Goal: Contribute content: Contribute content

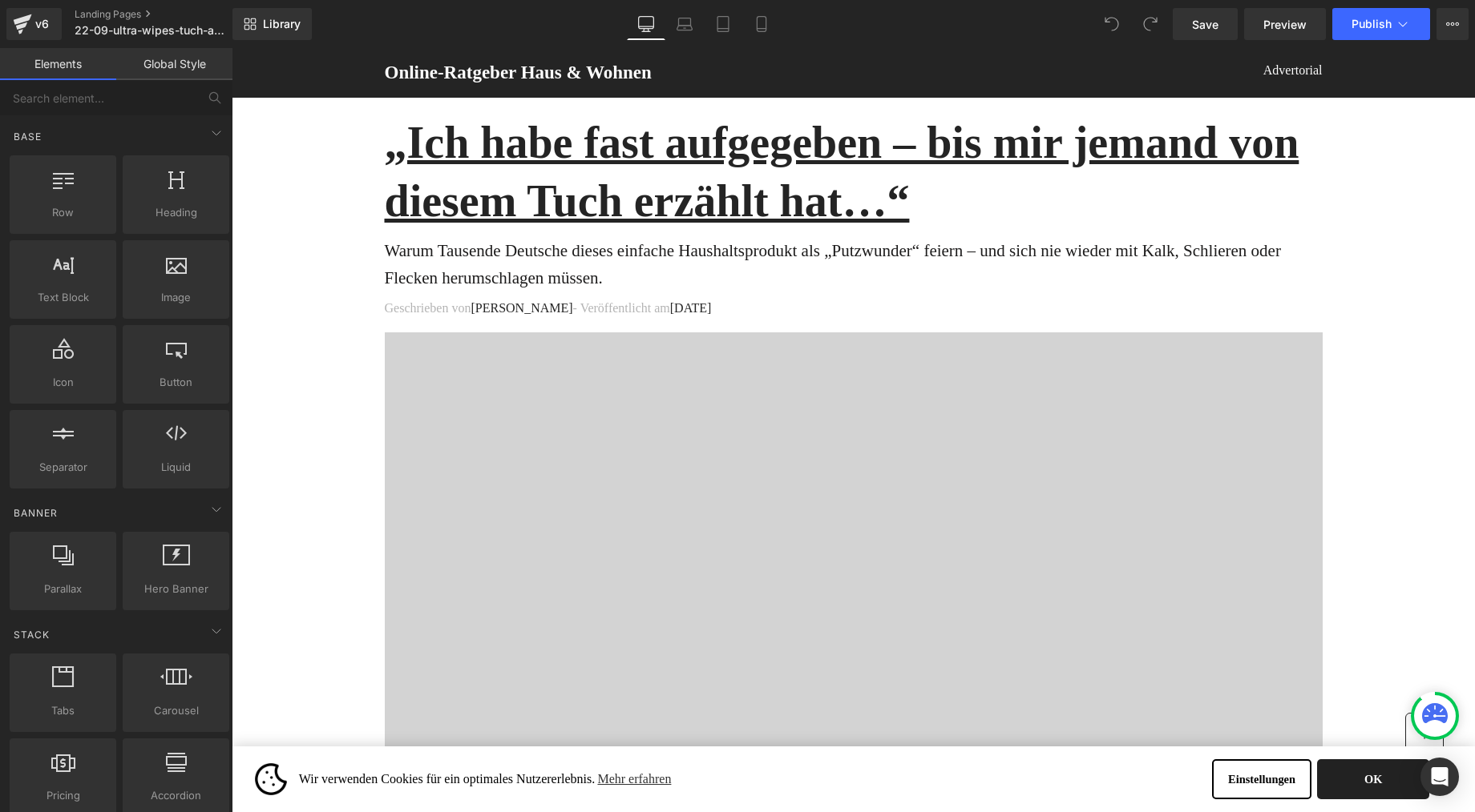
drag, startPoint x: 1348, startPoint y: 784, endPoint x: 1200, endPoint y: 608, distance: 230.0
click at [1348, 784] on button "OK" at bounding box center [1373, 779] width 112 height 40
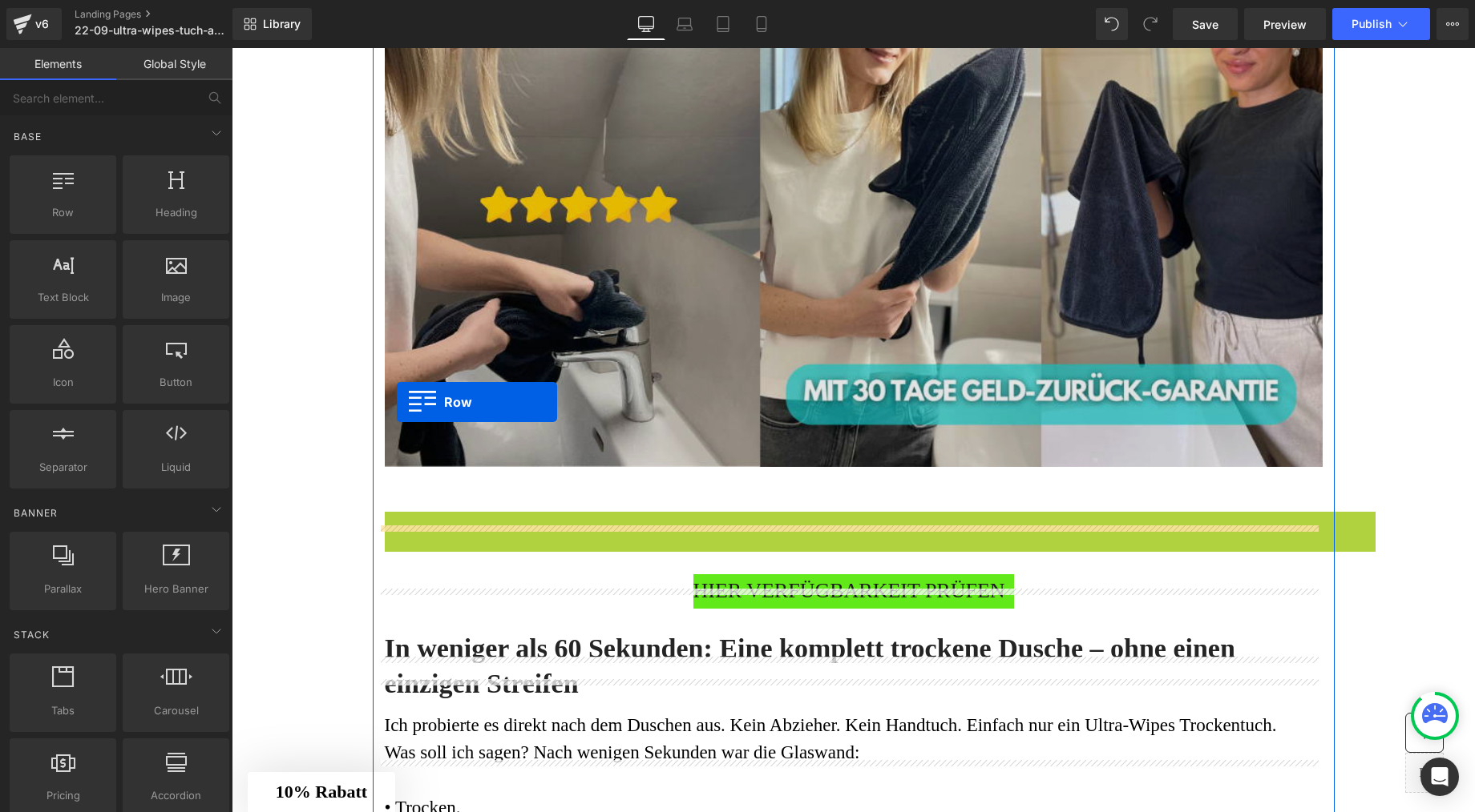
scroll to position [1188, 0]
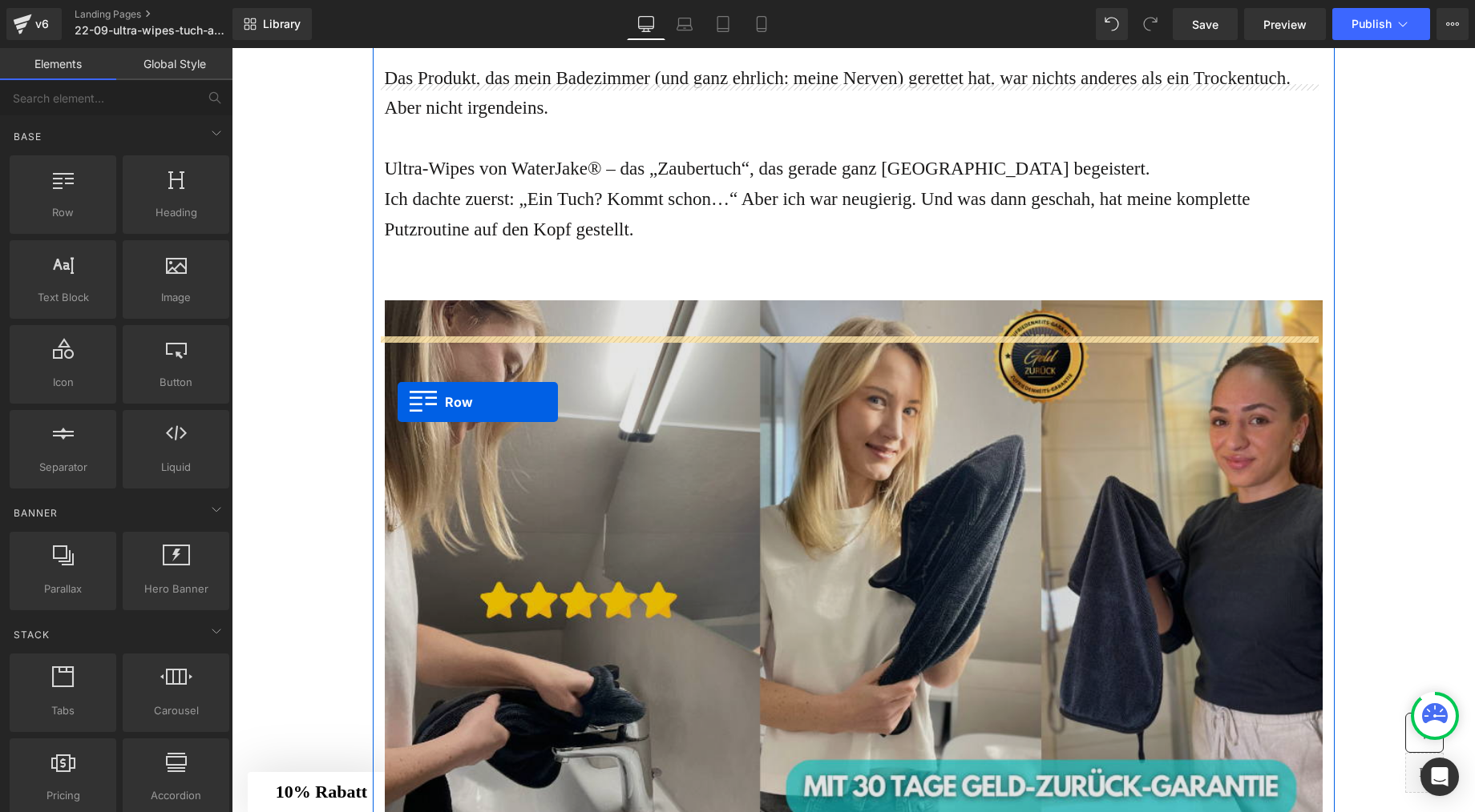
drag, startPoint x: 387, startPoint y: 520, endPoint x: 398, endPoint y: 402, distance: 118.5
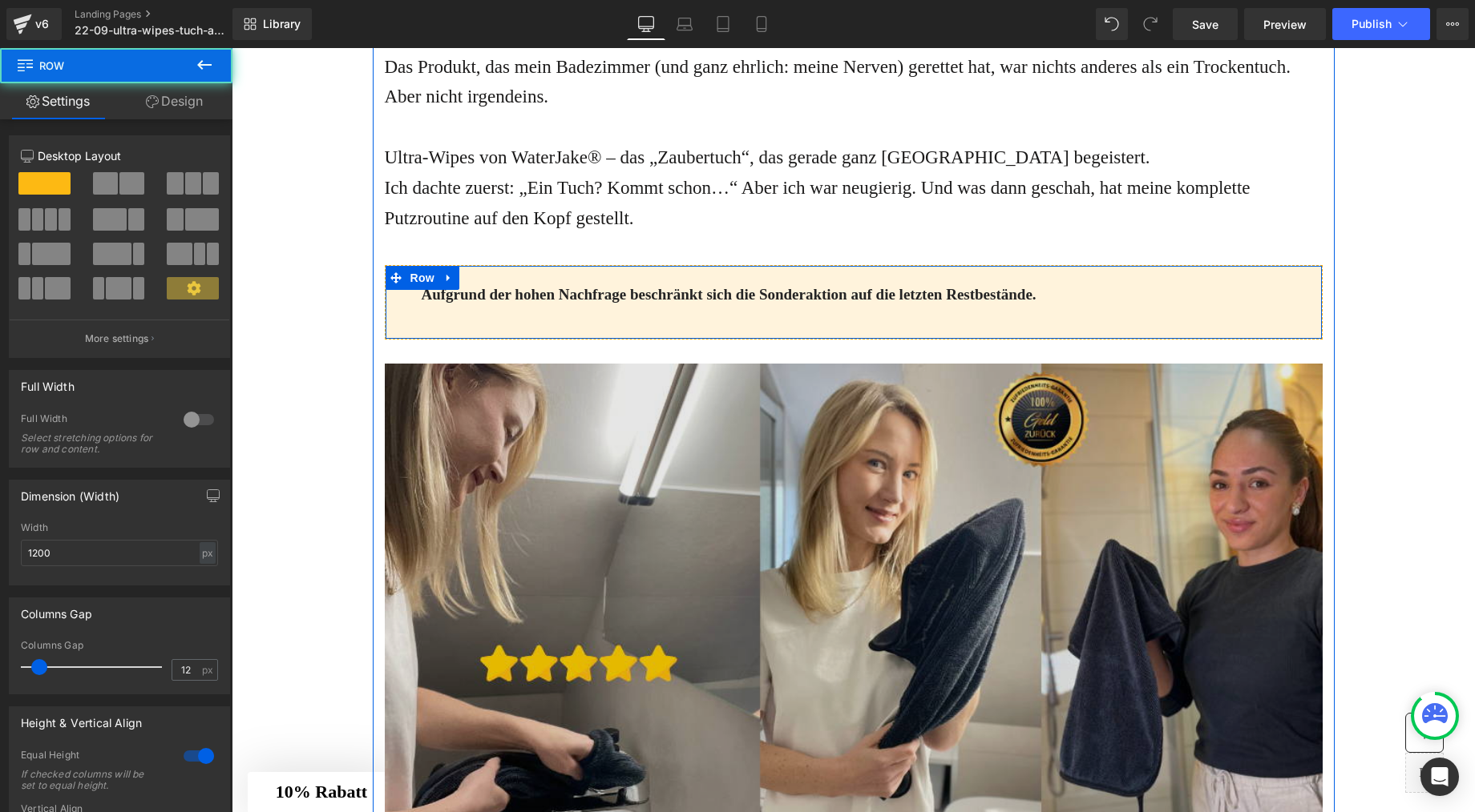
scroll to position [1646, 0]
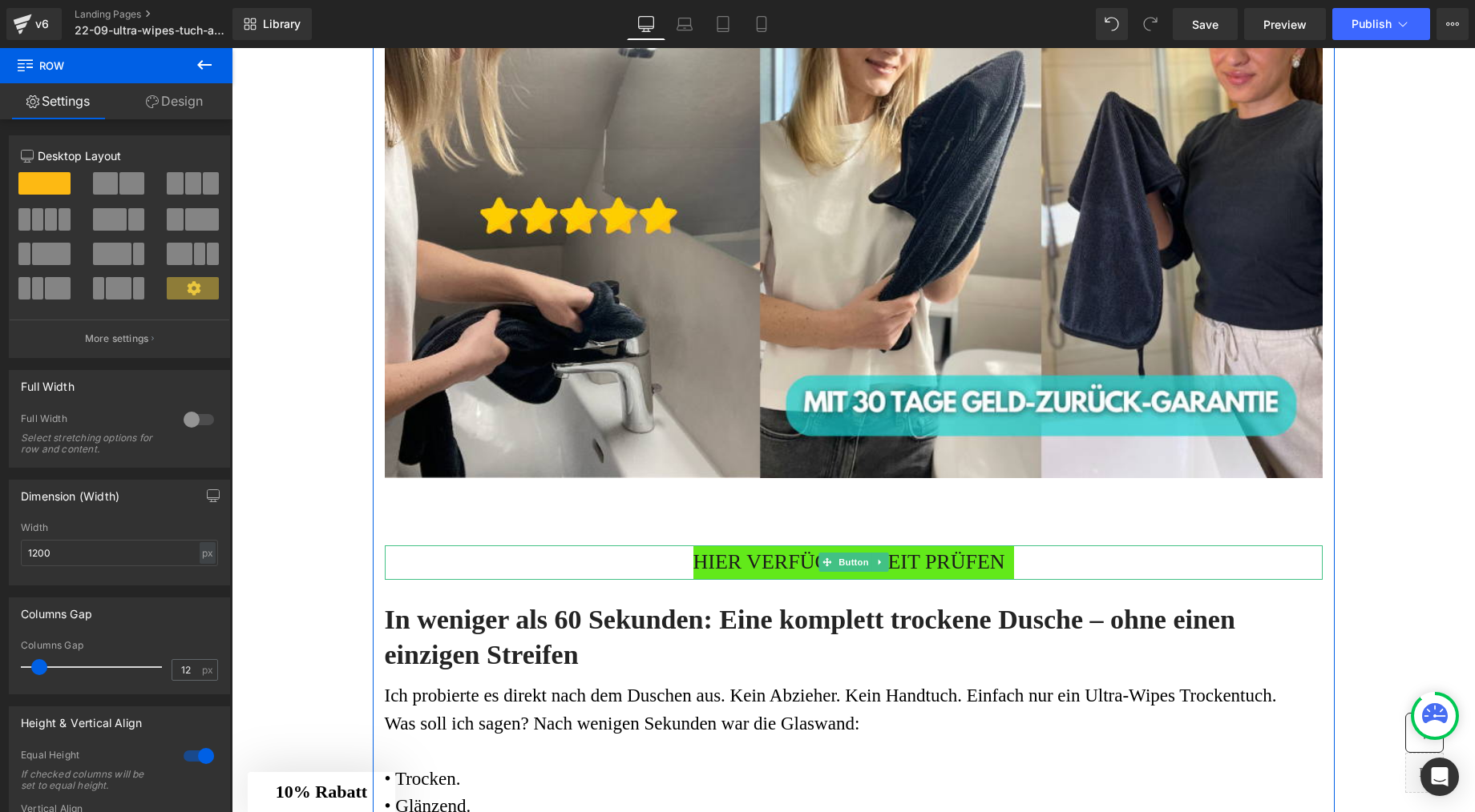
click at [709, 580] on span "HIER VERFÜGBARKEIT PRÜFEN" at bounding box center [849, 563] width 312 height 35
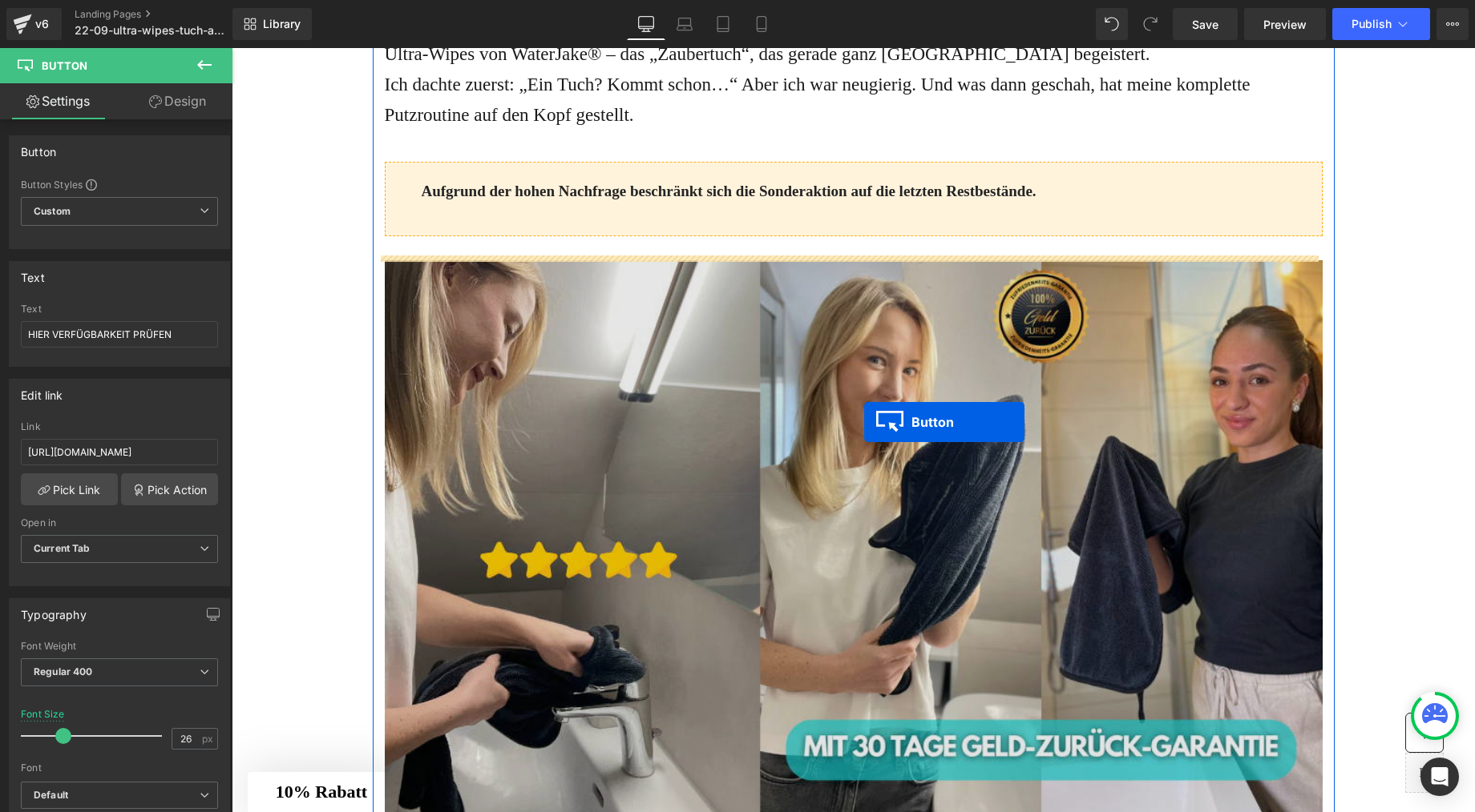
scroll to position [1270, 0]
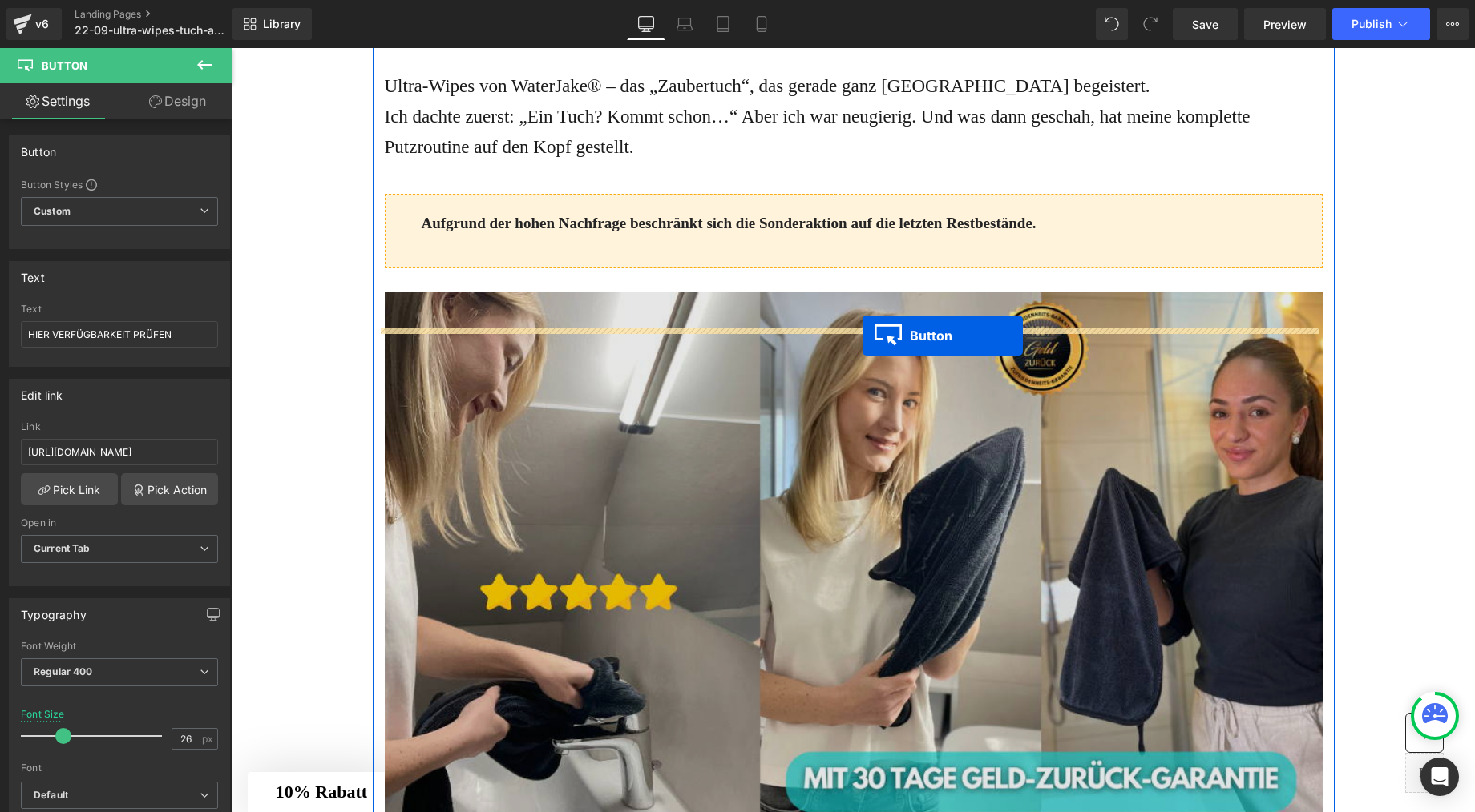
drag, startPoint x: 821, startPoint y: 639, endPoint x: 863, endPoint y: 337, distance: 304.9
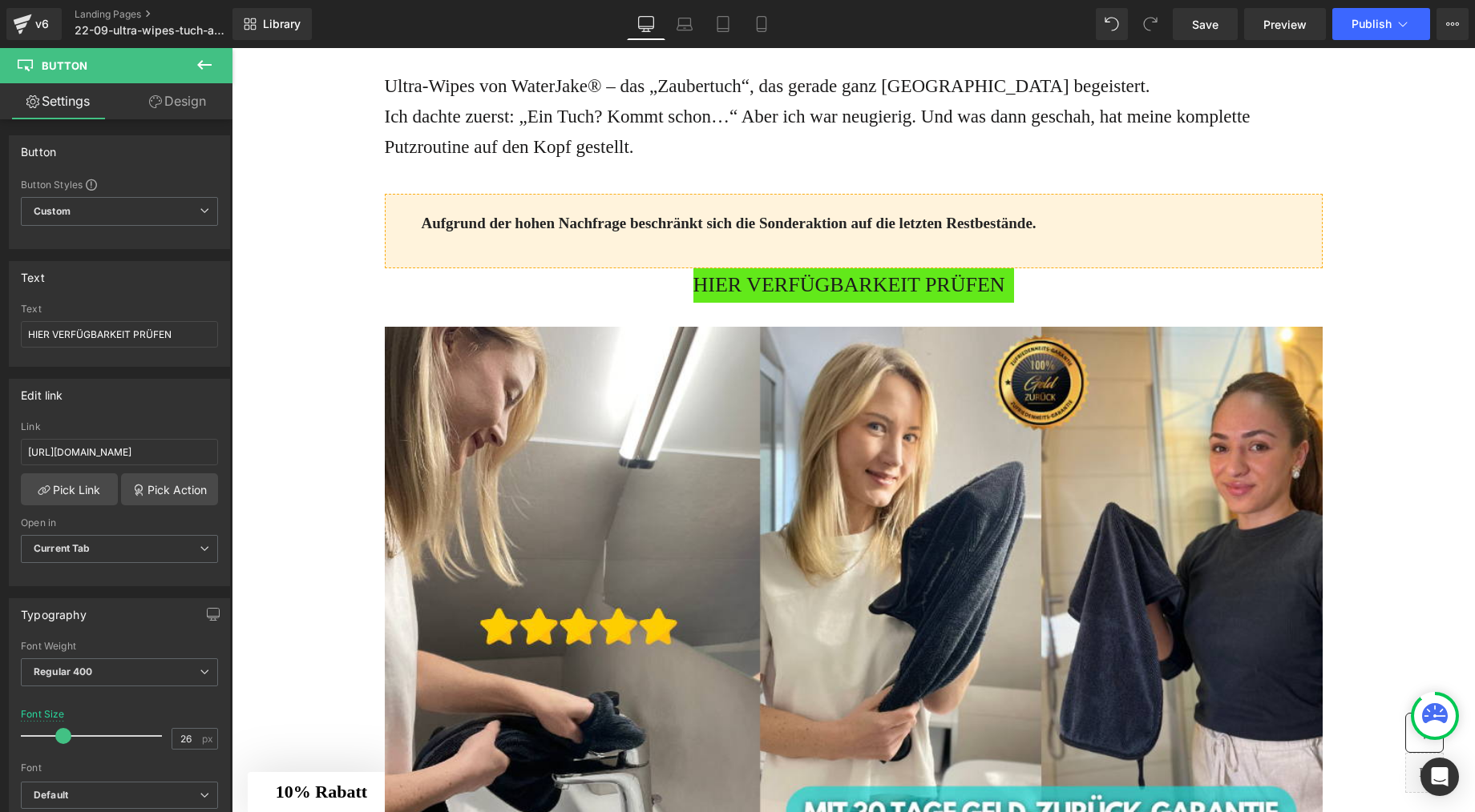
click at [210, 55] on icon at bounding box center [205, 65] width 19 height 19
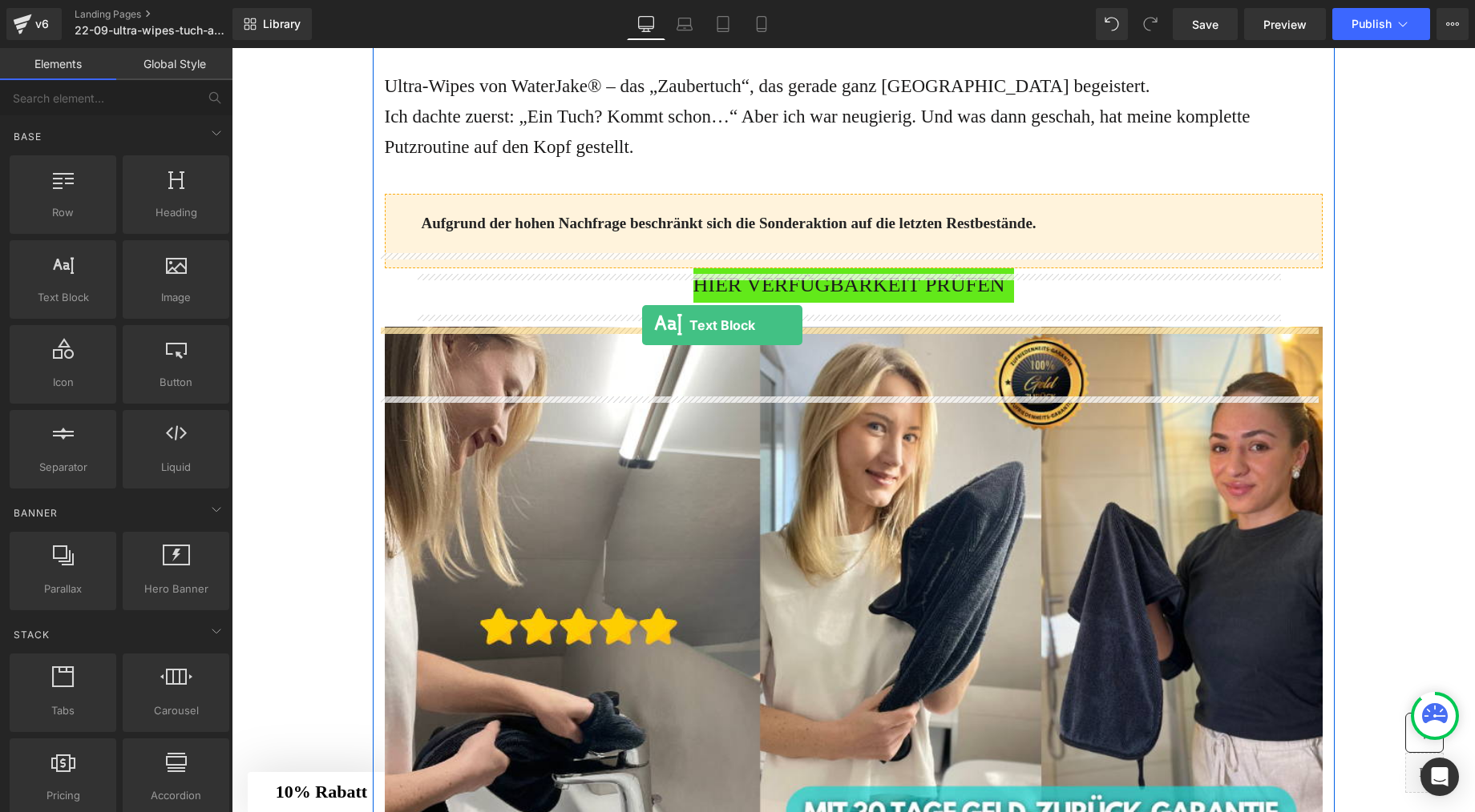
drag, startPoint x: 292, startPoint y: 322, endPoint x: 642, endPoint y: 326, distance: 350.0
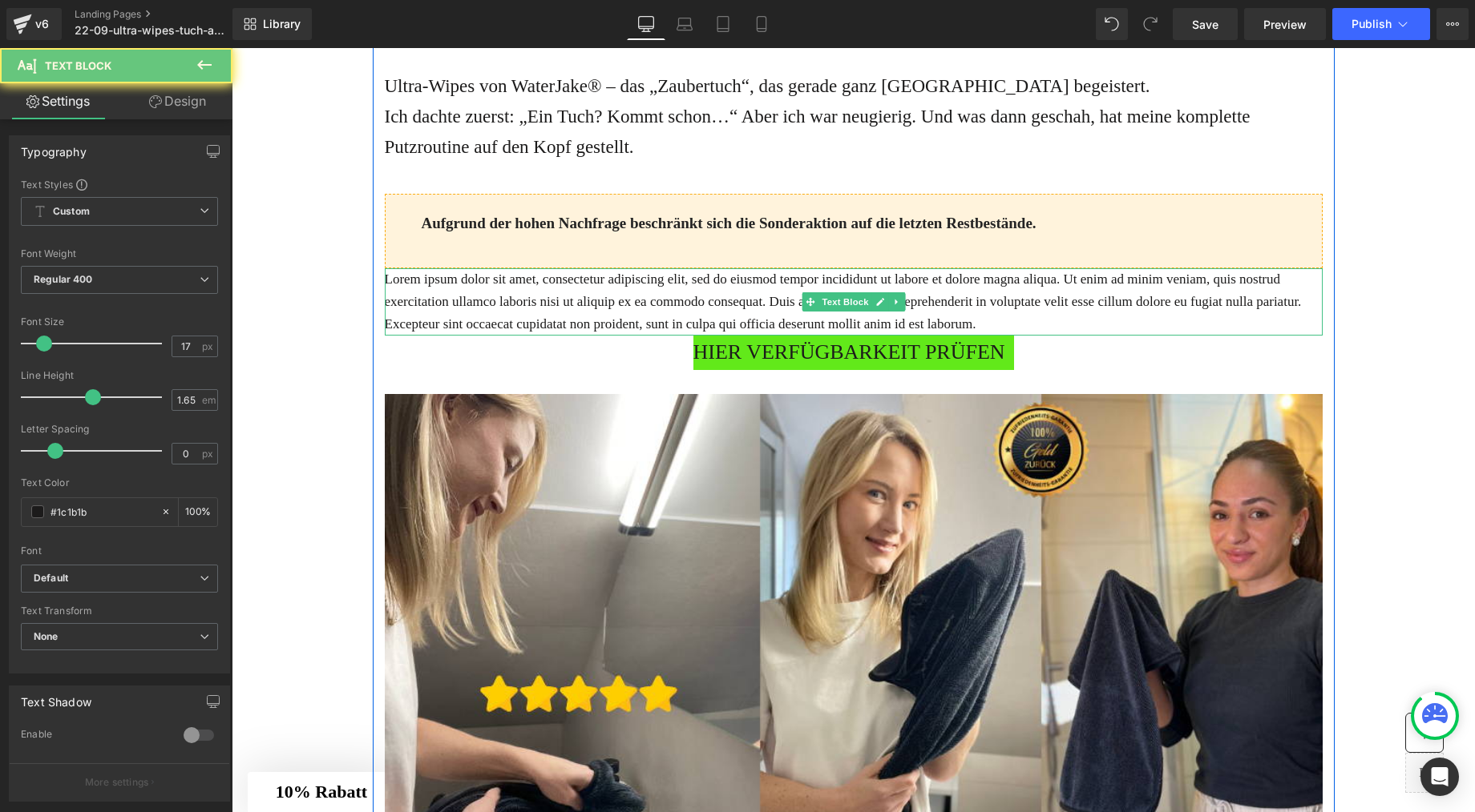
click at [634, 336] on p "Lorem ipsum dolor sit amet, consectetur adipiscing elit, sed do eiusmod tempor …" at bounding box center [853, 302] width 938 height 68
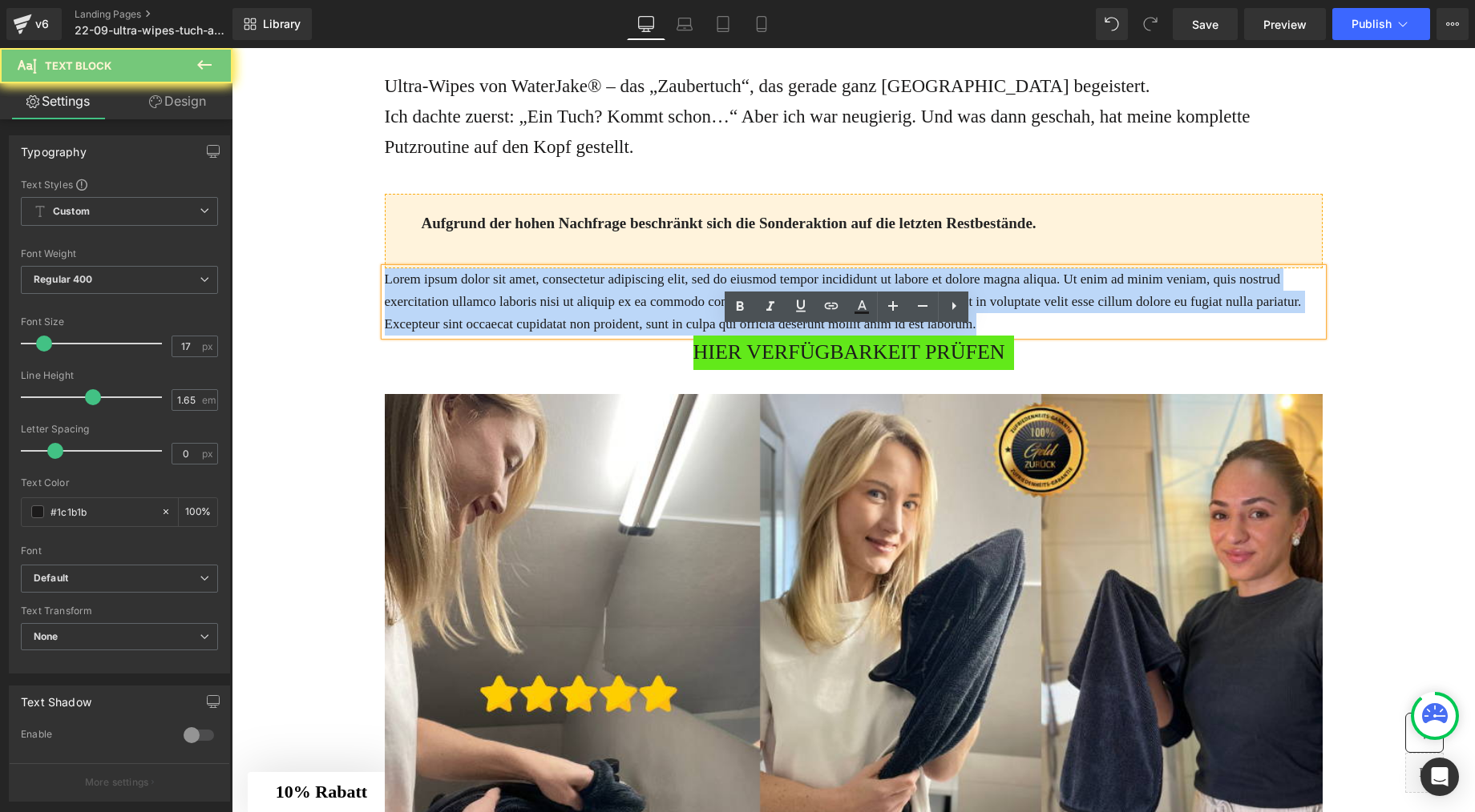
click at [634, 336] on p "Lorem ipsum dolor sit amet, consectetur adipiscing elit, sed do eiusmod tempor …" at bounding box center [853, 302] width 938 height 68
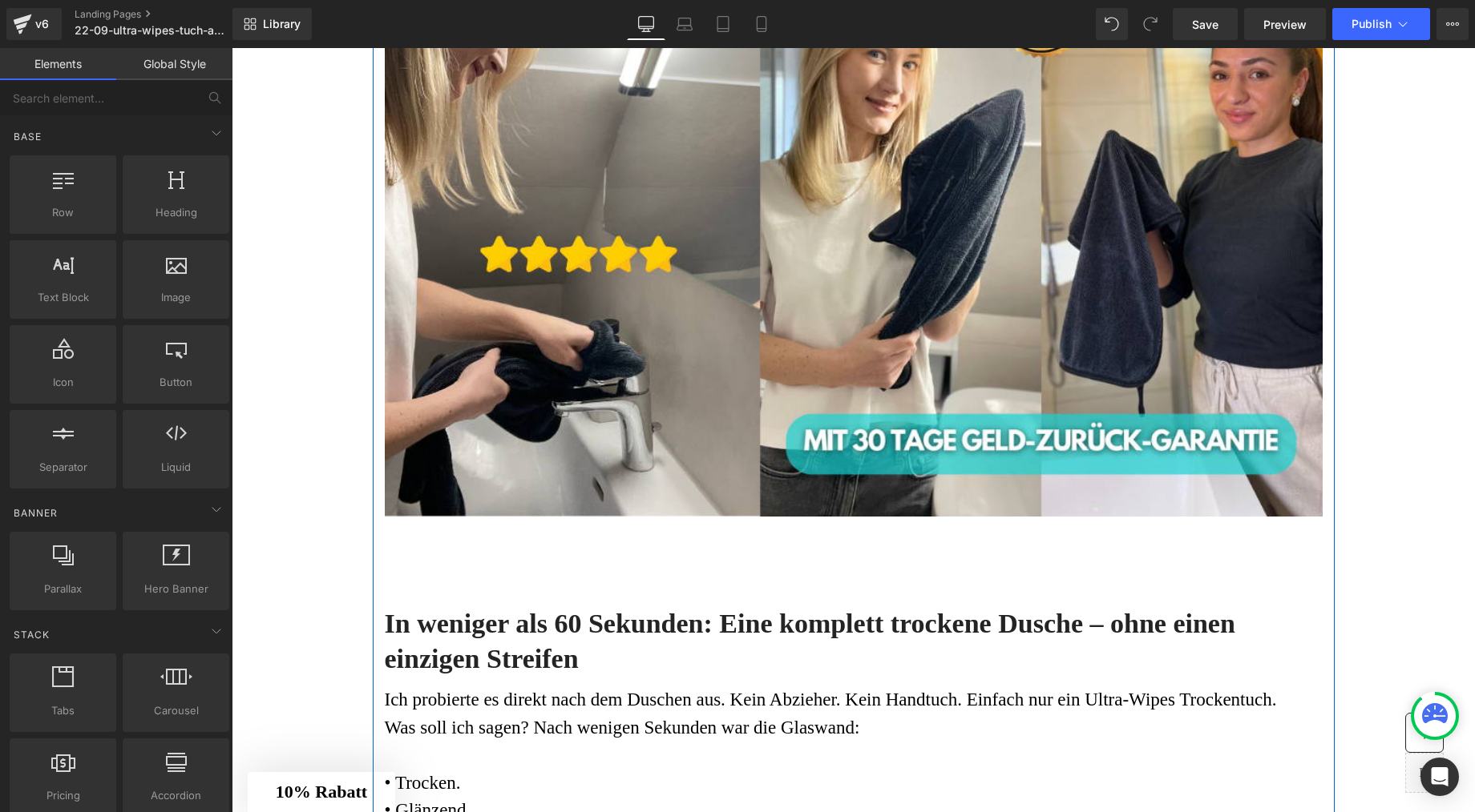
scroll to position [1701, 0]
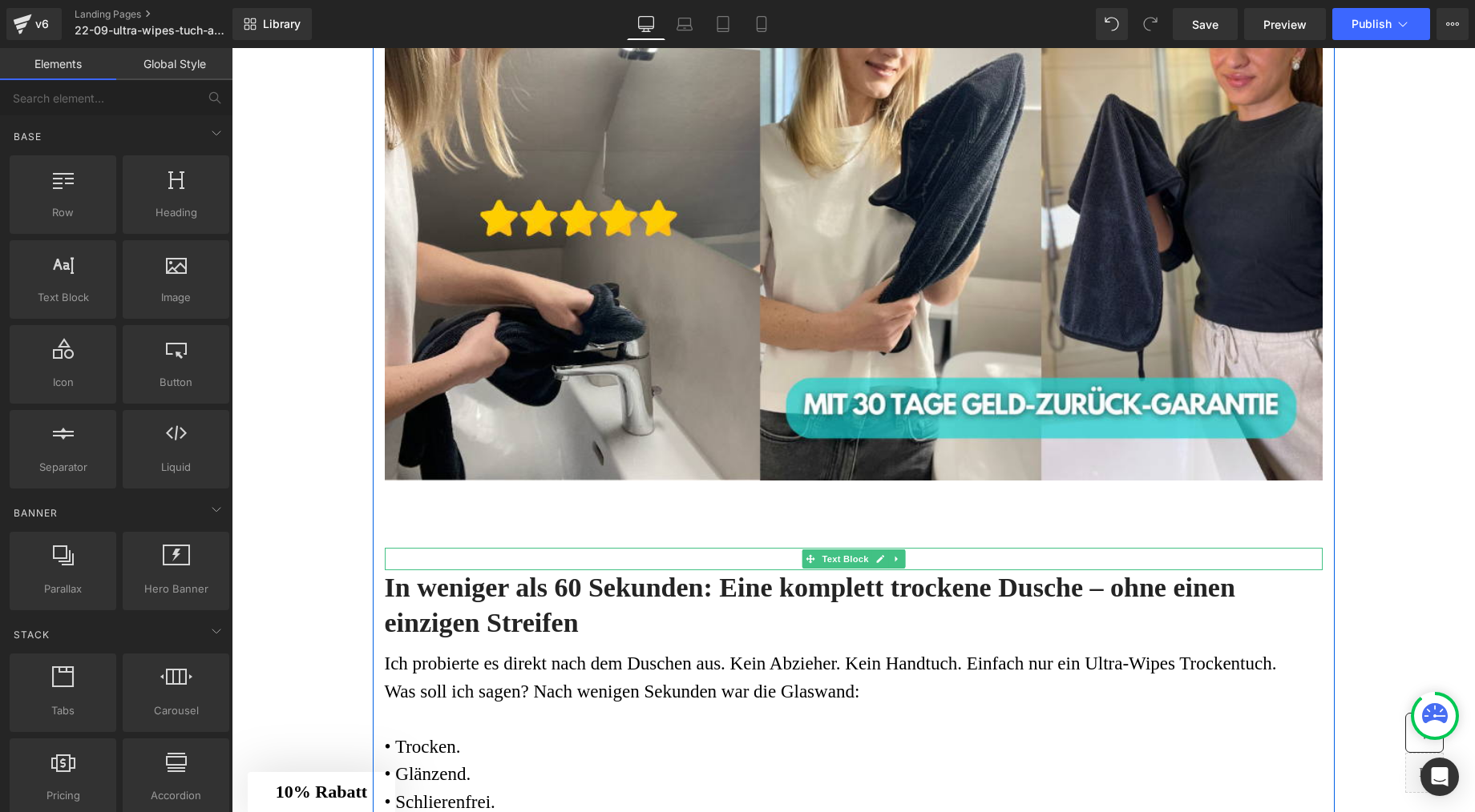
click at [442, 548] on p at bounding box center [853, 536] width 938 height 22
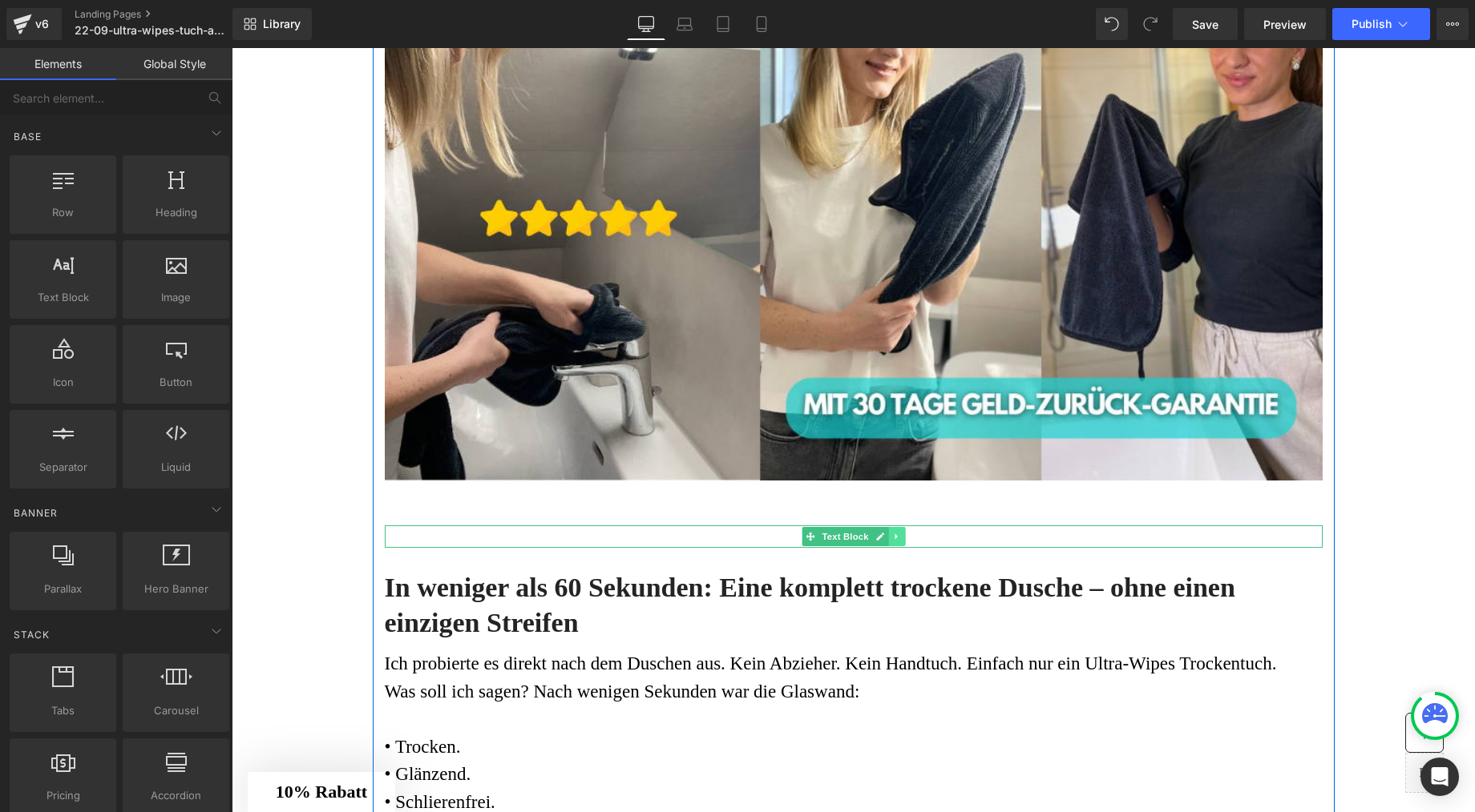
click at [893, 542] on icon at bounding box center [896, 537] width 9 height 10
click at [900, 542] on icon at bounding box center [904, 537] width 9 height 10
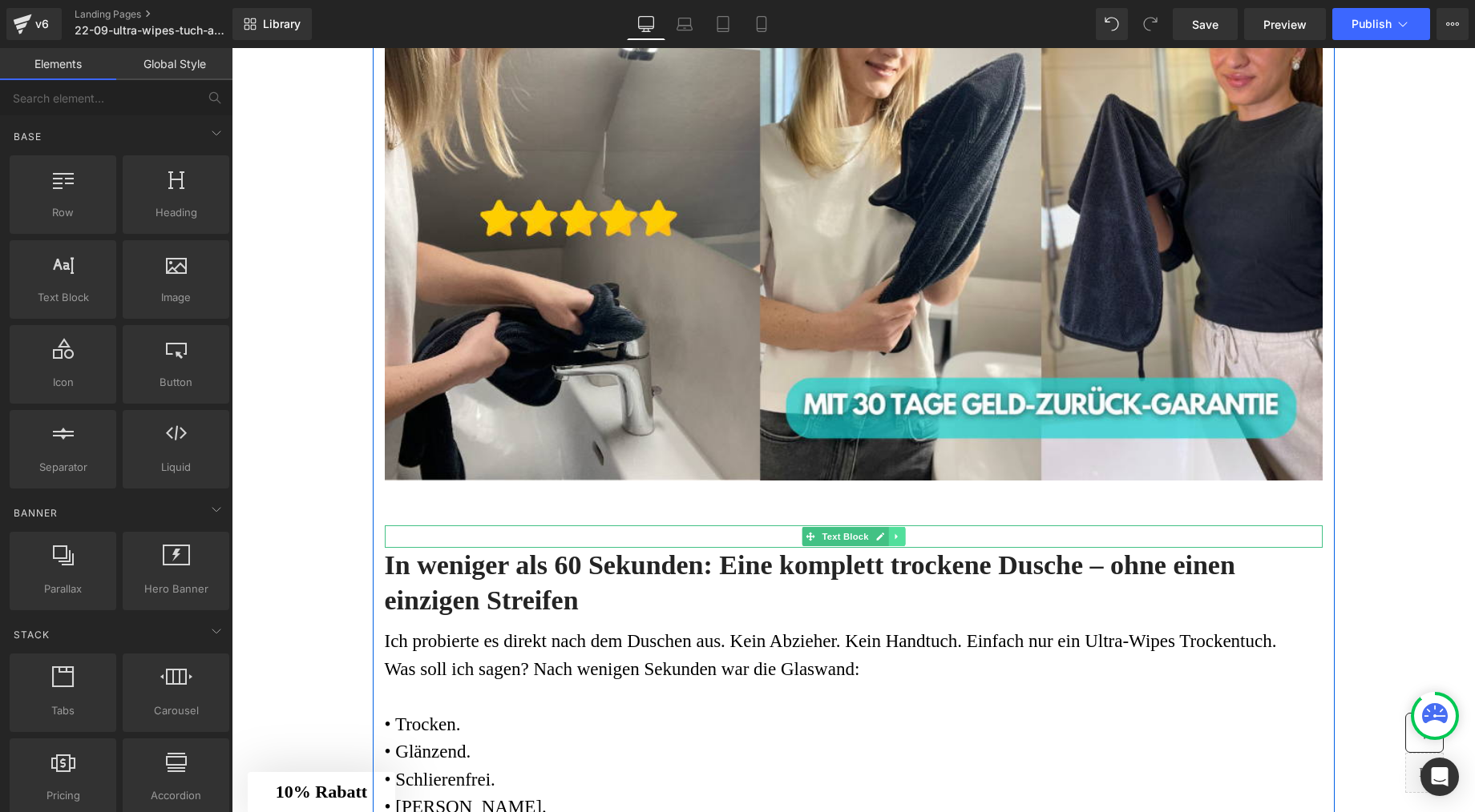
click at [893, 542] on icon at bounding box center [896, 537] width 9 height 10
click at [900, 542] on icon at bounding box center [904, 537] width 9 height 10
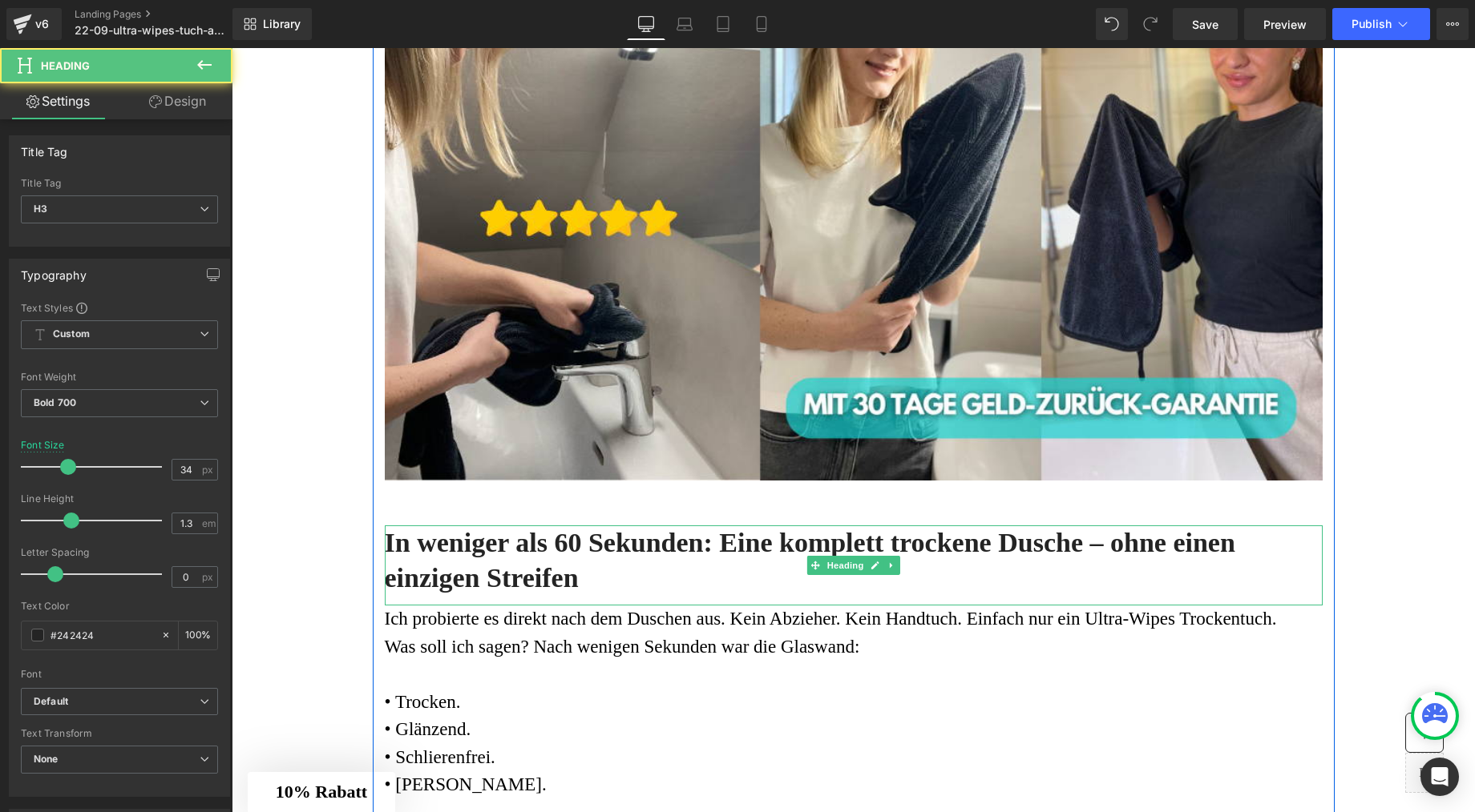
click at [572, 596] on h3 "In weniger als 60 Sekunden: Eine komplett trockene Dusche – ohne einen einzigen…" at bounding box center [853, 560] width 938 height 70
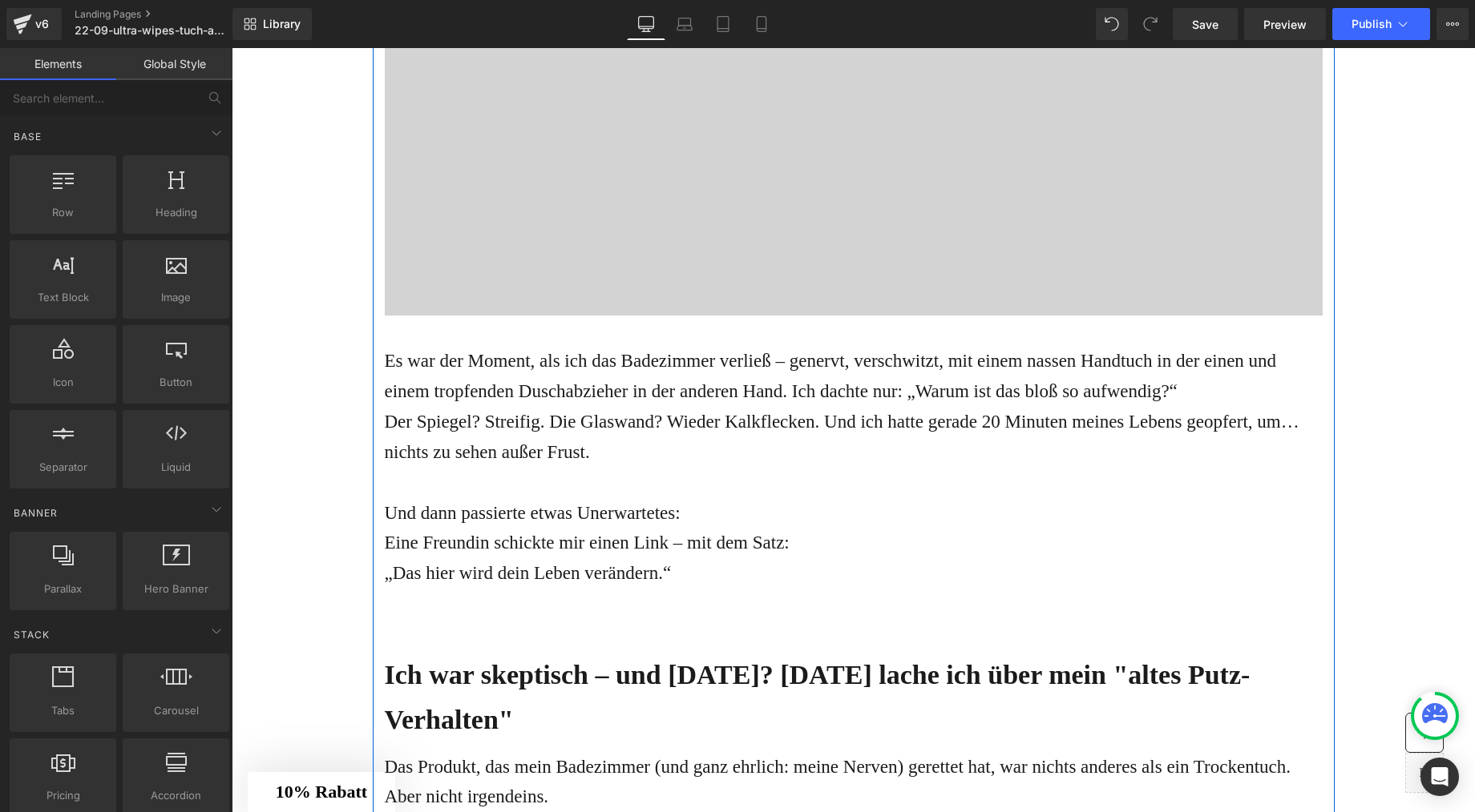
scroll to position [0, 0]
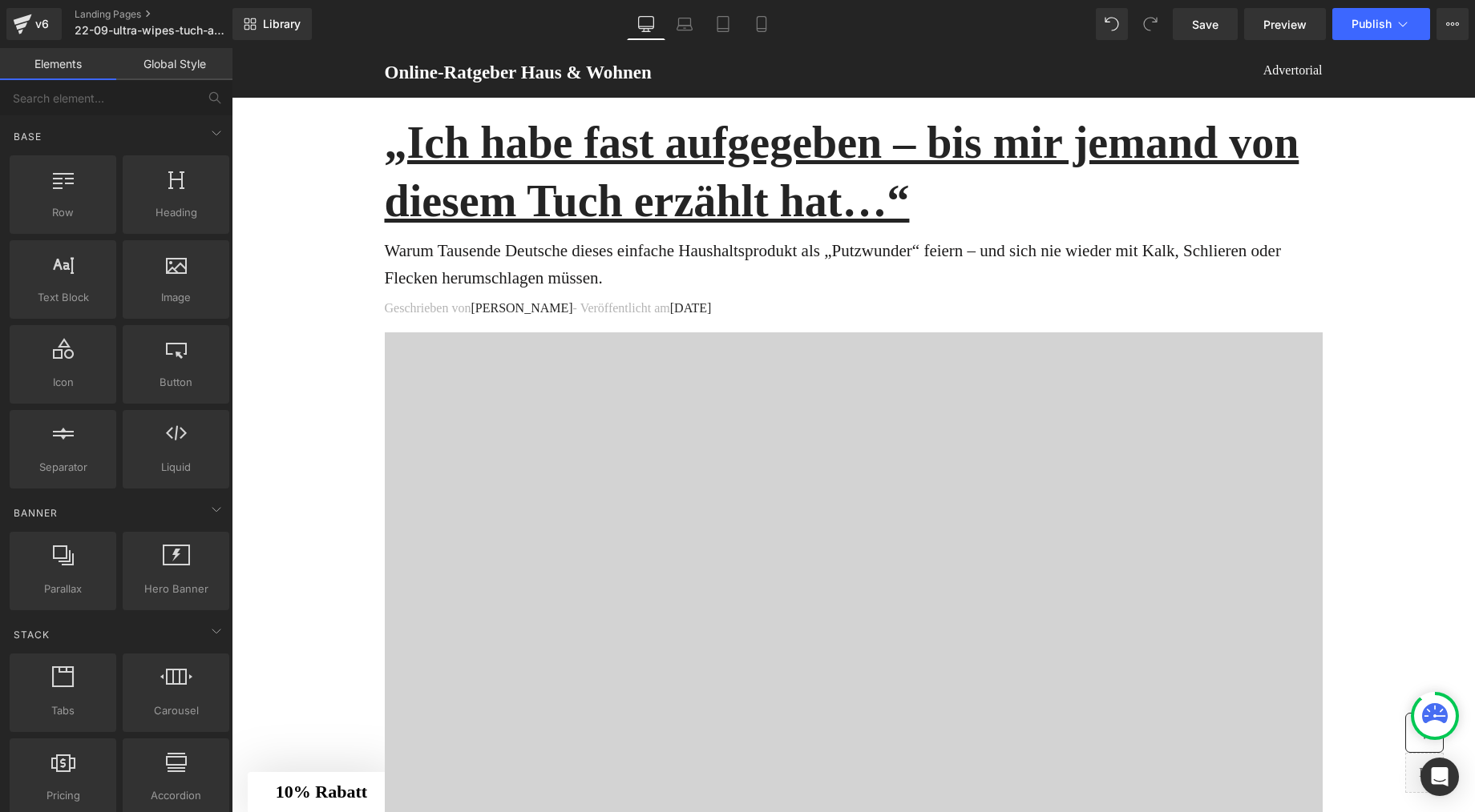
click at [661, 416] on div at bounding box center [853, 573] width 938 height 481
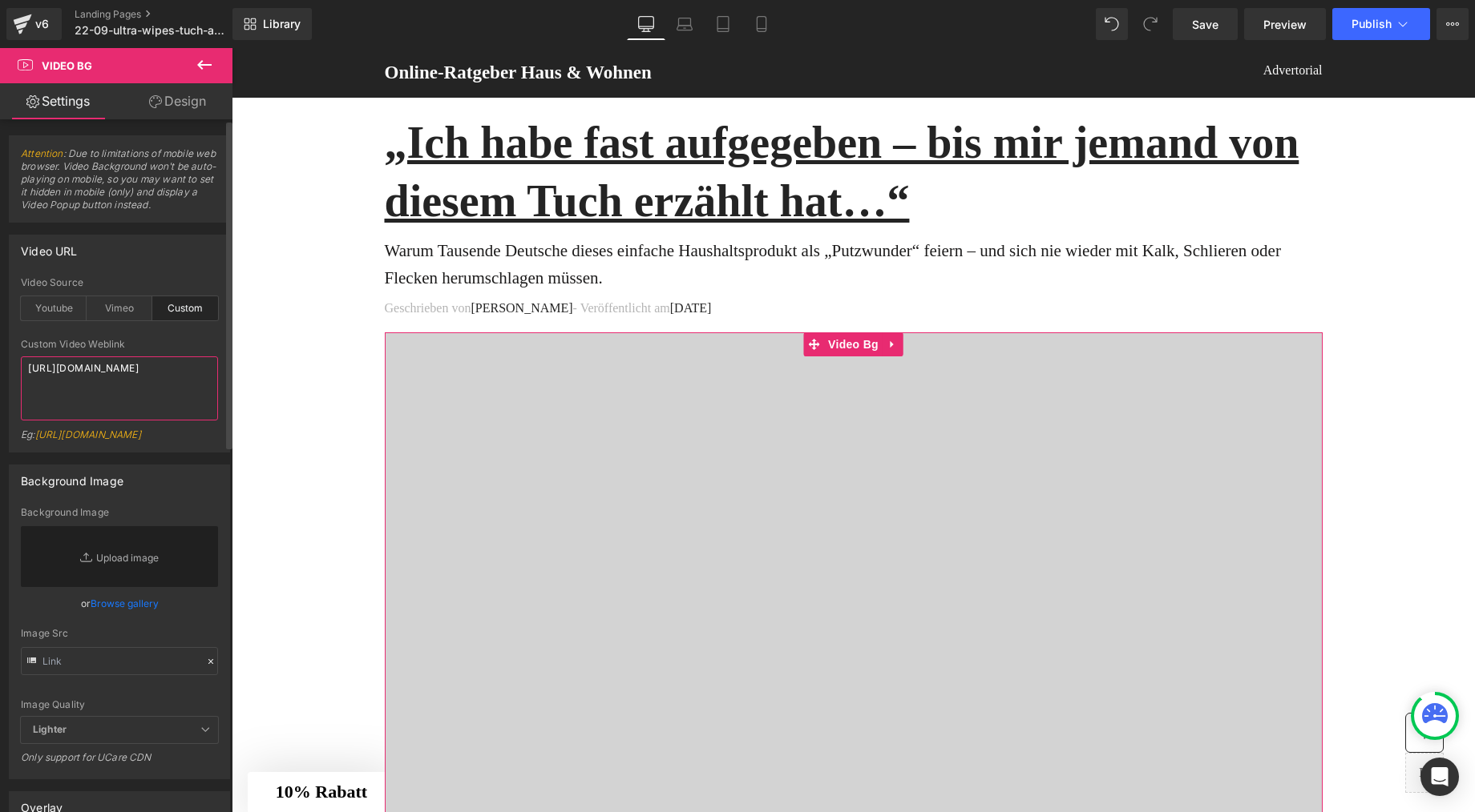
click at [78, 378] on textarea "[URL][DOMAIN_NAME]" at bounding box center [120, 388] width 197 height 64
paste textarea "14af27fe846b4e95a60aab6212956bdb"
type textarea "[URL][DOMAIN_NAME]"
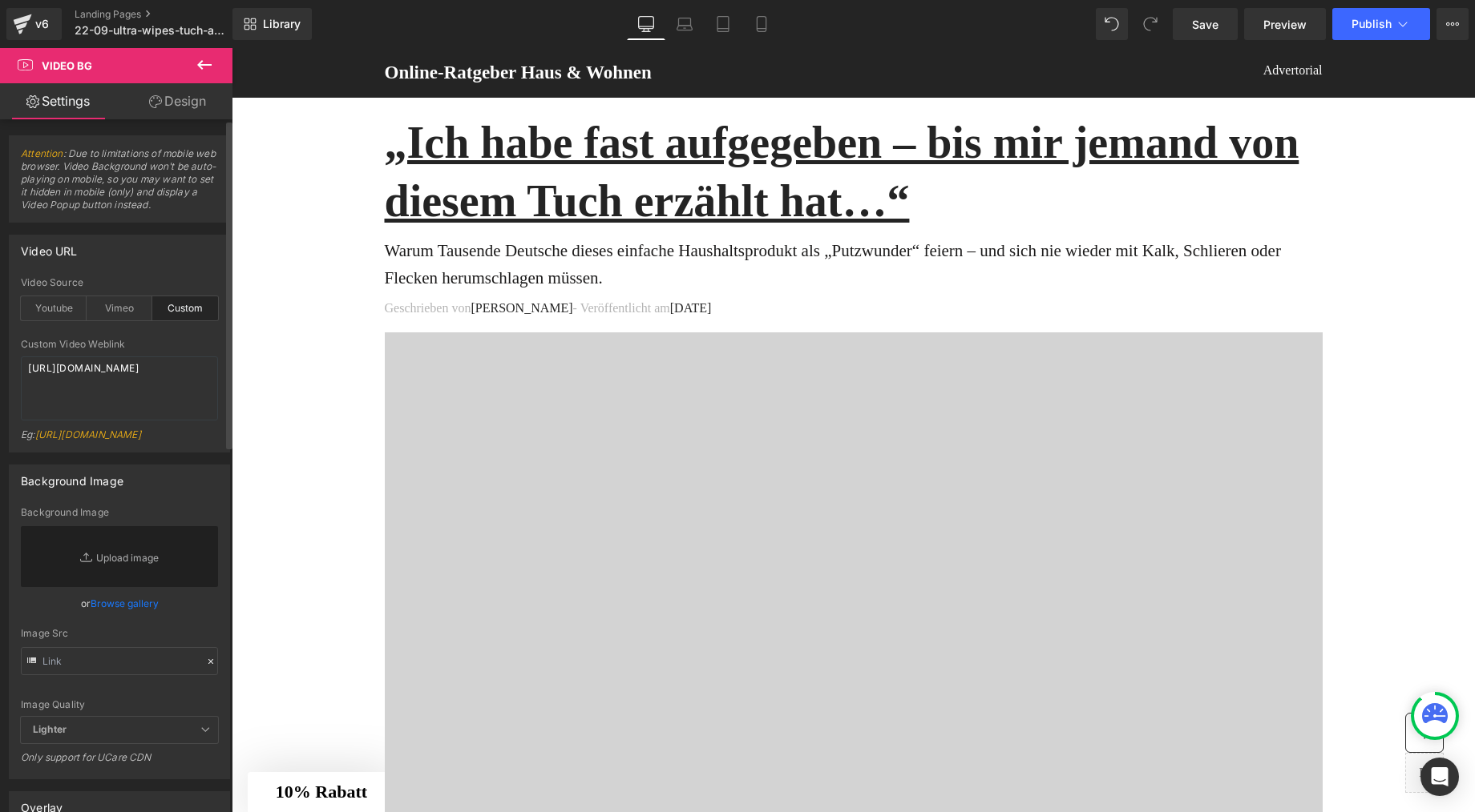
click at [103, 334] on div at bounding box center [120, 333] width 197 height 11
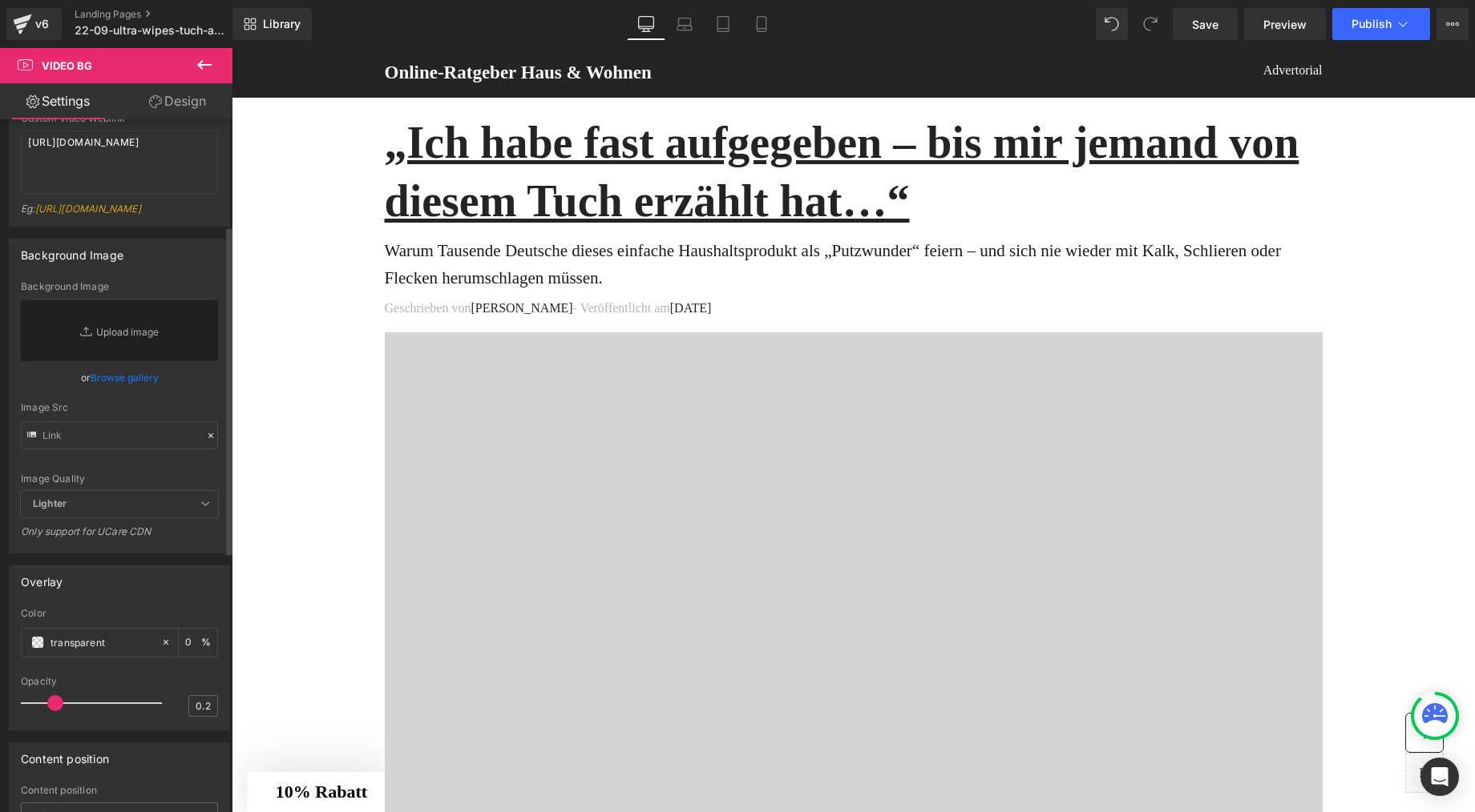
scroll to position [227, 0]
click at [754, 19] on icon at bounding box center [761, 24] width 16 height 16
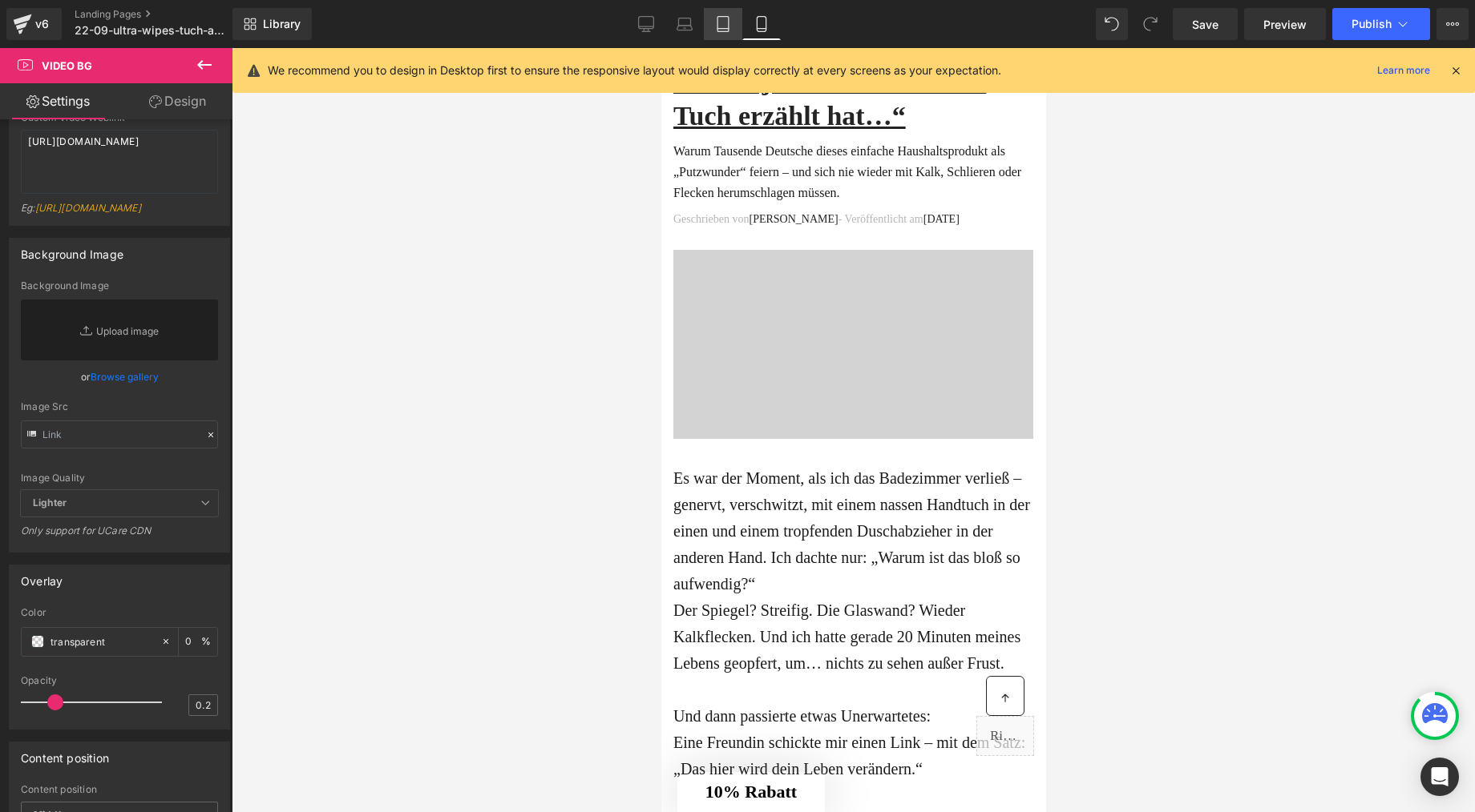
click at [726, 21] on icon at bounding box center [723, 24] width 16 height 16
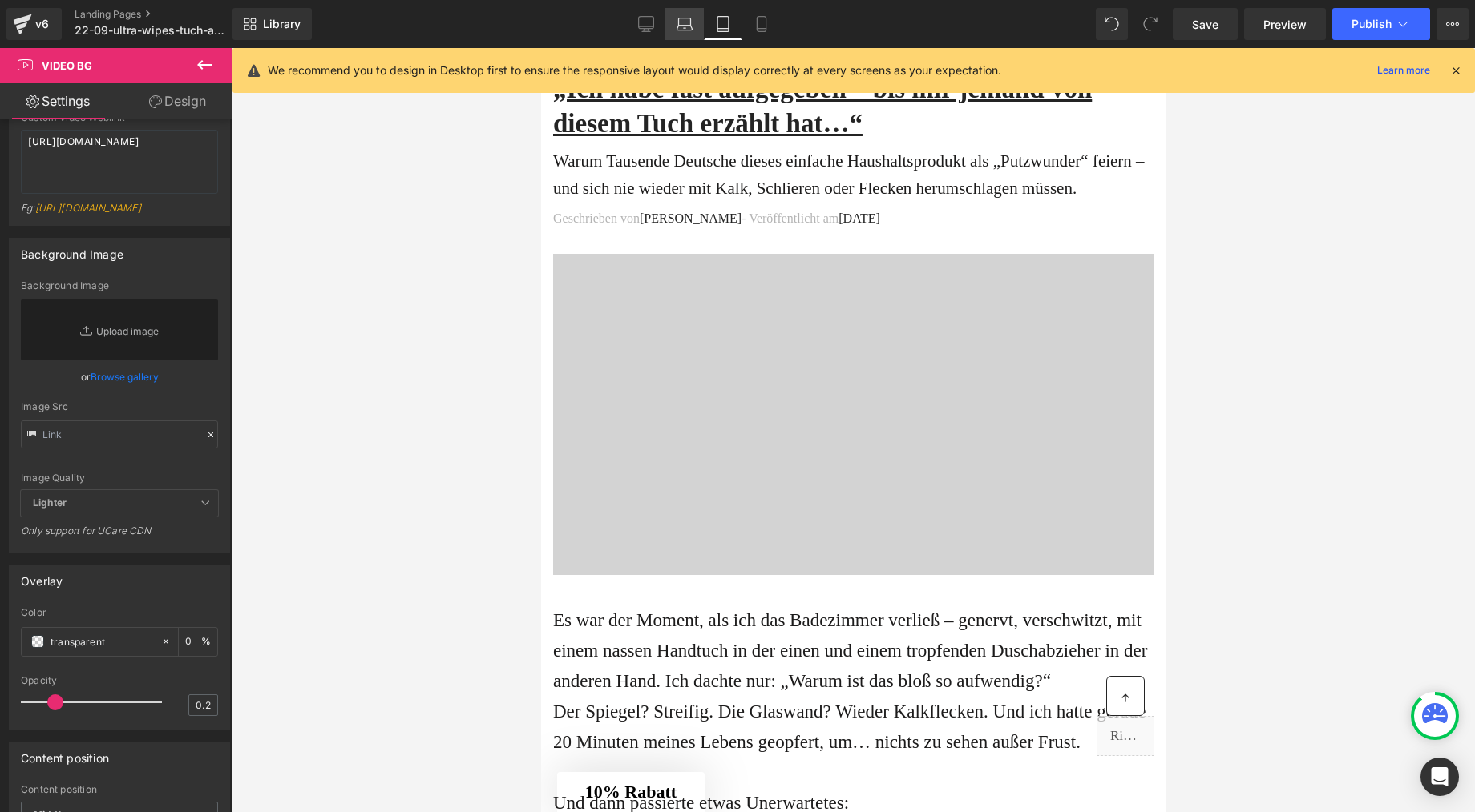
click at [685, 31] on icon at bounding box center [684, 24] width 16 height 16
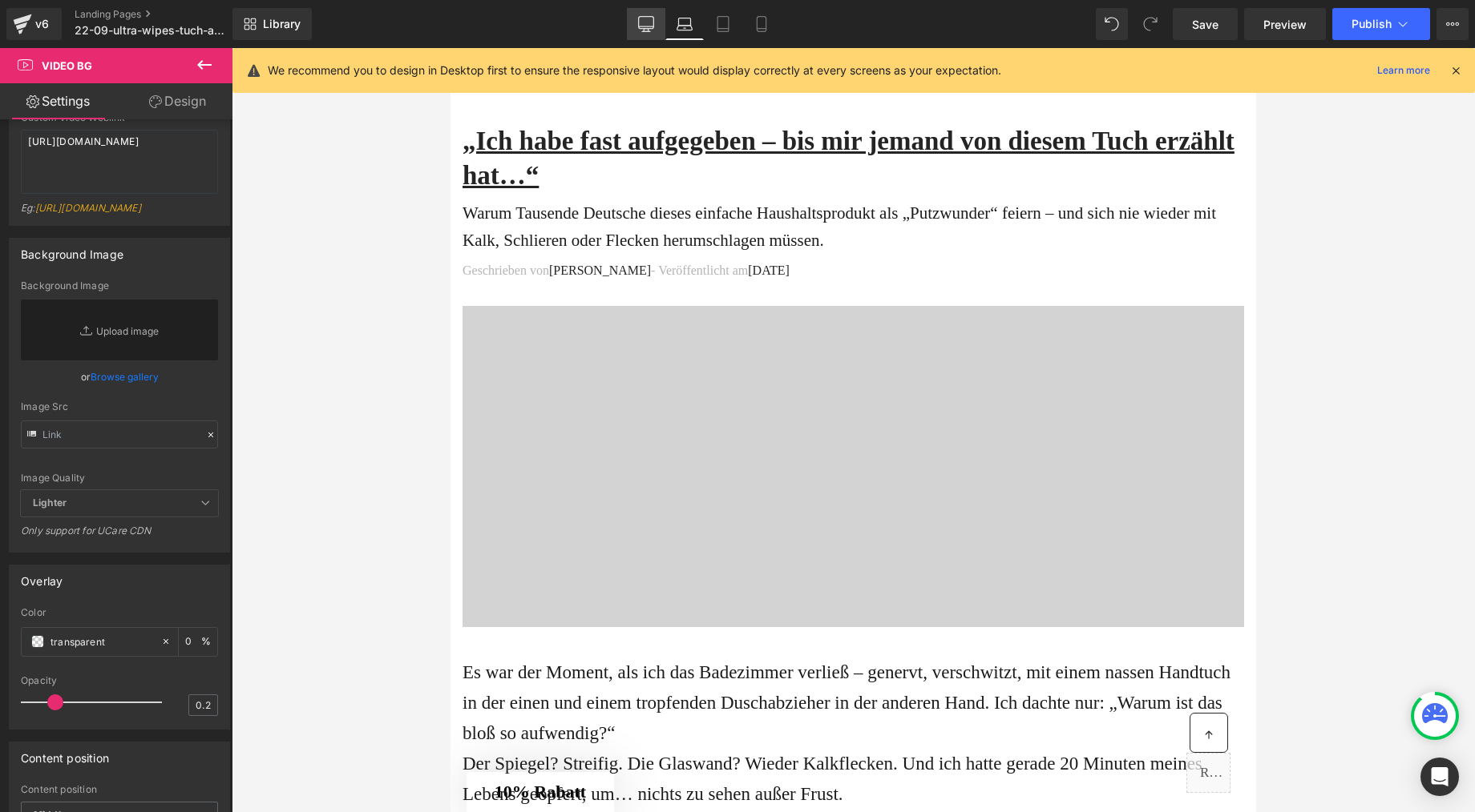
click at [652, 26] on icon at bounding box center [646, 24] width 16 height 16
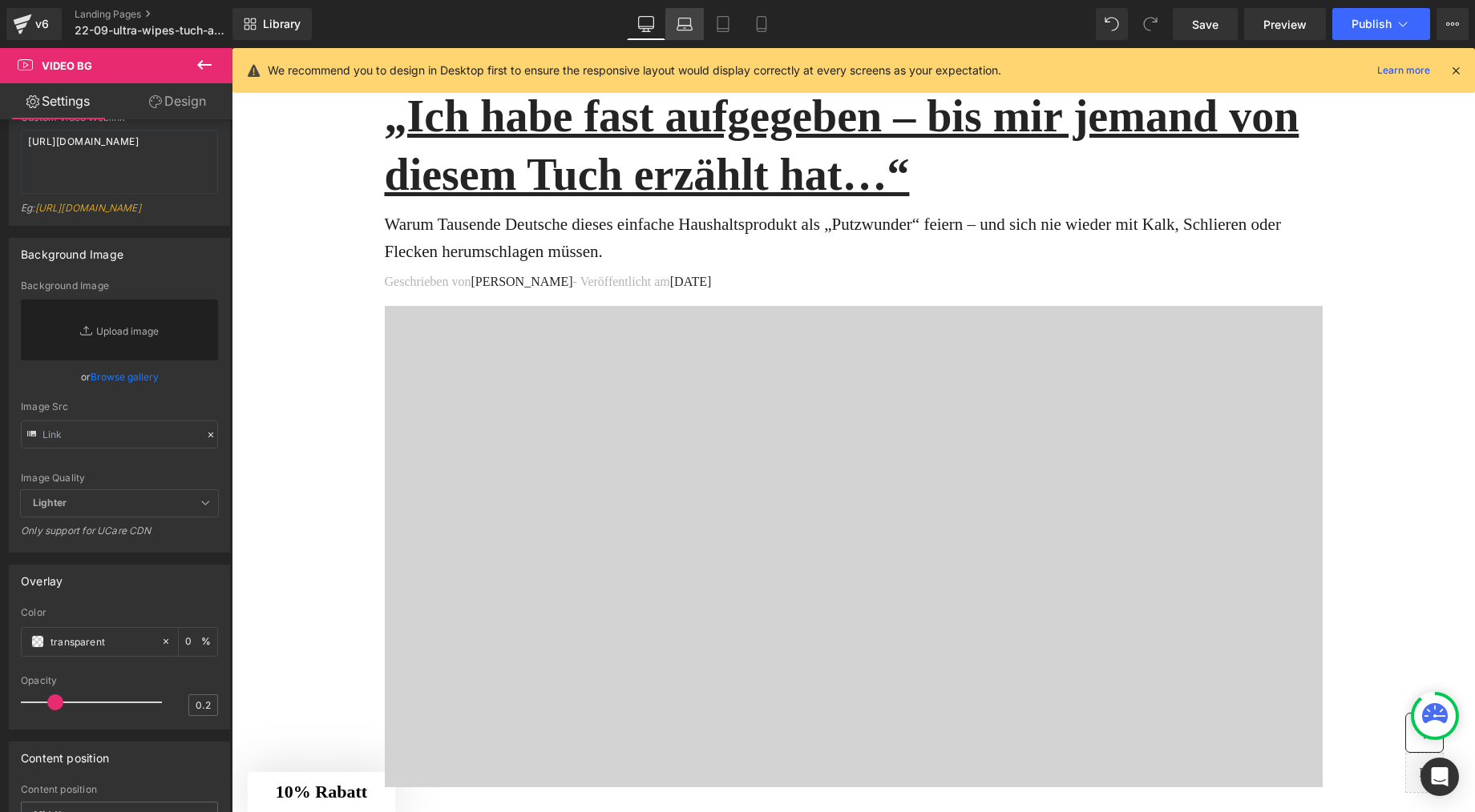
click at [680, 25] on icon at bounding box center [684, 24] width 16 height 16
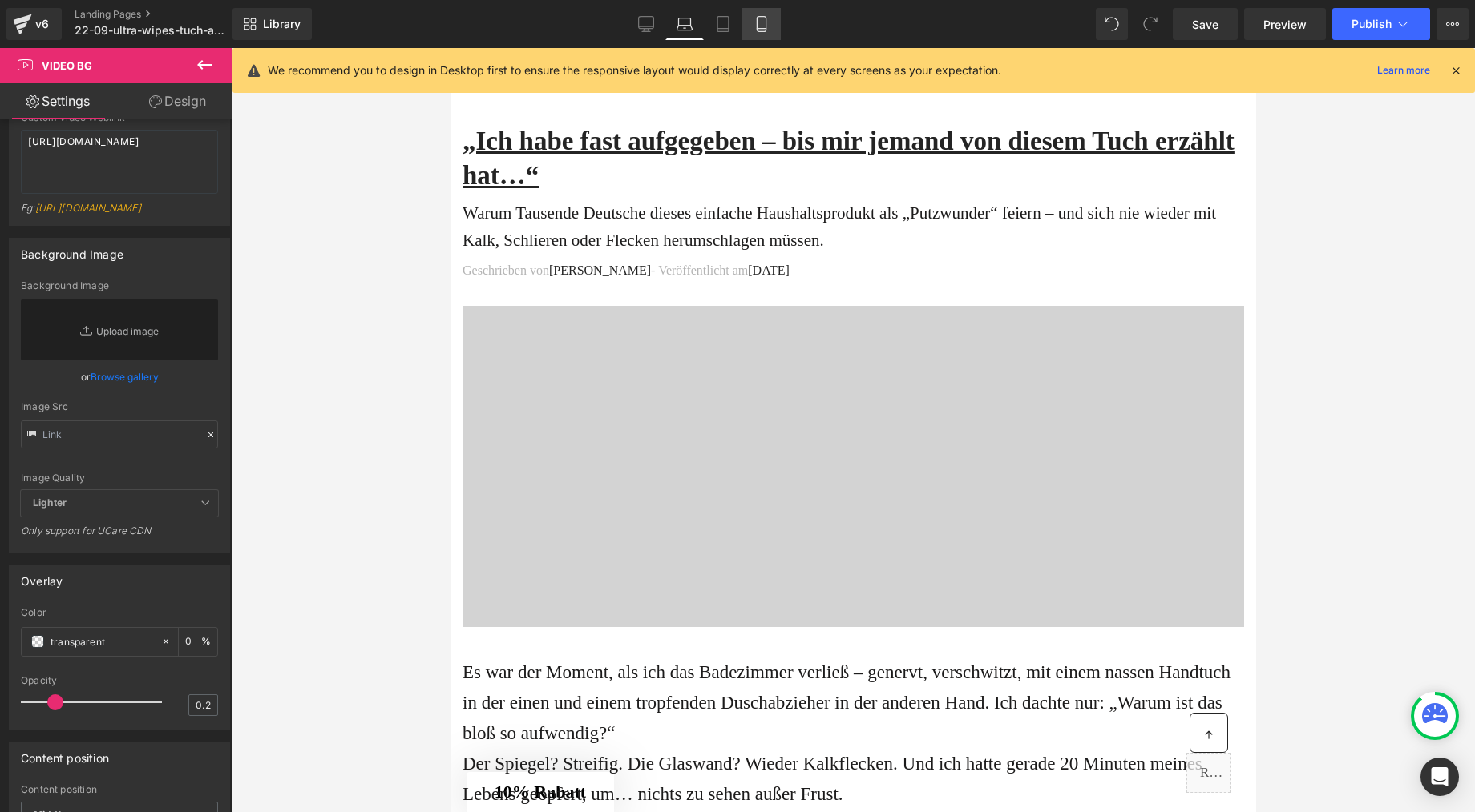
click at [753, 21] on icon at bounding box center [761, 24] width 16 height 16
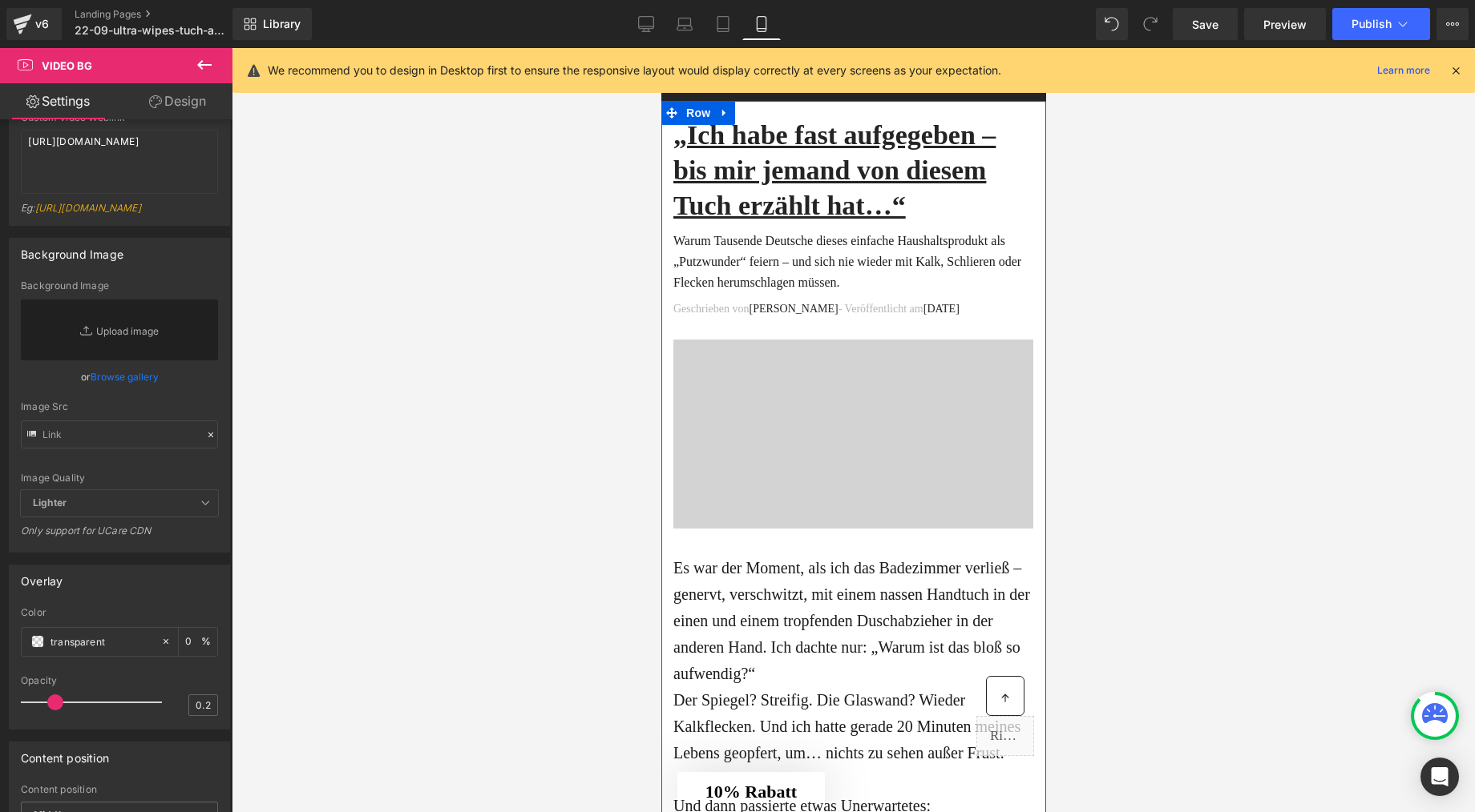
scroll to position [0, 0]
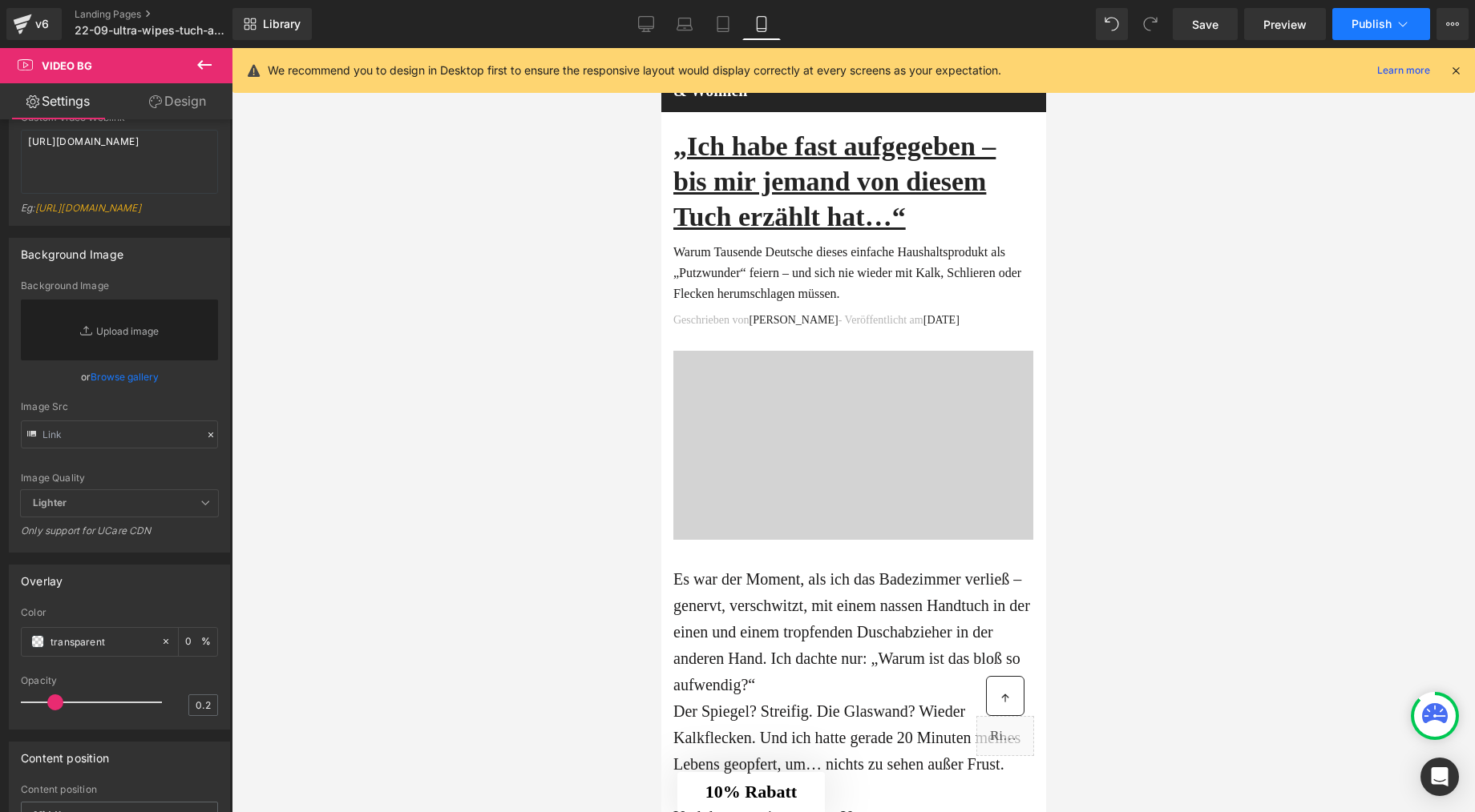
click at [1369, 20] on span "Publish" at bounding box center [1371, 23] width 40 height 13
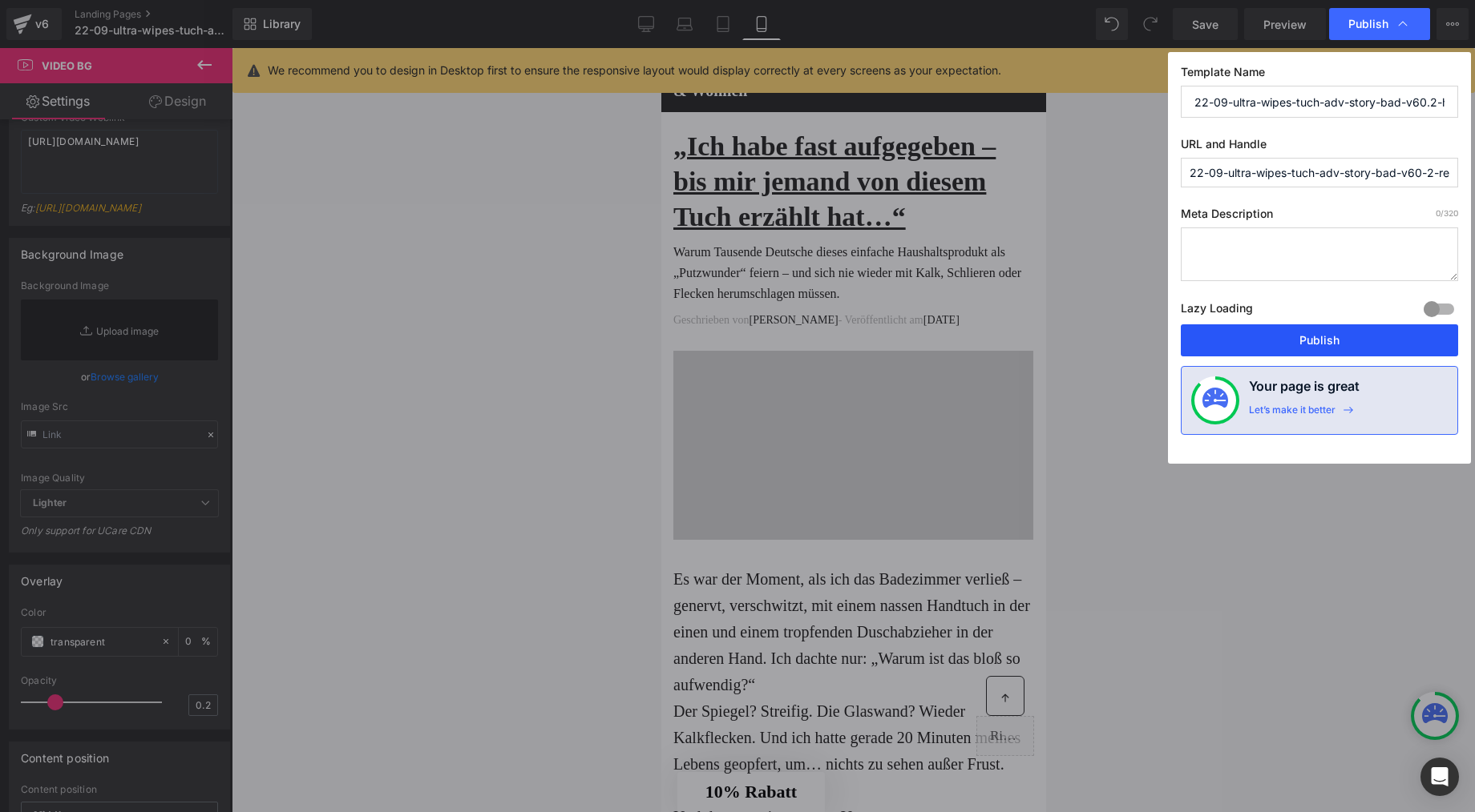
click at [1319, 346] on button "Publish" at bounding box center [1319, 340] width 277 height 32
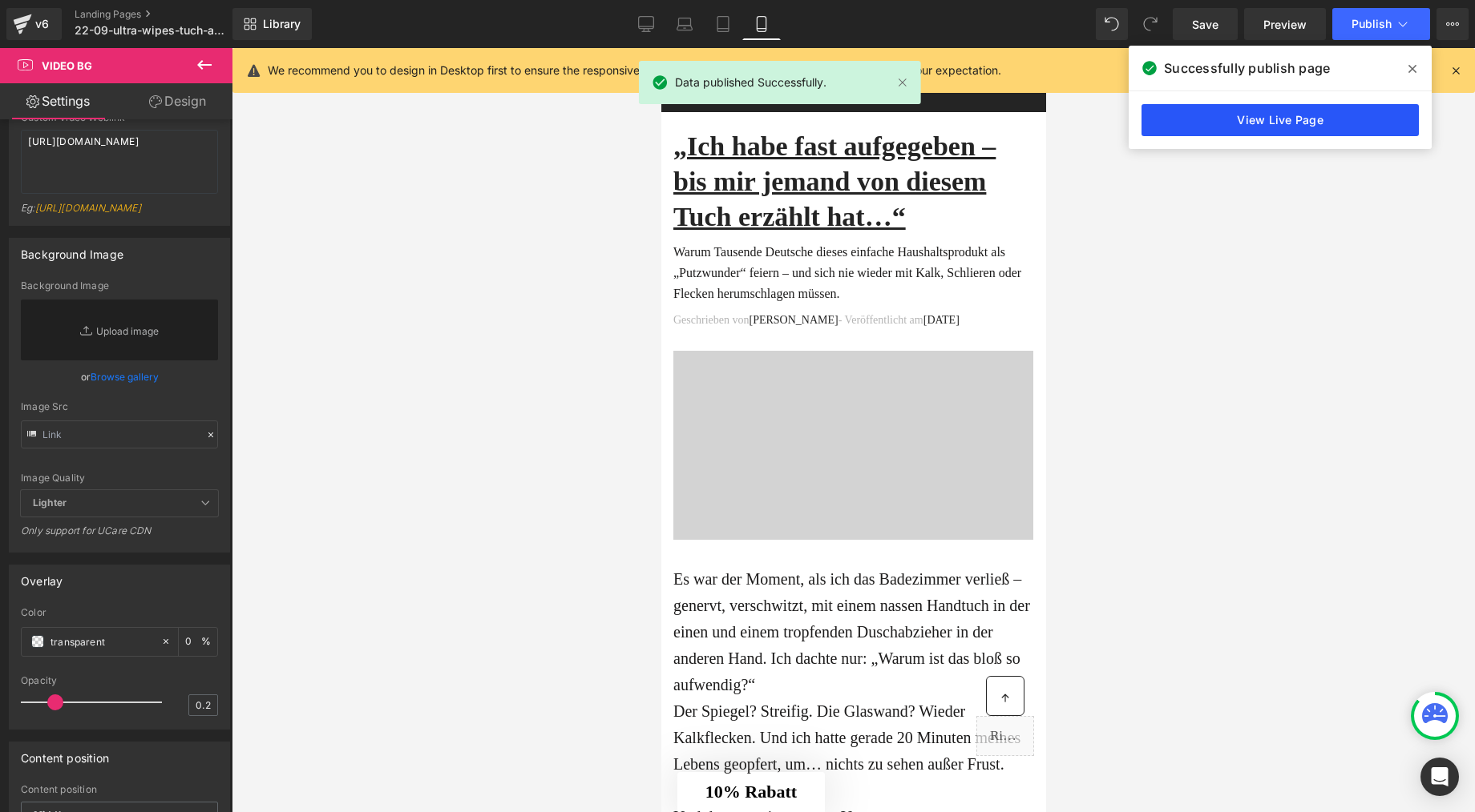
click at [1299, 113] on link "View Live Page" at bounding box center [1280, 120] width 277 height 32
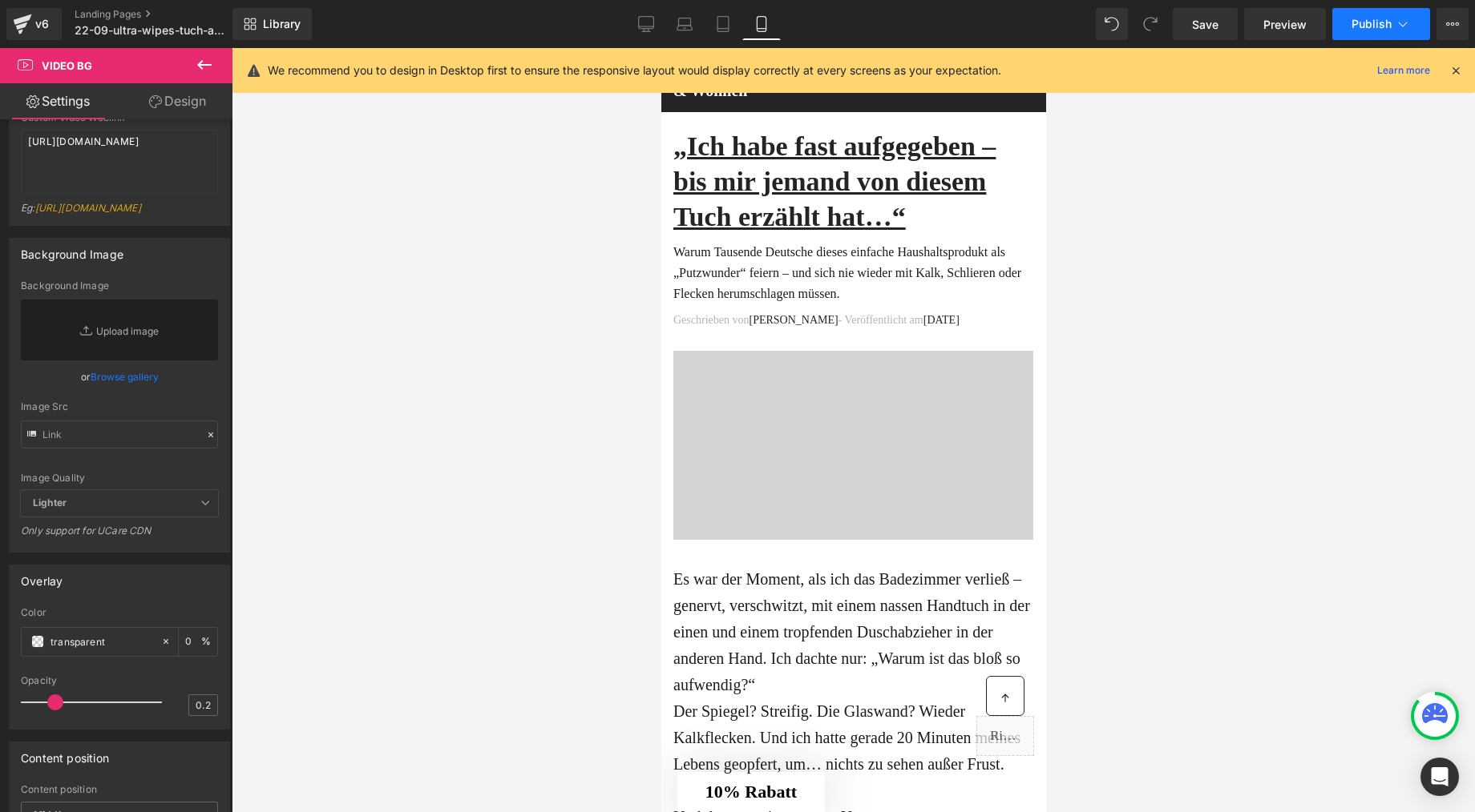
click at [1368, 31] on button "Publish" at bounding box center [1380, 23] width 98 height 32
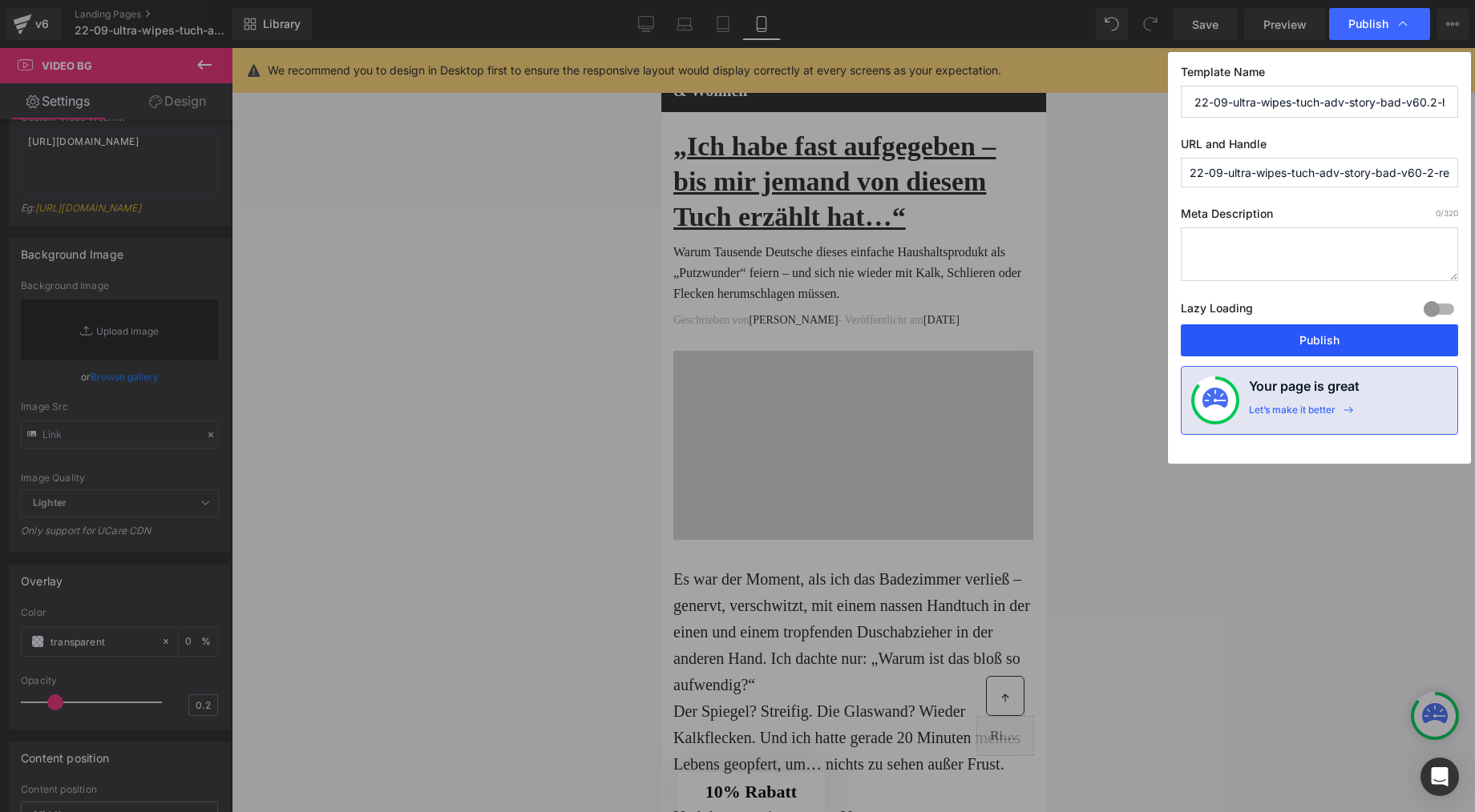
click at [1292, 349] on button "Publish" at bounding box center [1319, 340] width 277 height 32
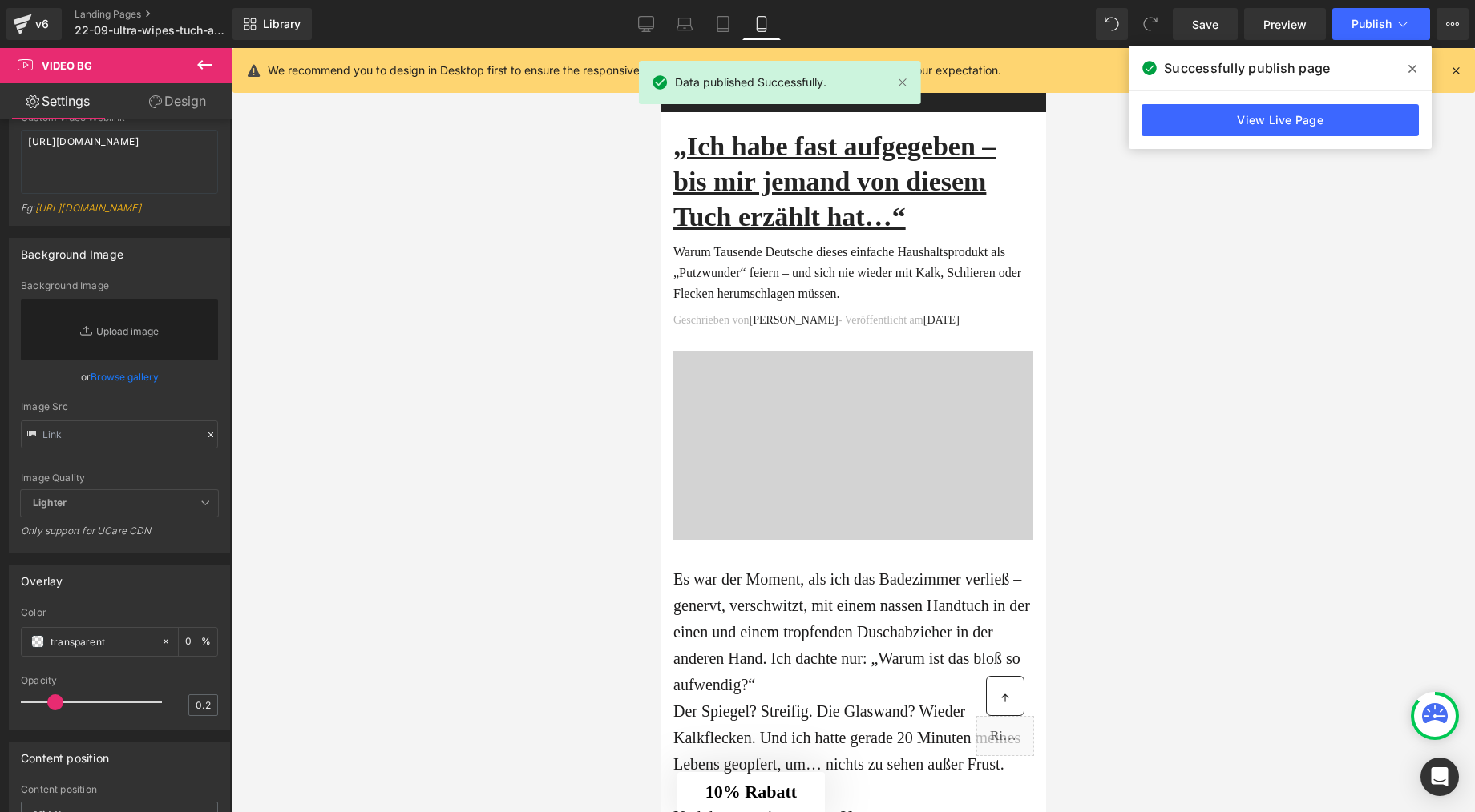
click at [1312, 111] on link "View Live Page" at bounding box center [1280, 120] width 277 height 32
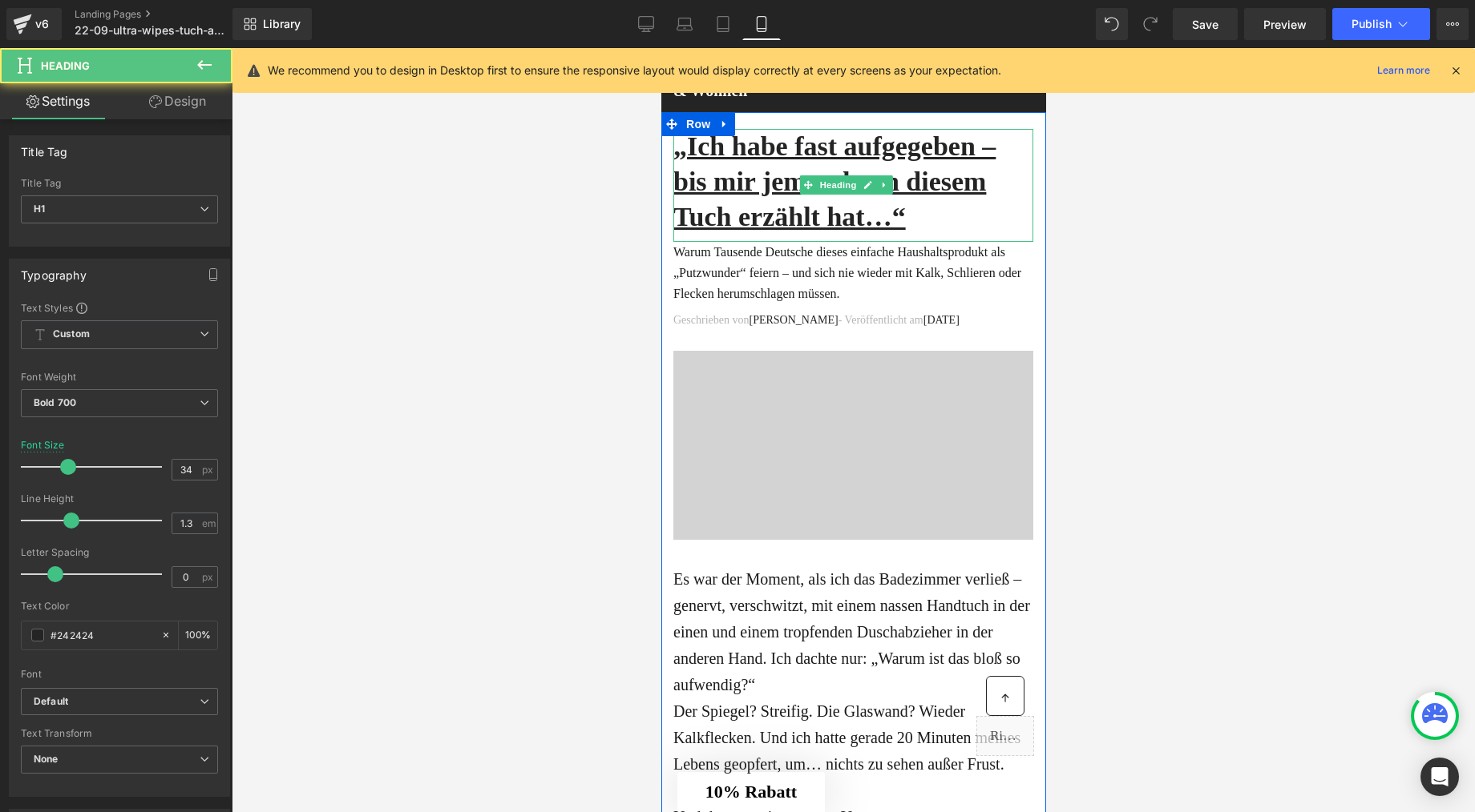
click at [745, 228] on u "„Ich habe fast aufgegeben – bis mir jemand von diesem Tuch erzählt hat…“" at bounding box center [834, 182] width 323 height 100
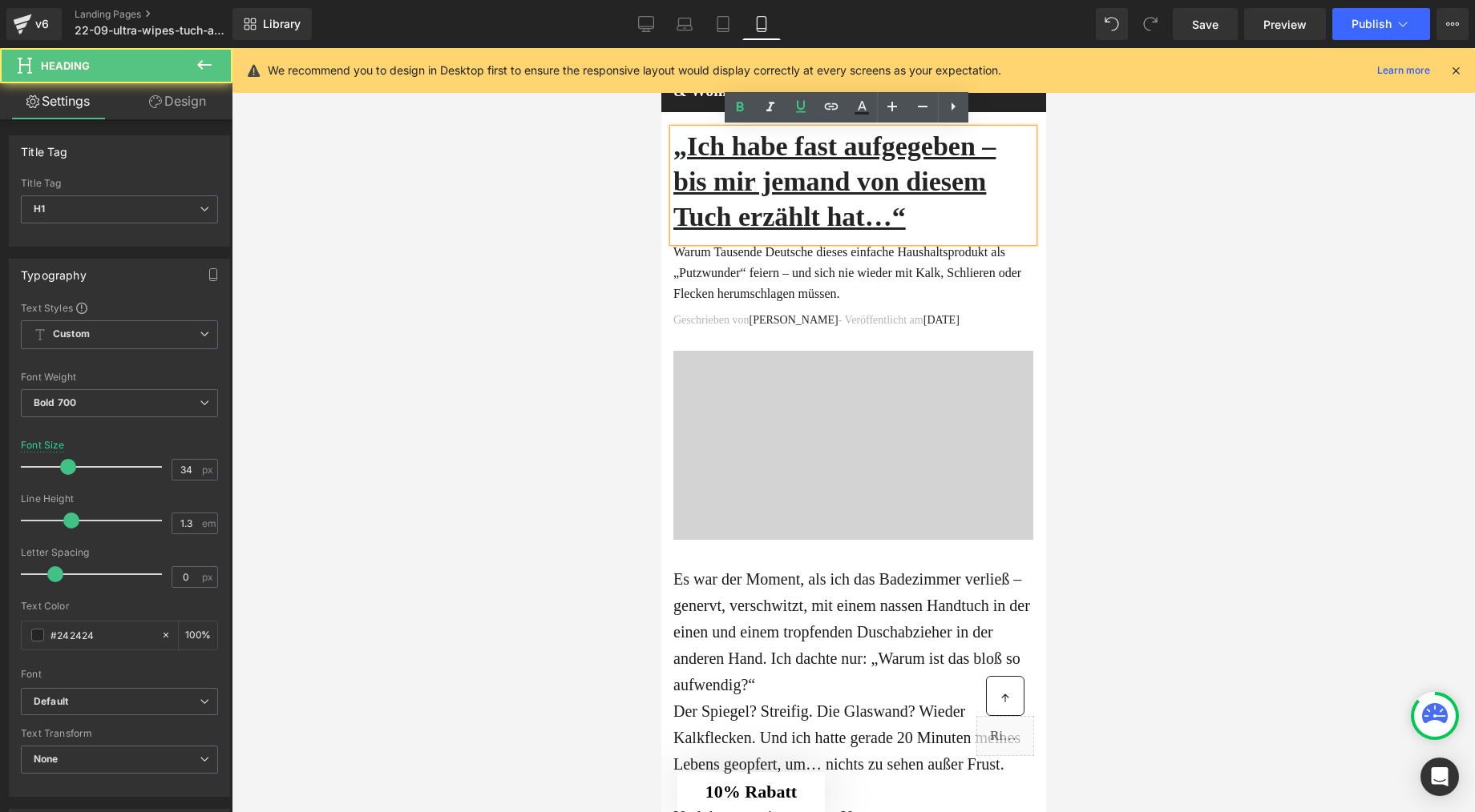
click at [744, 227] on u "„Ich habe fast aufgegeben – bis mir jemand von diesem Tuch erzählt hat…“" at bounding box center [834, 182] width 323 height 100
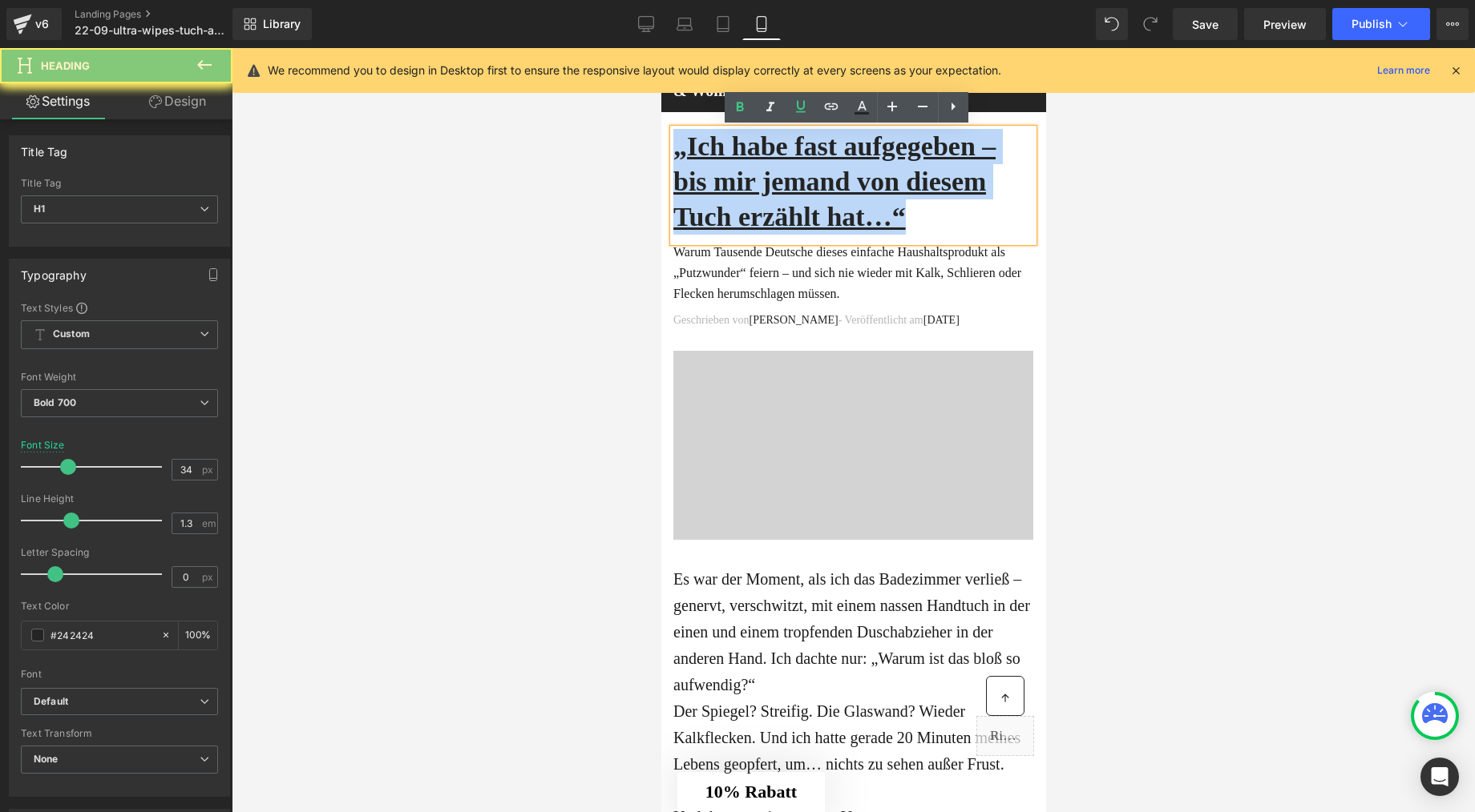
click at [744, 227] on u "„Ich habe fast aufgegeben – bis mir jemand von diesem Tuch erzählt hat…“" at bounding box center [834, 182] width 323 height 100
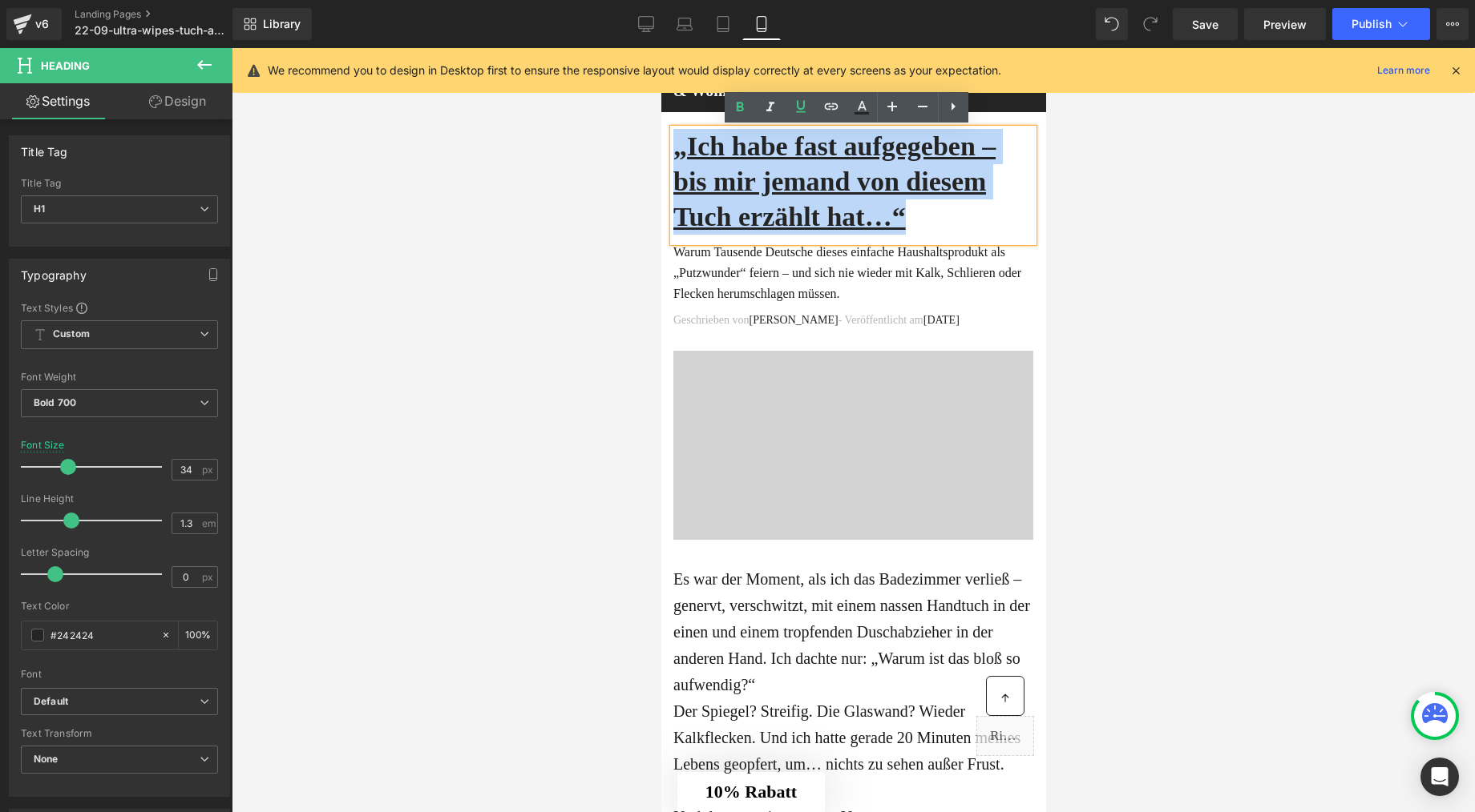
paste div
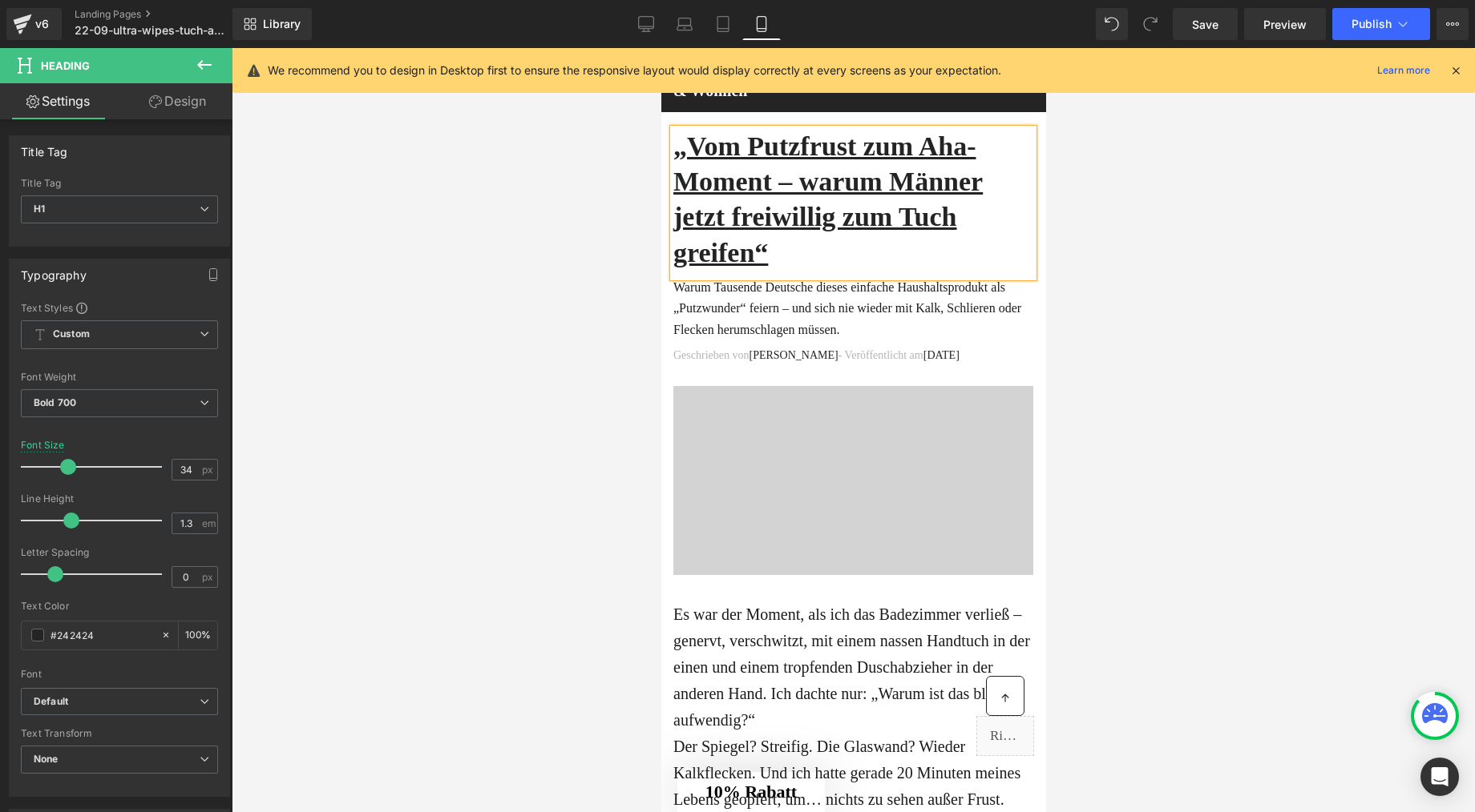
click at [868, 210] on u "„Vom Putzfrust zum Aha-Moment – warum Männer jetzt freiwillig zum Tuch greifen“" at bounding box center [827, 199] width 309 height 136
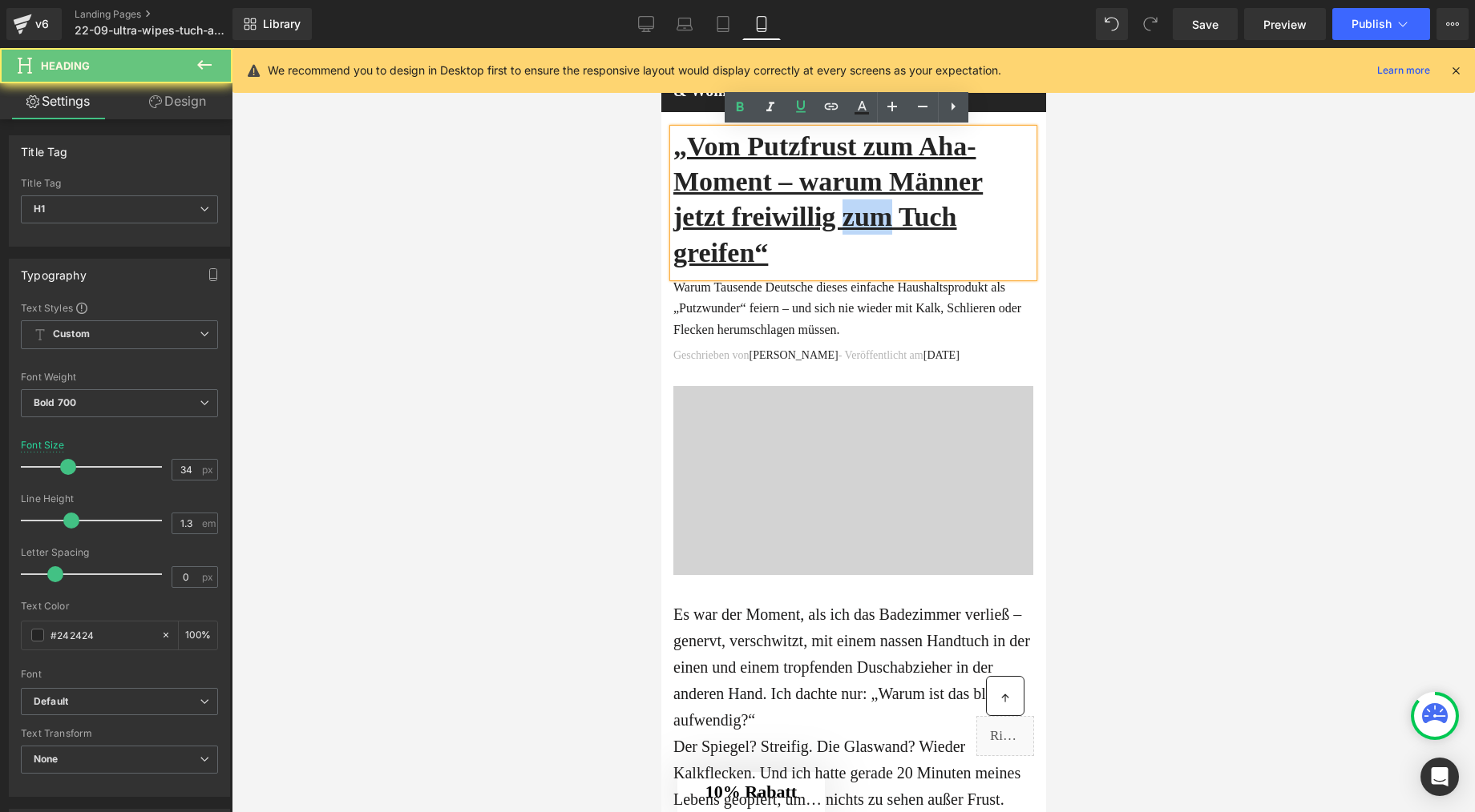
click at [868, 210] on u "„Vom Putzfrust zum Aha-Moment – warum Männer jetzt freiwillig zum Tuch greifen“" at bounding box center [827, 199] width 309 height 136
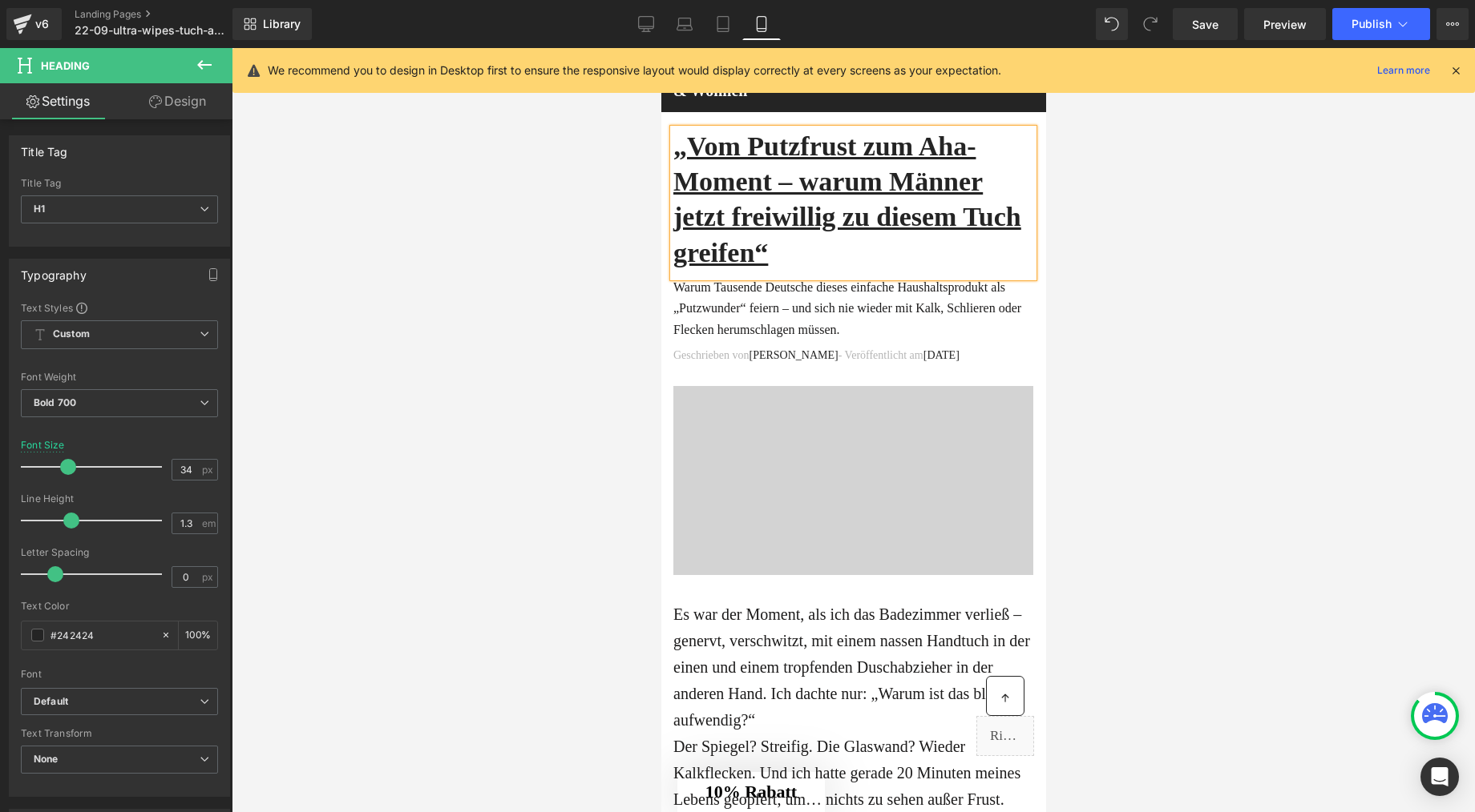
click at [838, 252] on u "„Vom Putzfrust zum Aha-Moment – warum Männer jetzt freiwillig zu diesem Tuch gr…" at bounding box center [846, 199] width 348 height 136
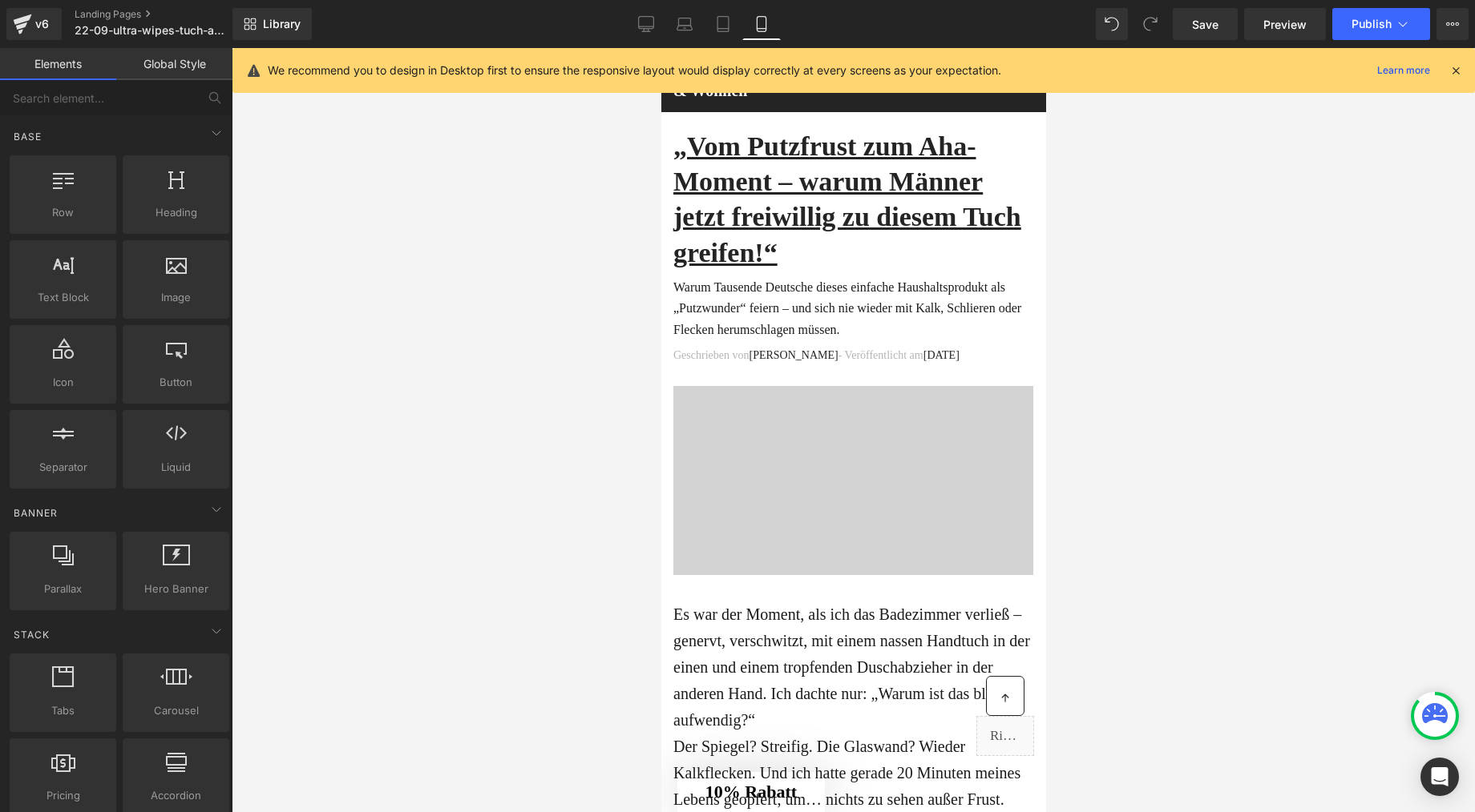
click at [526, 346] on div at bounding box center [853, 431] width 1243 height 765
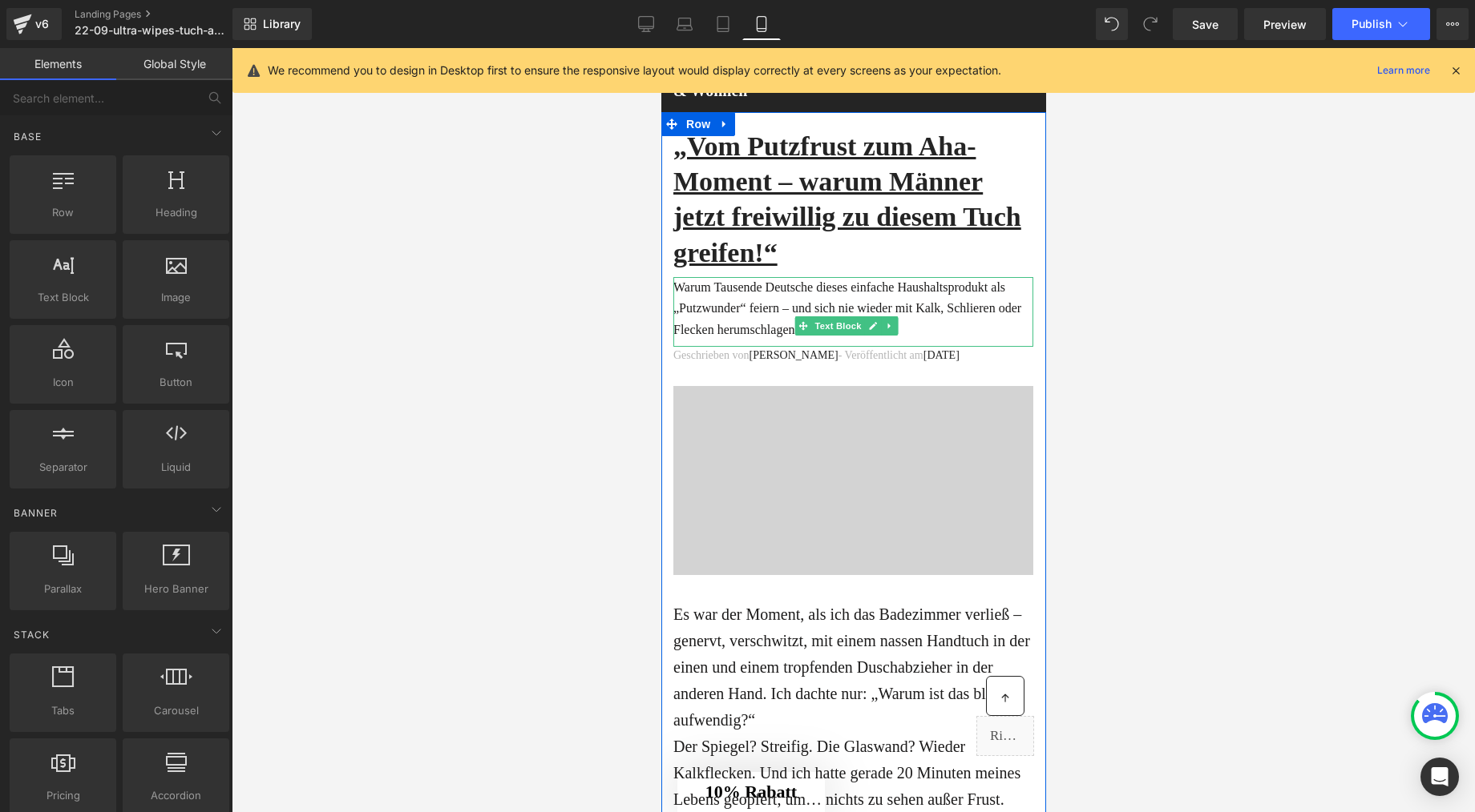
click at [742, 313] on p "Warum Tausende Deutsche dieses einfache Haushaltsprodukt als „Putzwunder“ feier…" at bounding box center [852, 309] width 360 height 64
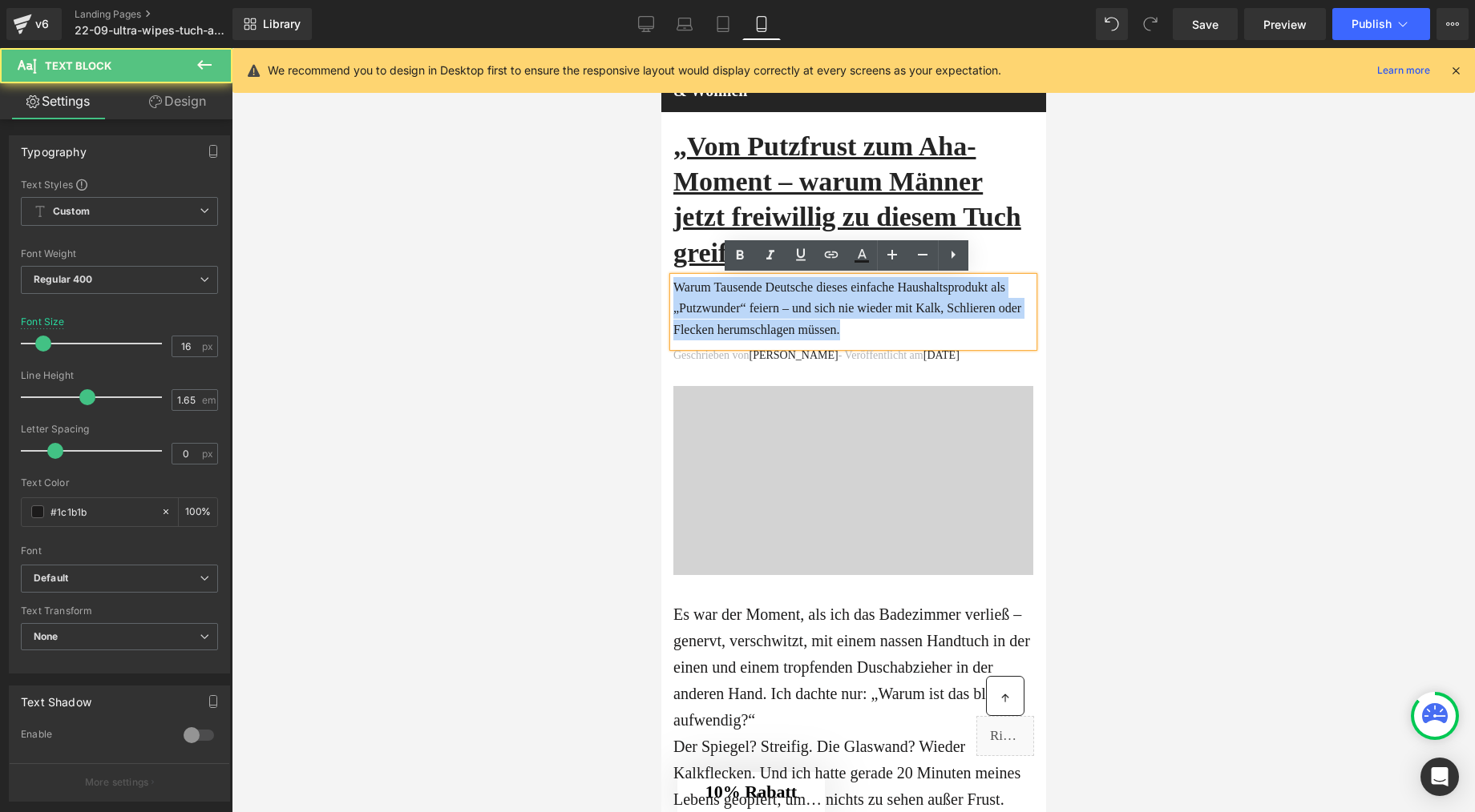
drag, startPoint x: 757, startPoint y: 346, endPoint x: 674, endPoint y: 294, distance: 97.9
click at [674, 294] on p "Warum Tausende Deutsche dieses einfache Haushaltsprodukt als „Putzwunder“ feier…" at bounding box center [852, 309] width 360 height 64
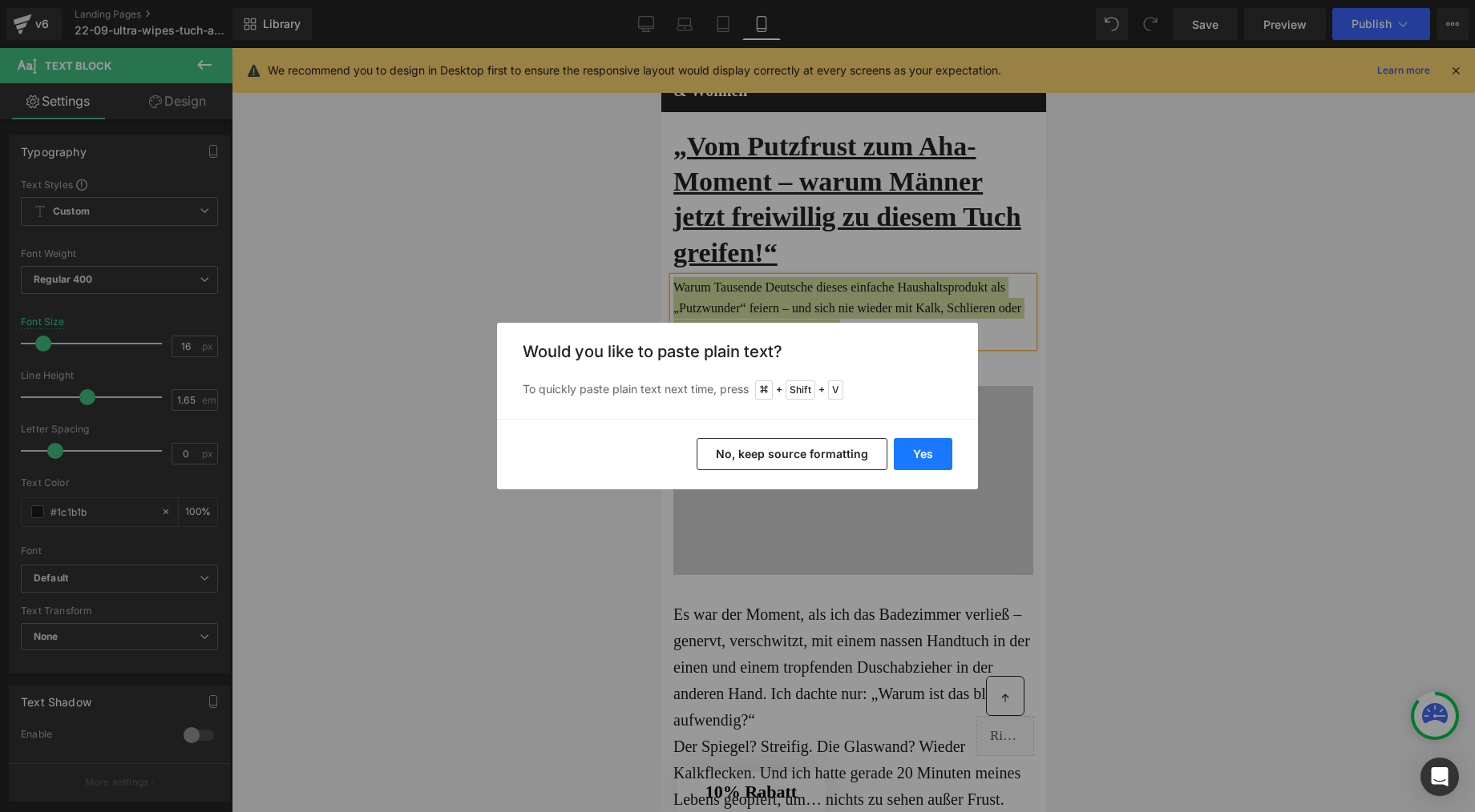
click at [921, 456] on button "Yes" at bounding box center [922, 454] width 59 height 32
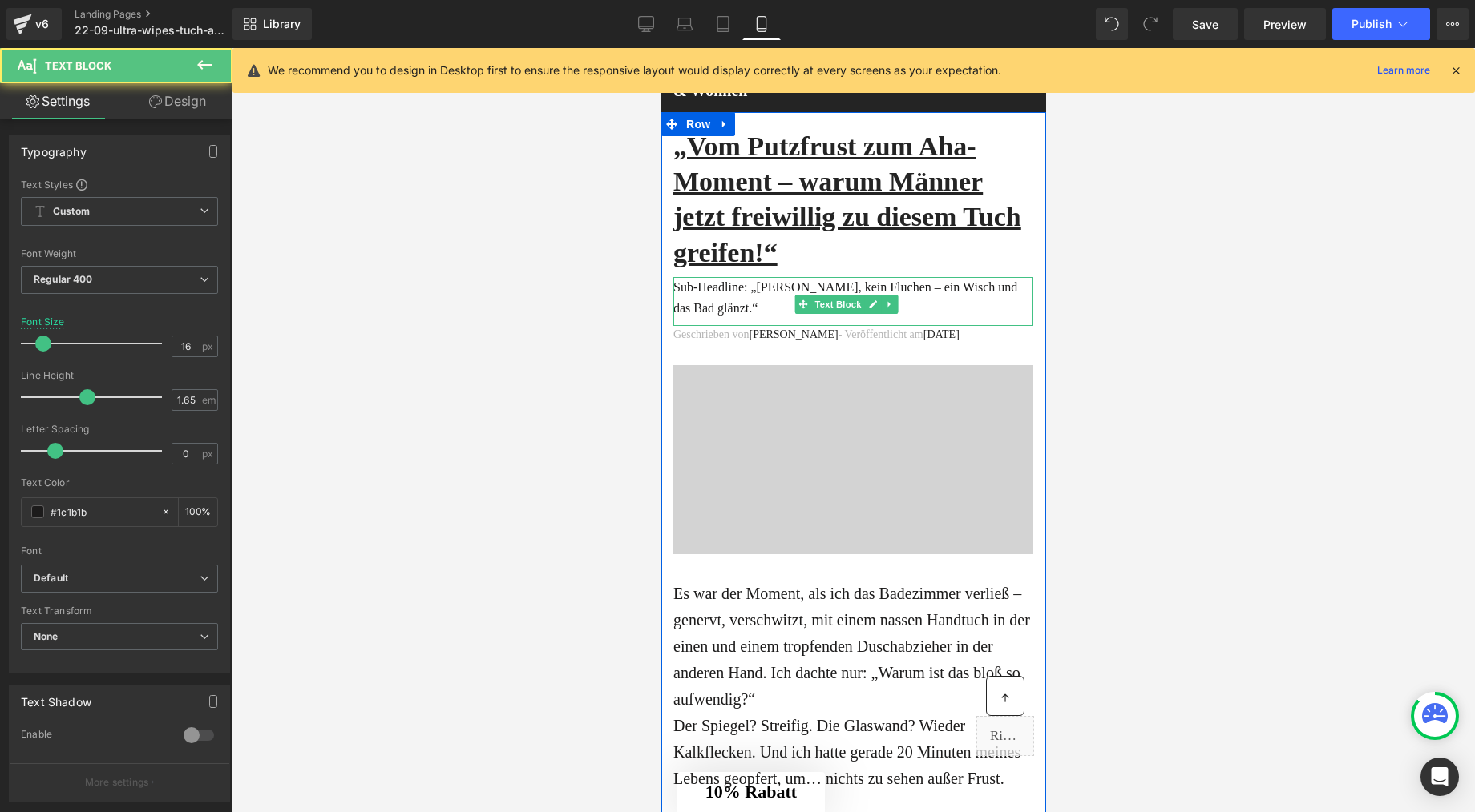
click at [755, 313] on p "Sub-Headline: „[PERSON_NAME], kein Fluchen – ein Wisch und das Bad glänzt.“" at bounding box center [852, 298] width 360 height 42
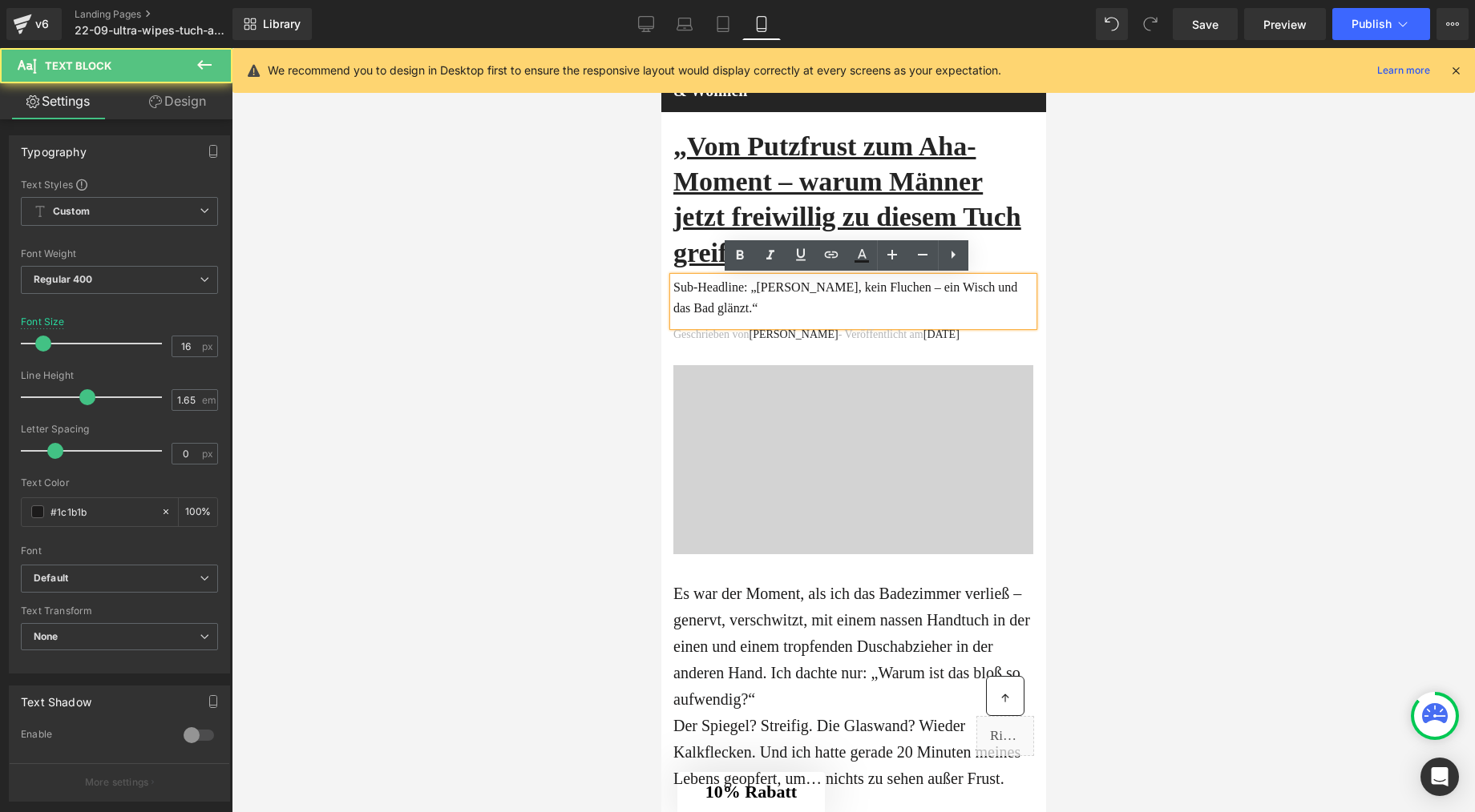
click at [801, 307] on p "Sub-Headline: „[PERSON_NAME], kein Fluchen – ein Wisch und das Bad glänzt.“" at bounding box center [852, 298] width 360 height 42
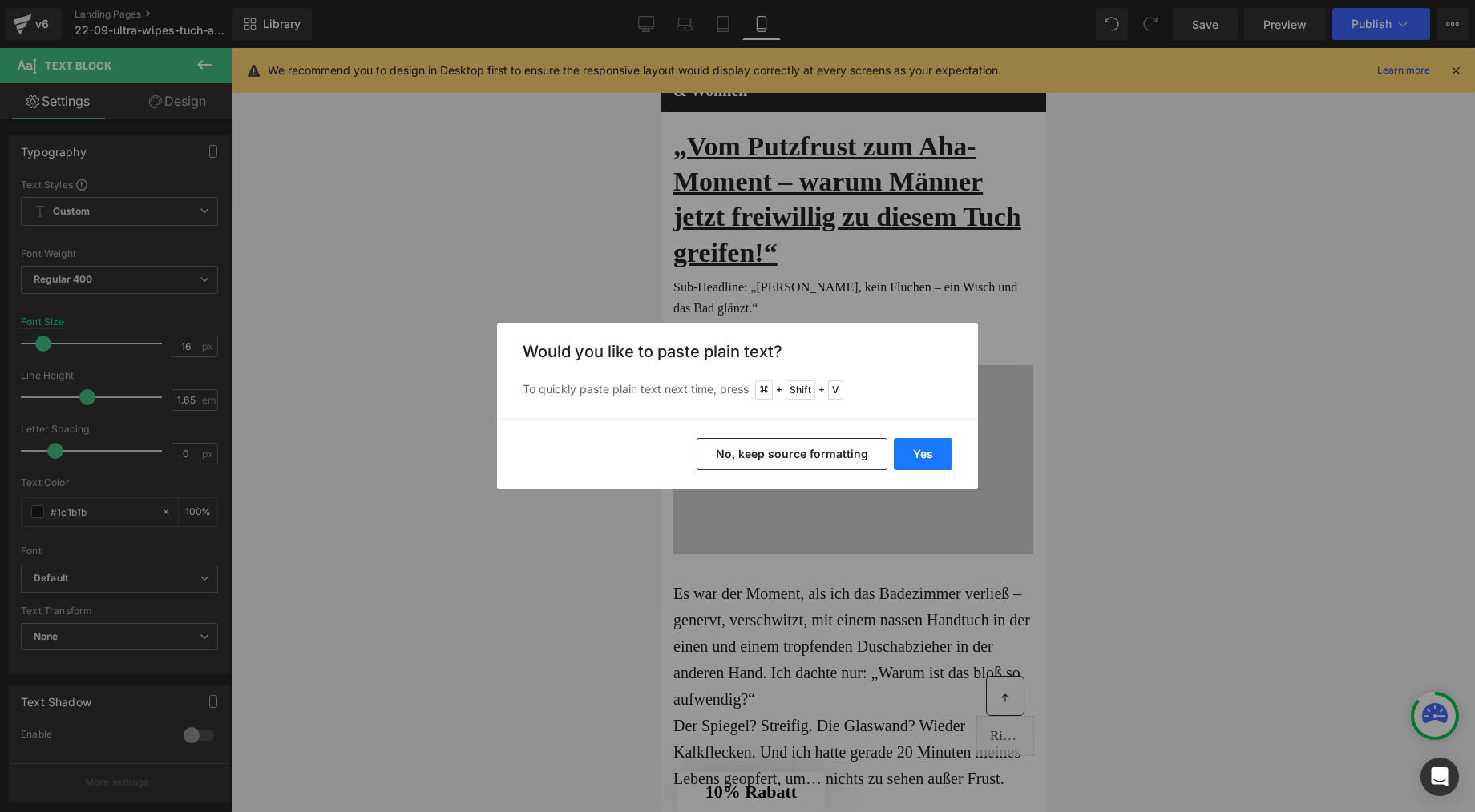
click at [937, 444] on button "Yes" at bounding box center [922, 454] width 59 height 32
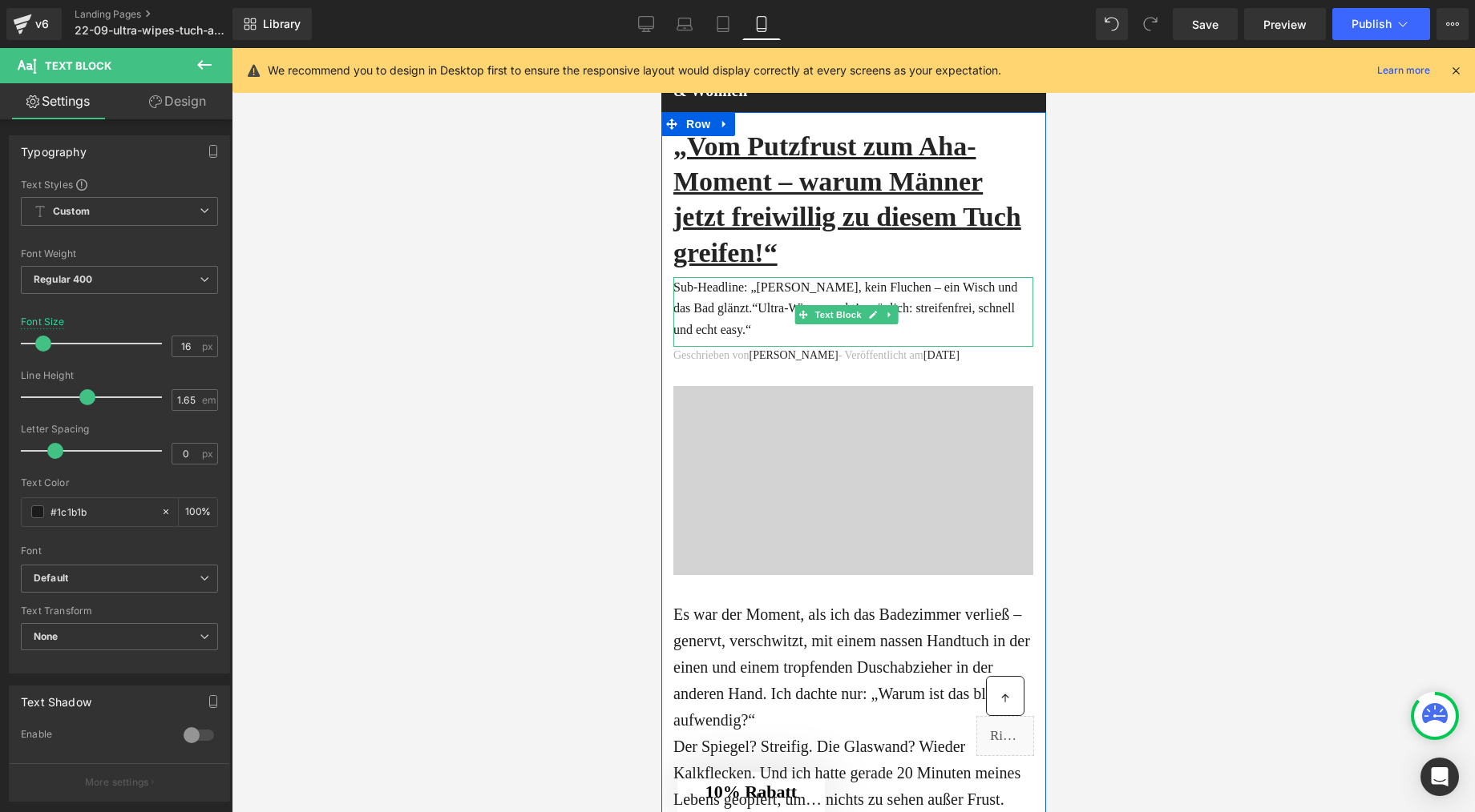
click at [931, 332] on p "Sub-Headline: „[PERSON_NAME], kein Fluchen – ein Wisch und das Bad glänzt.“Ultr…" at bounding box center [852, 309] width 360 height 64
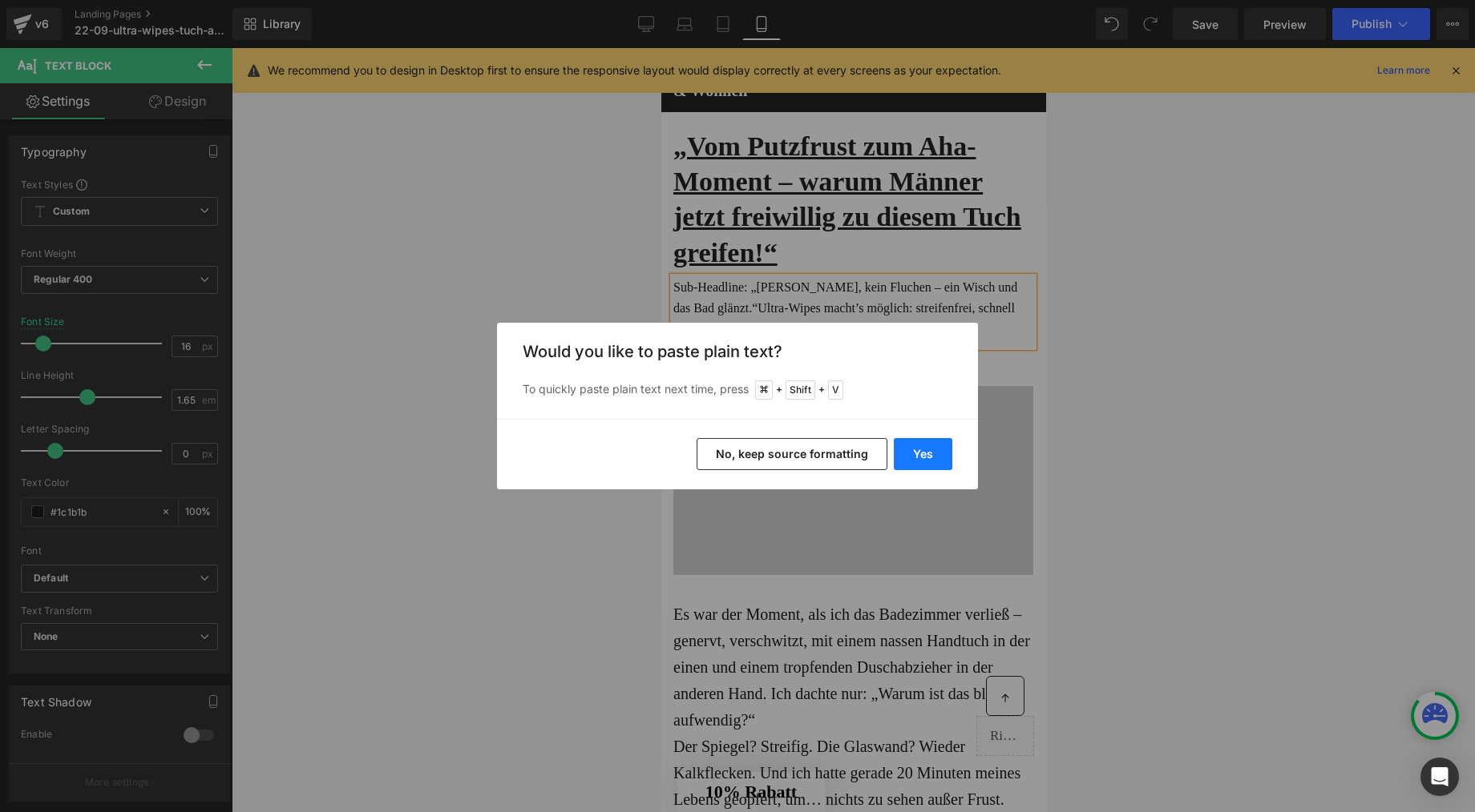
click at [920, 458] on button "Yes" at bounding box center [922, 454] width 59 height 32
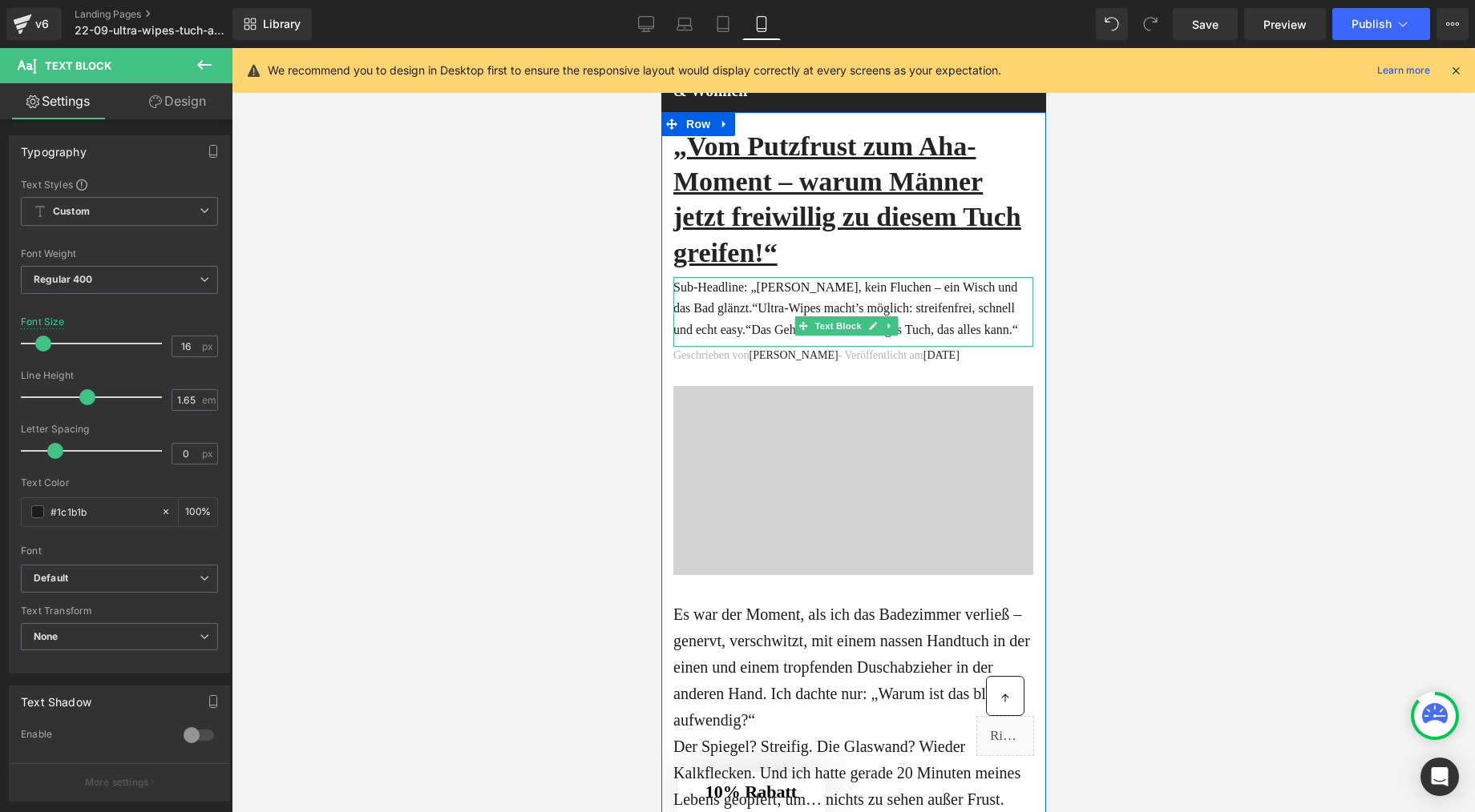
click at [752, 318] on p "Sub-Headline: „[PERSON_NAME], kein Fluchen – ein Wisch und das Bad glänzt.“Ultr…" at bounding box center [852, 309] width 360 height 64
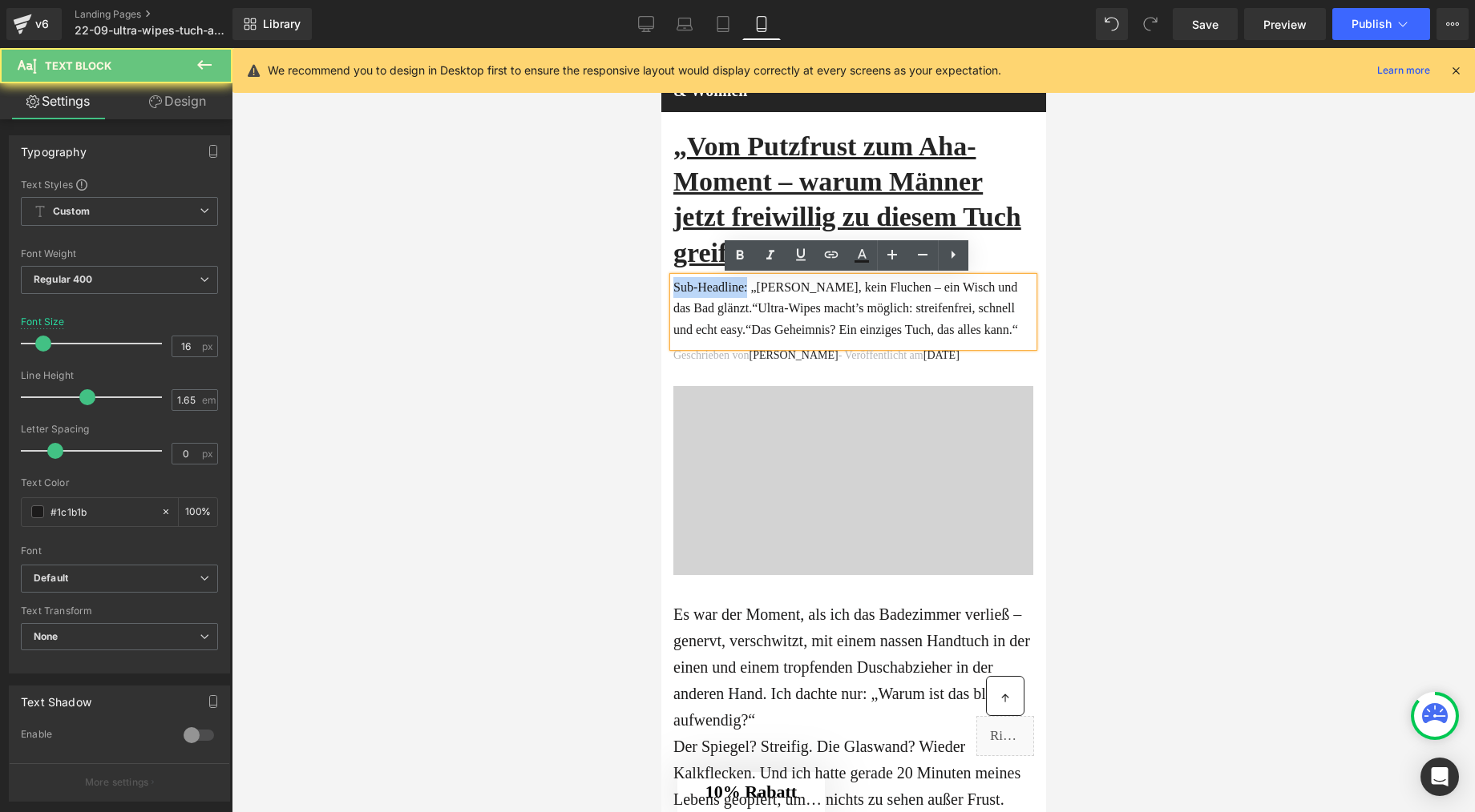
drag, startPoint x: 754, startPoint y: 286, endPoint x: 660, endPoint y: 288, distance: 94.0
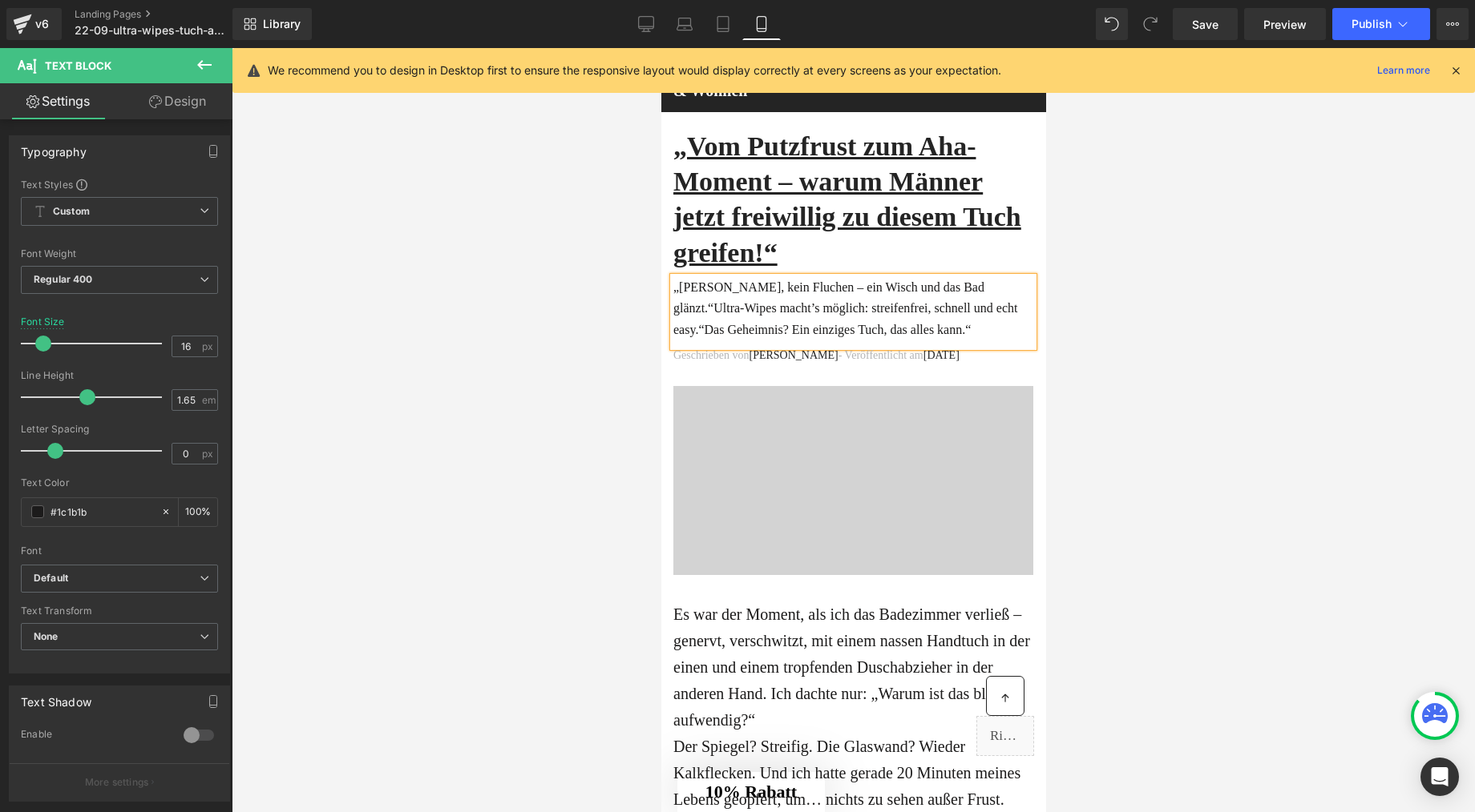
click at [718, 299] on p "„[PERSON_NAME], kein Fluchen – ein Wisch und das Bad glänzt.“Ultra-Wipes macht’…" at bounding box center [852, 309] width 360 height 64
click at [879, 306] on p "„Kein Schrubben, kein Fluchen – ein Wisch und das Bad glänzt - das sogenannte U…" at bounding box center [852, 309] width 360 height 64
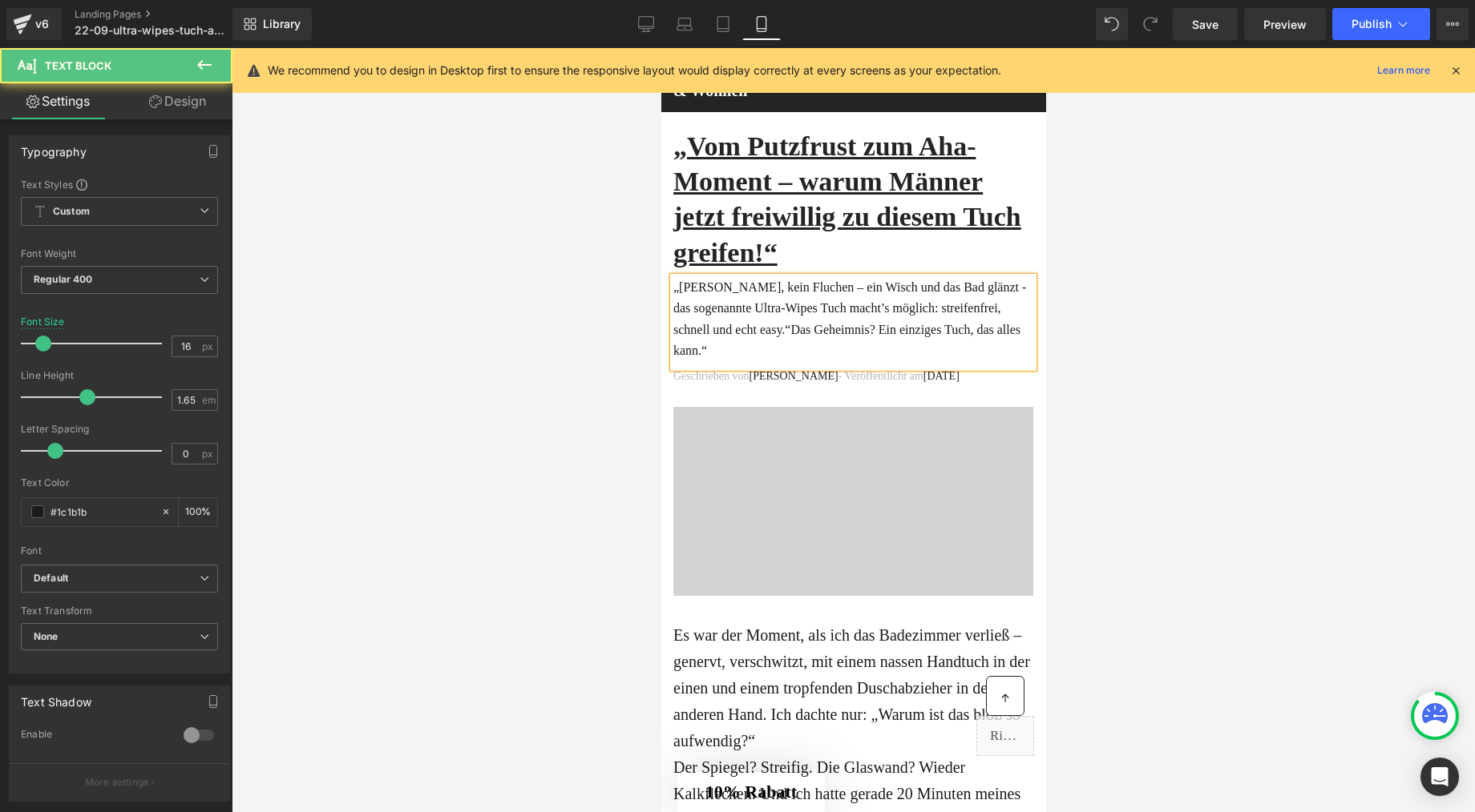
click at [706, 311] on p "„[PERSON_NAME], kein Fluchen – ein Wisch und das Bad glänzt - das sogenannte Ul…" at bounding box center [852, 320] width 360 height 85
drag, startPoint x: 874, startPoint y: 354, endPoint x: 873, endPoint y: 331, distance: 23.0
click at [873, 331] on p "„[PERSON_NAME], kein Fluchen – ein Wisch und das Bad glänzt - das sogenannte Ul…" at bounding box center [852, 320] width 360 height 85
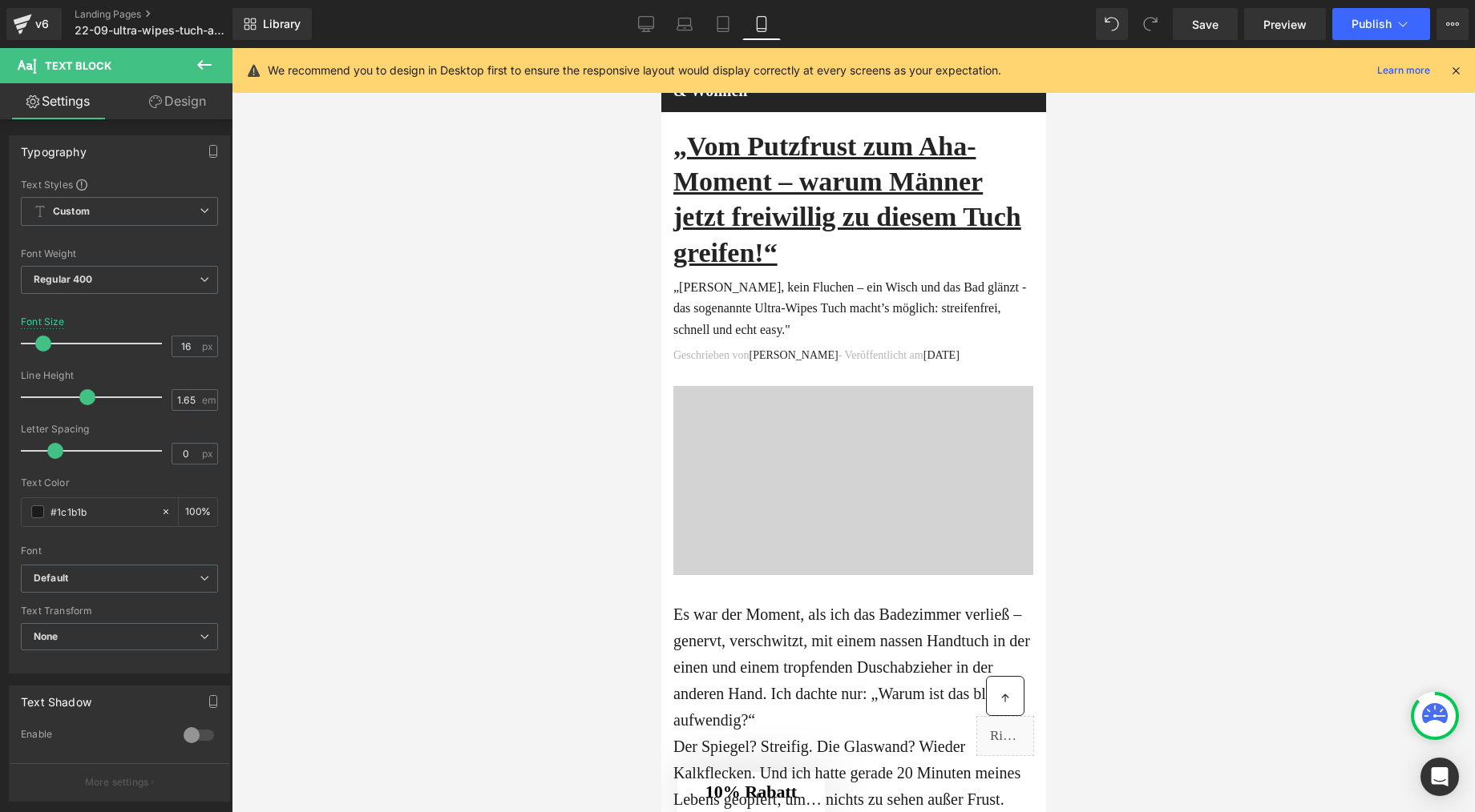
click at [1187, 451] on div at bounding box center [853, 431] width 1243 height 765
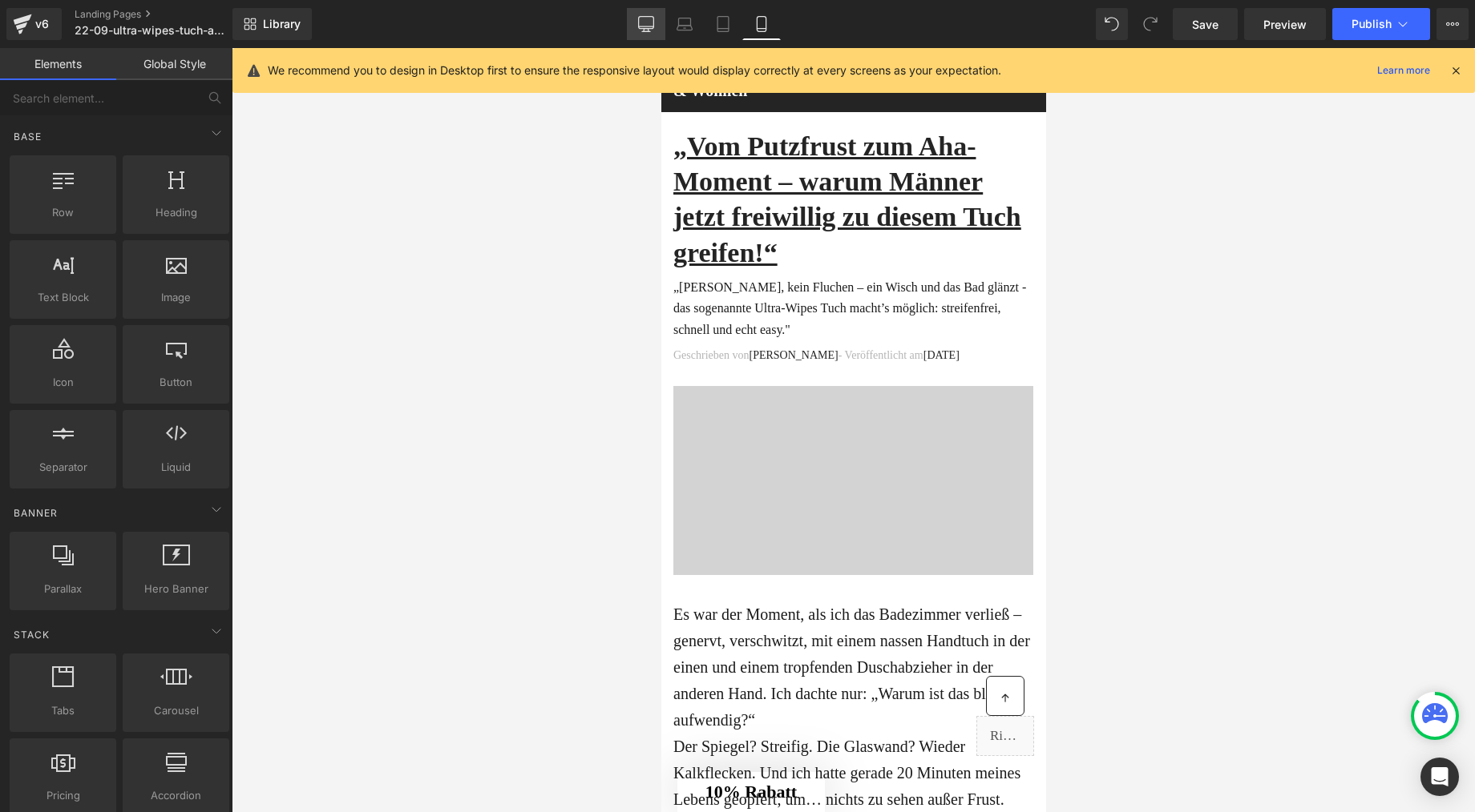
click at [647, 30] on icon at bounding box center [646, 24] width 16 height 16
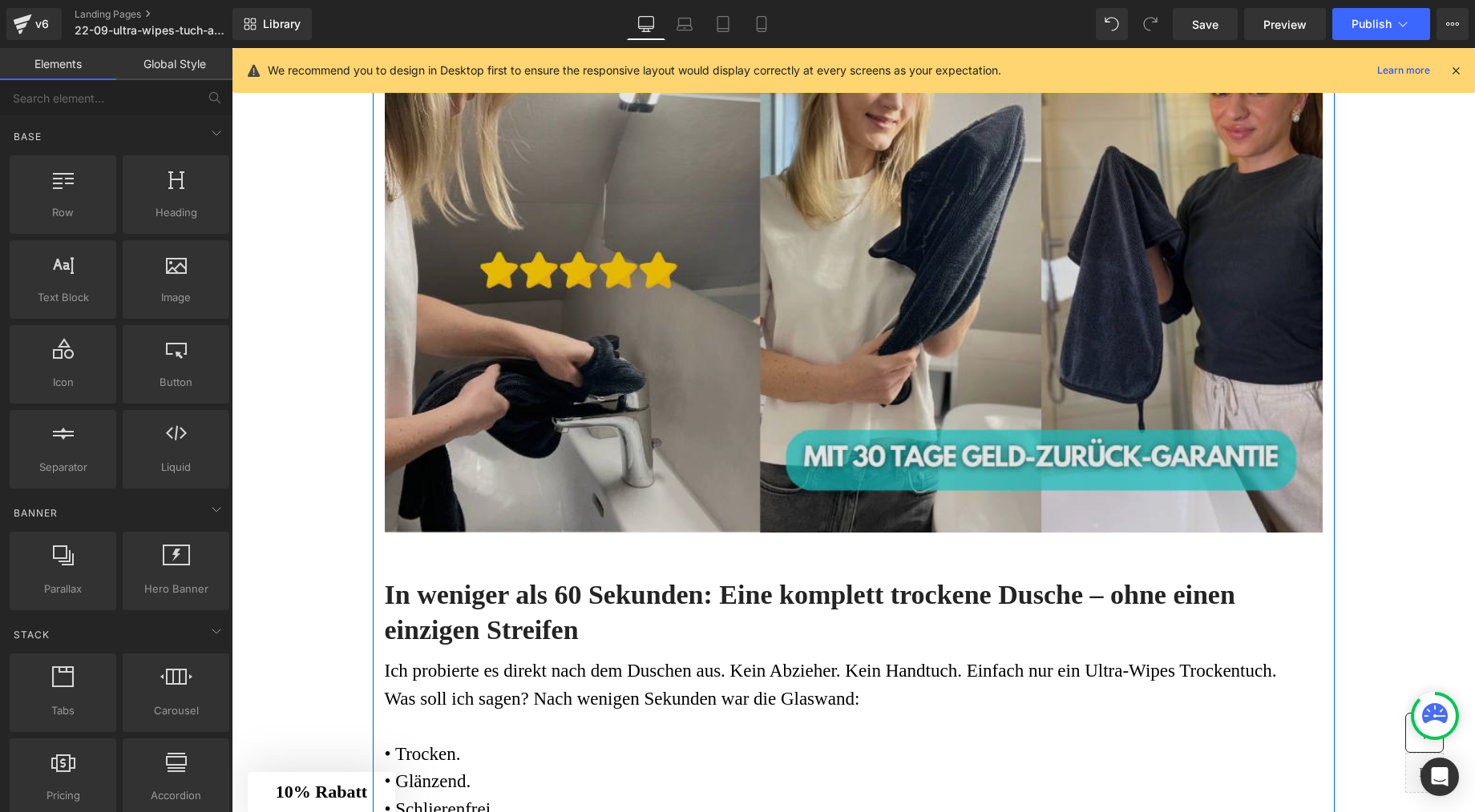
scroll to position [2254, 0]
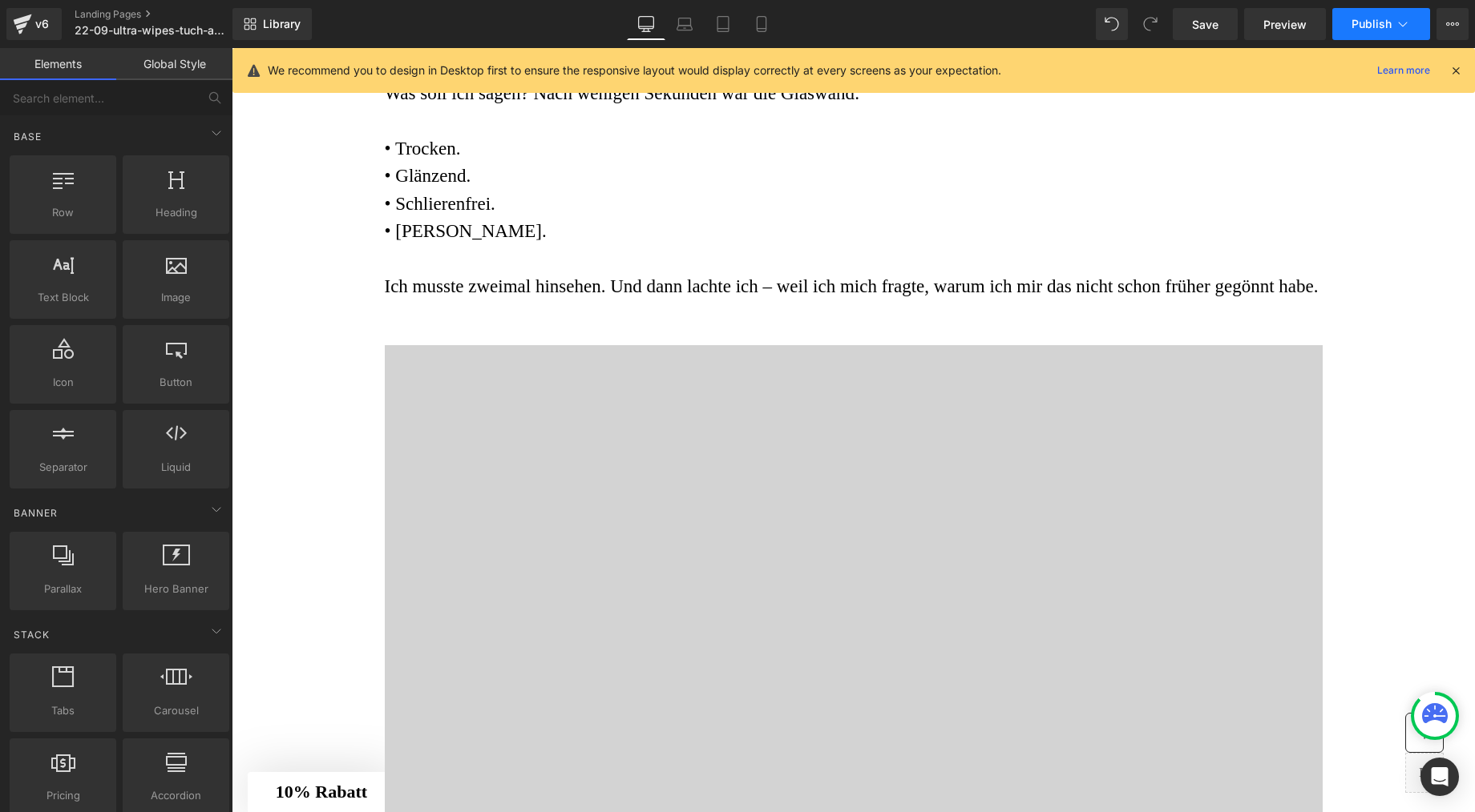
click at [1383, 17] on span "Publish" at bounding box center [1371, 23] width 40 height 13
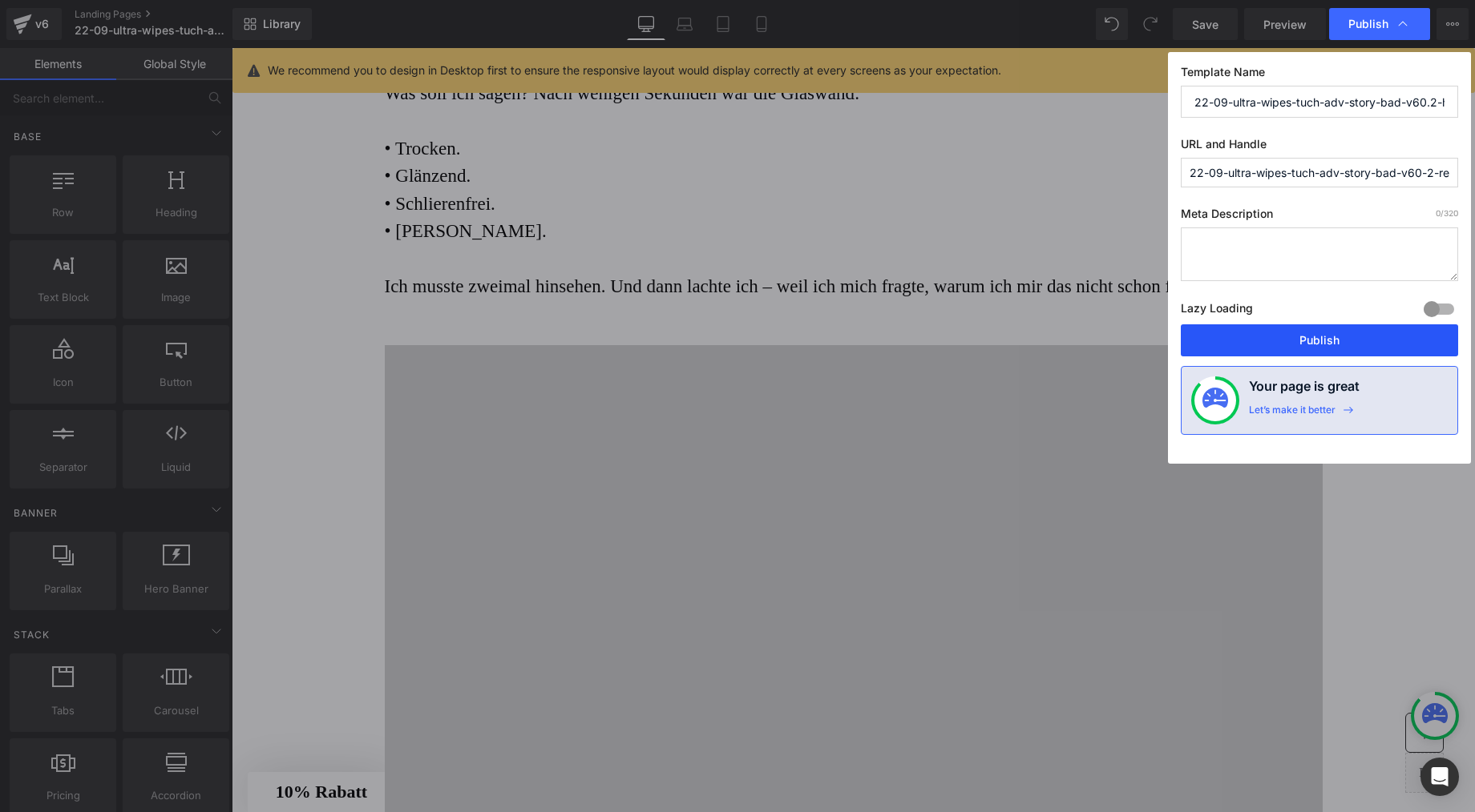
click at [1354, 328] on button "Publish" at bounding box center [1319, 340] width 277 height 32
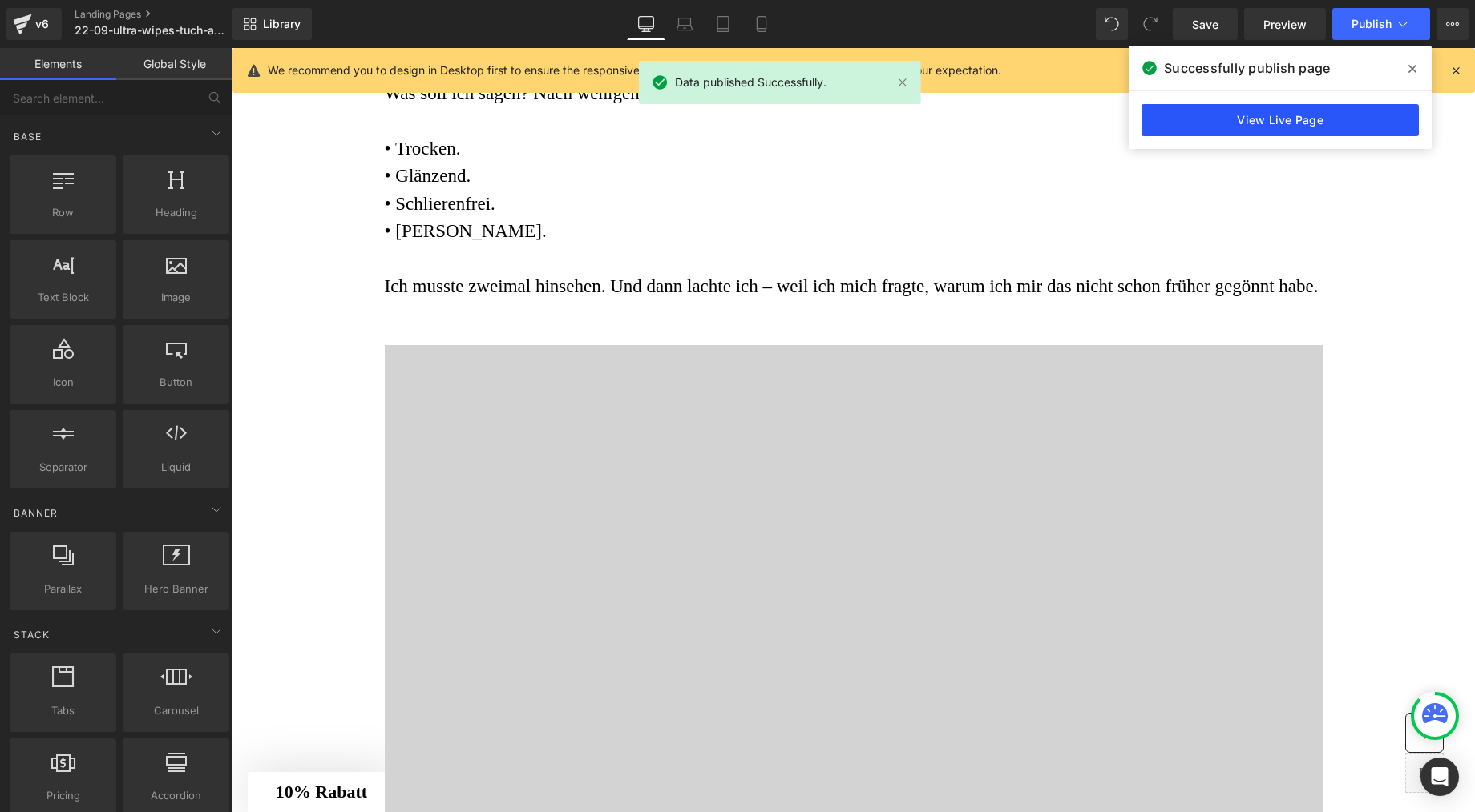
click at [1269, 132] on link "View Live Page" at bounding box center [1280, 120] width 277 height 32
